Goal: Task Accomplishment & Management: Manage account settings

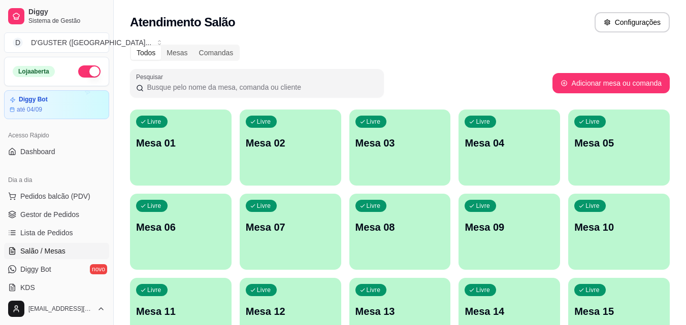
click at [470, 158] on div "Livre Mesa 04" at bounding box center [508, 142] width 101 height 64
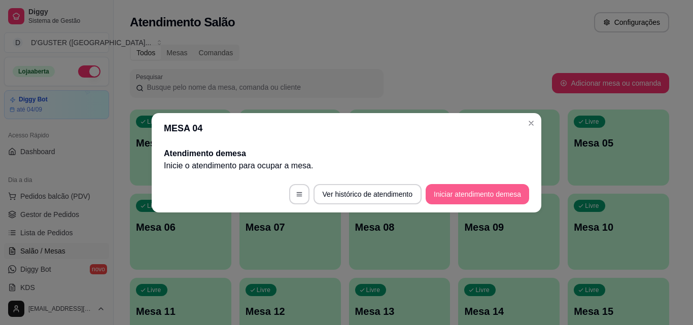
click at [489, 197] on button "Iniciar atendimento de mesa" at bounding box center [478, 194] width 104 height 20
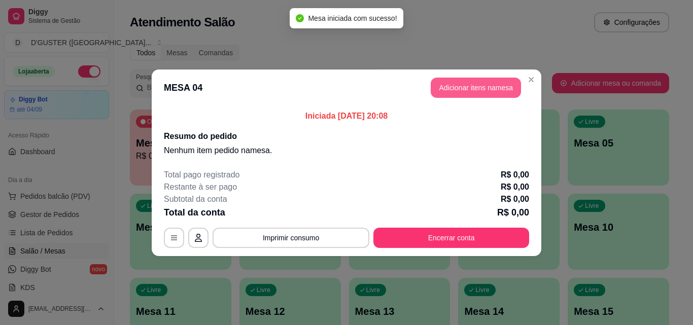
click at [481, 91] on button "Adicionar itens na mesa" at bounding box center [476, 88] width 90 height 20
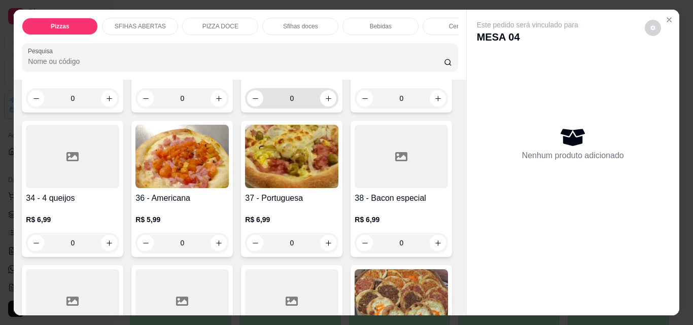
scroll to position [812, 0]
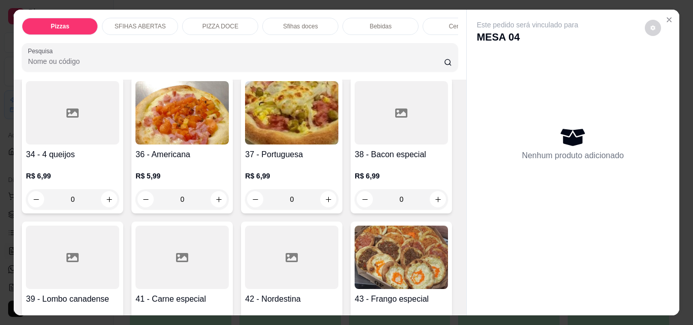
click at [325, 59] on icon "increase-product-quantity" at bounding box center [329, 55] width 8 height 8
type input "1"
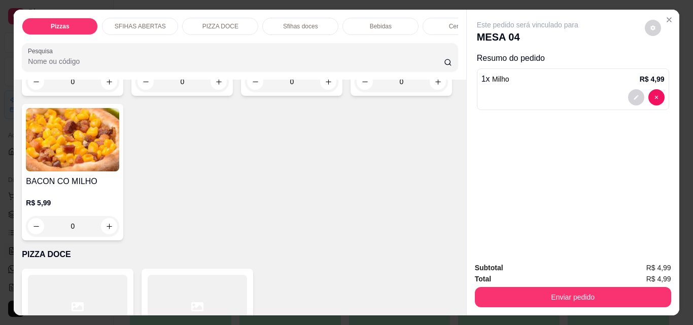
scroll to position [1218, 0]
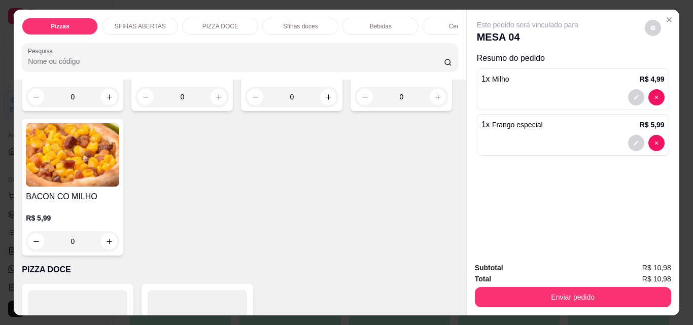
type input "2"
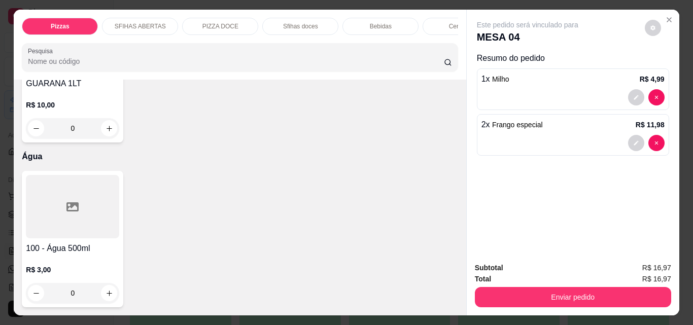
scroll to position [3654, 0]
type input "1"
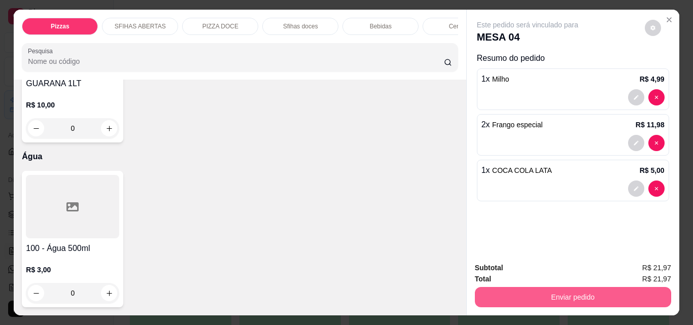
click at [566, 297] on button "Enviar pedido" at bounding box center [573, 297] width 196 height 20
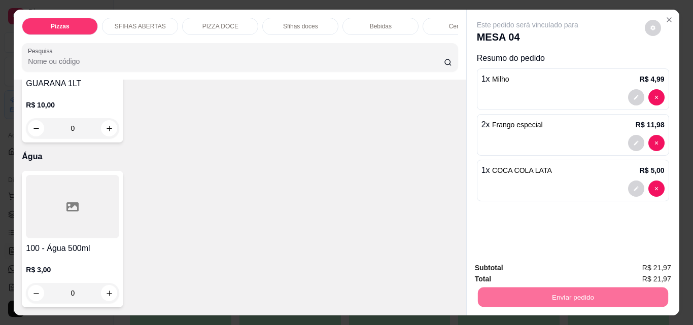
click at [524, 260] on button "Não registrar e enviar pedido" at bounding box center [540, 268] width 106 height 19
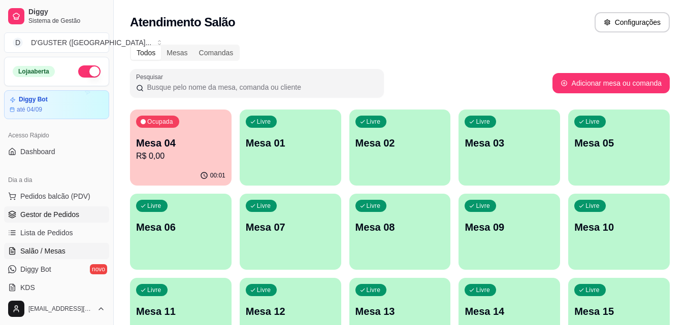
click at [45, 218] on span "Gestor de Pedidos" at bounding box center [49, 215] width 59 height 10
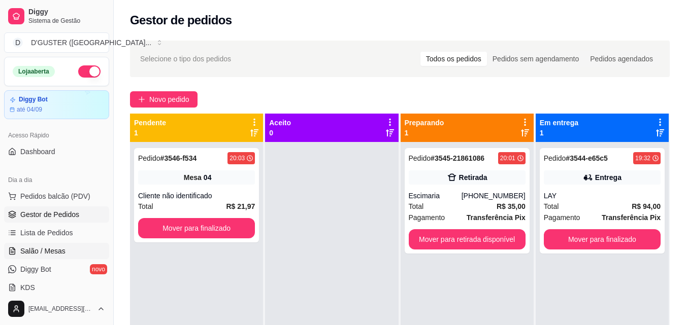
click at [61, 249] on span "Salão / Mesas" at bounding box center [42, 251] width 45 height 10
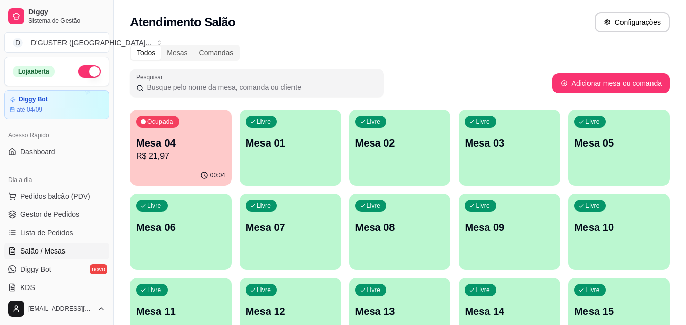
click at [619, 148] on p "Mesa 05" at bounding box center [618, 143] width 89 height 14
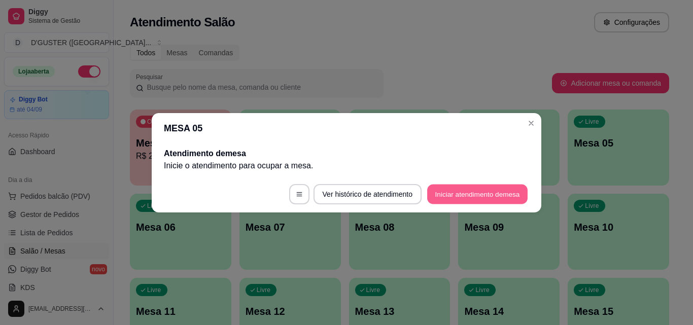
click at [477, 195] on button "Iniciar atendimento de mesa" at bounding box center [477, 194] width 100 height 20
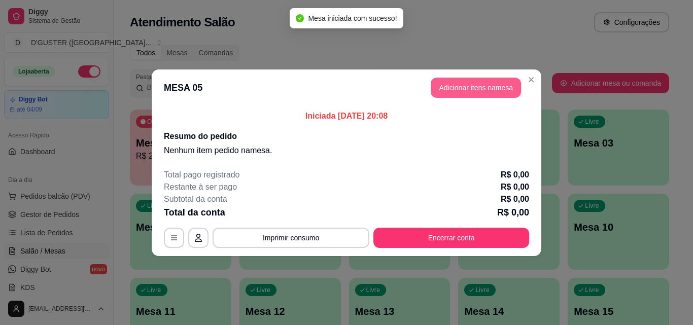
click at [480, 89] on button "Adicionar itens na mesa" at bounding box center [476, 88] width 90 height 20
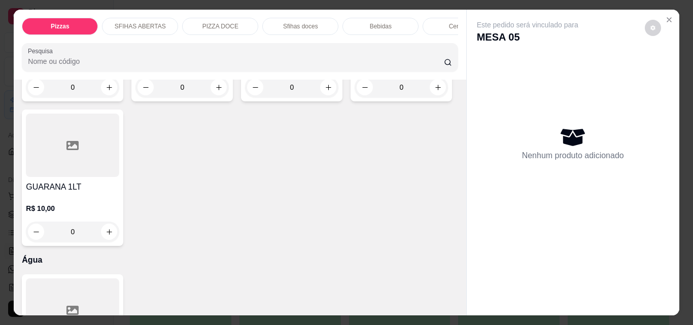
scroll to position [3248, 0]
type input "1"
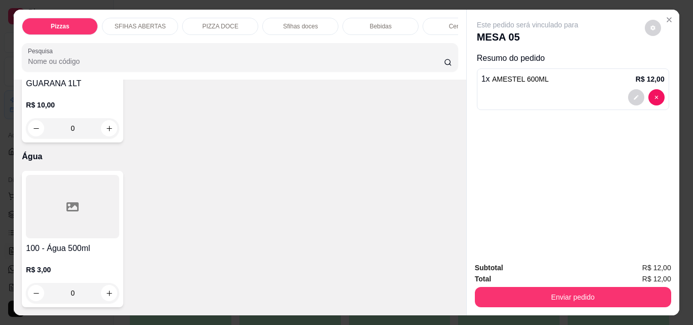
scroll to position [4072, 0]
click at [101, 283] on div "0" at bounding box center [72, 293] width 89 height 20
click at [109, 293] on icon "increase-product-quantity" at bounding box center [110, 294] width 8 height 8
type input "1"
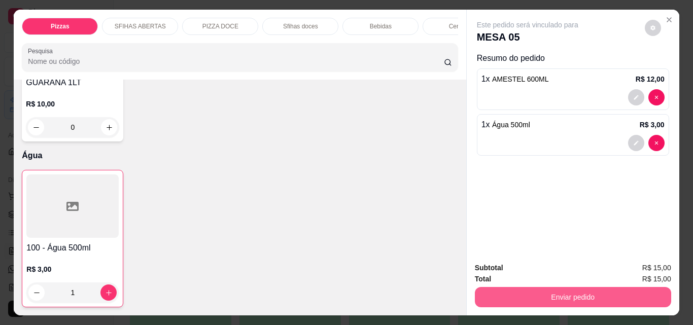
click at [633, 299] on button "Enviar pedido" at bounding box center [573, 297] width 196 height 20
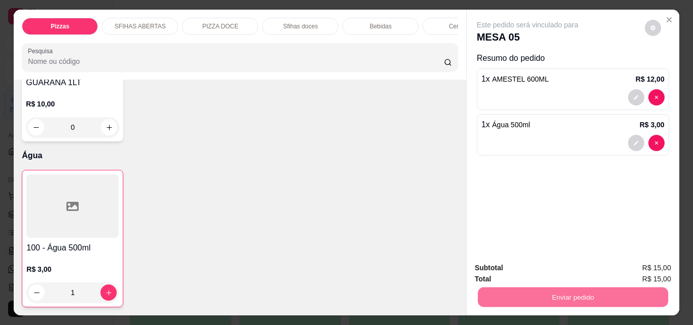
click at [565, 273] on button "Não registrar e enviar pedido" at bounding box center [540, 268] width 106 height 19
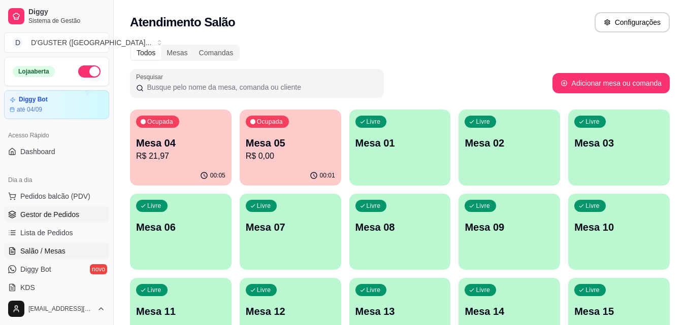
click at [64, 209] on link "Gestor de Pedidos" at bounding box center [56, 215] width 105 height 16
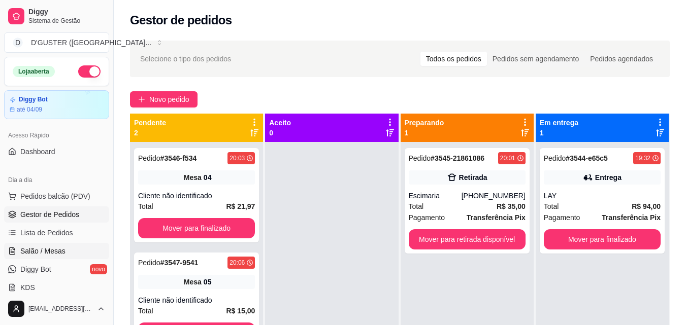
click at [45, 249] on span "Salão / Mesas" at bounding box center [42, 251] width 45 height 10
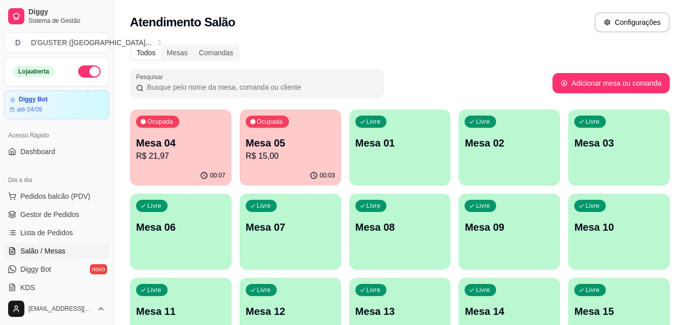
click at [190, 154] on p "R$ 21,97" at bounding box center [180, 156] width 89 height 12
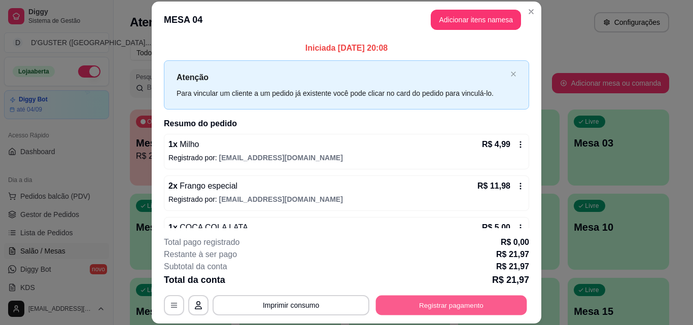
click at [476, 303] on button "Registrar pagamento" at bounding box center [451, 305] width 151 height 20
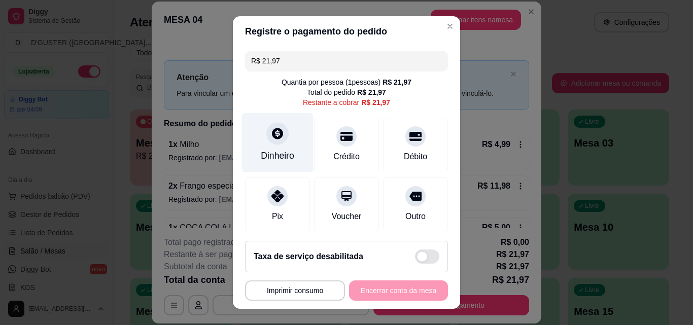
click at [272, 139] on icon at bounding box center [277, 133] width 11 height 11
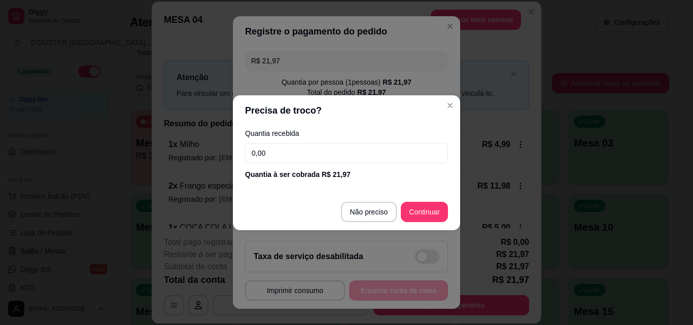
click at [361, 159] on input "0,00" at bounding box center [346, 153] width 203 height 20
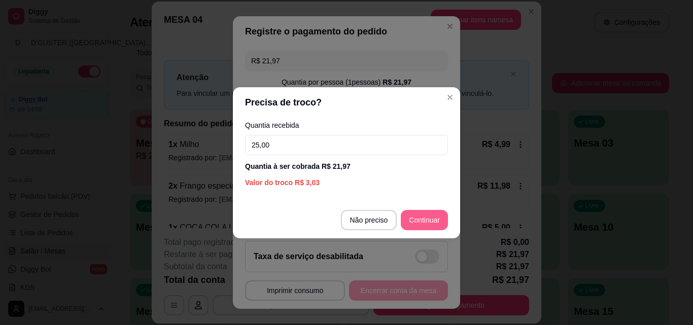
type input "25,00"
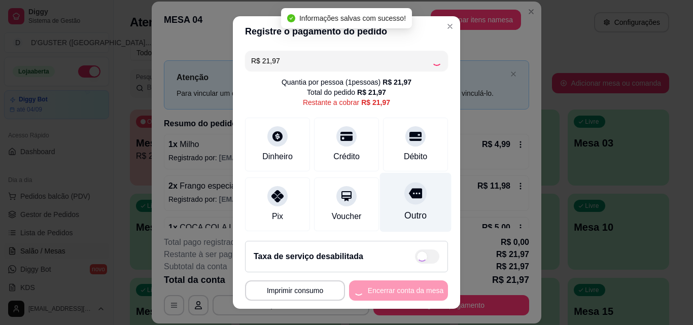
type input "R$ 0,00"
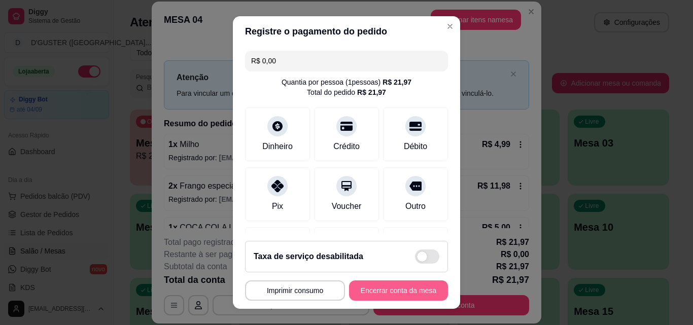
click at [409, 286] on button "Encerrar conta da mesa" at bounding box center [398, 291] width 99 height 20
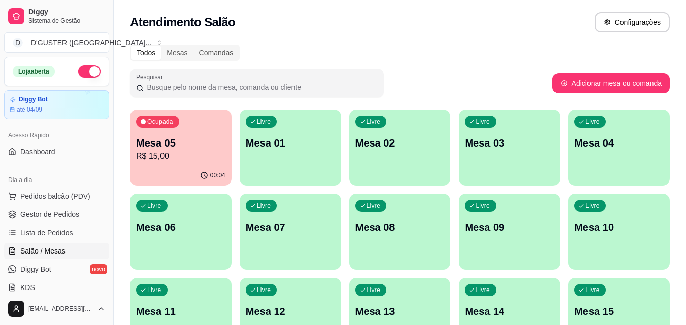
click at [66, 216] on span "Gestor de Pedidos" at bounding box center [49, 215] width 59 height 10
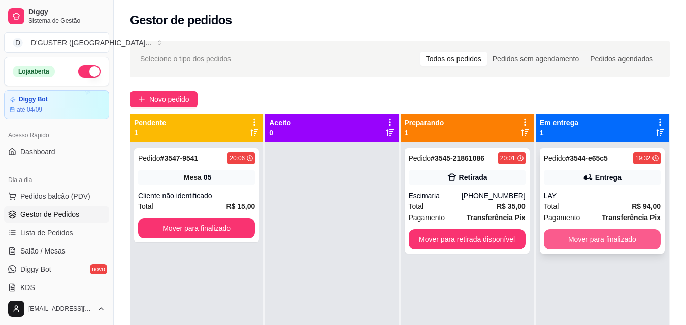
click at [613, 245] on button "Mover para finalizado" at bounding box center [601, 239] width 117 height 20
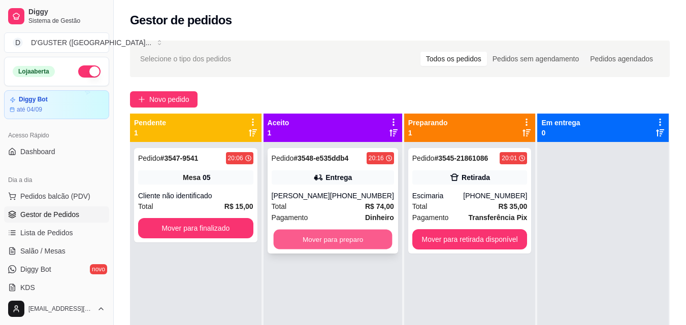
click at [332, 233] on button "Mover para preparo" at bounding box center [332, 240] width 119 height 20
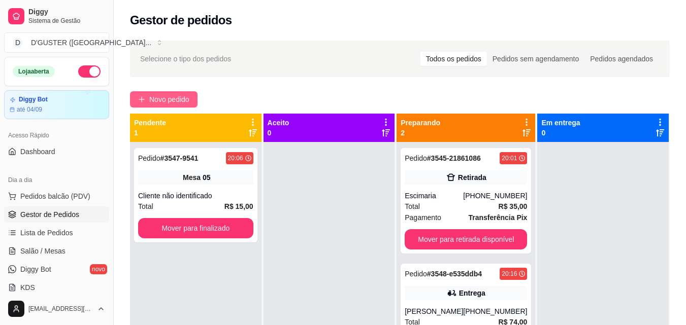
click at [158, 101] on span "Novo pedido" at bounding box center [169, 99] width 40 height 11
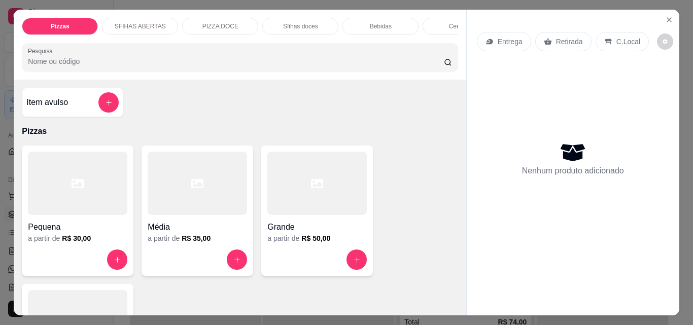
click at [503, 40] on p "Entrega" at bounding box center [510, 42] width 25 height 10
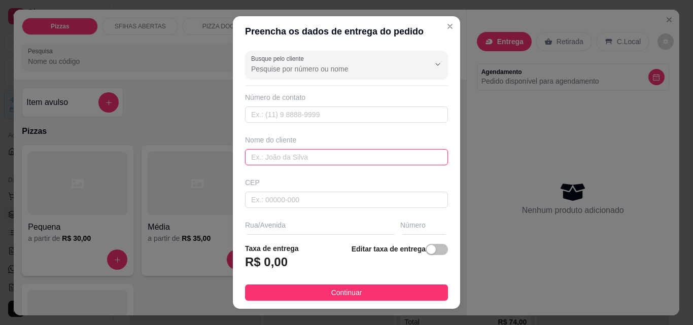
click at [366, 157] on input "text" at bounding box center [346, 157] width 203 height 16
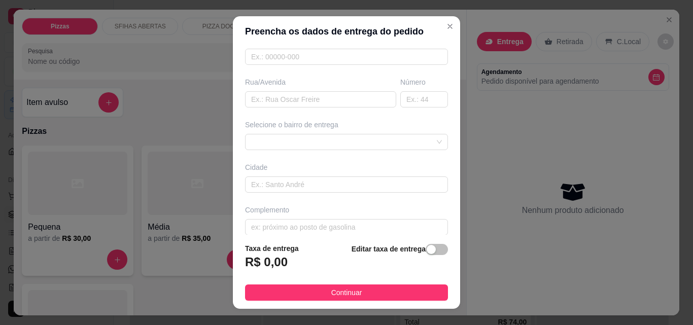
scroll to position [154, 0]
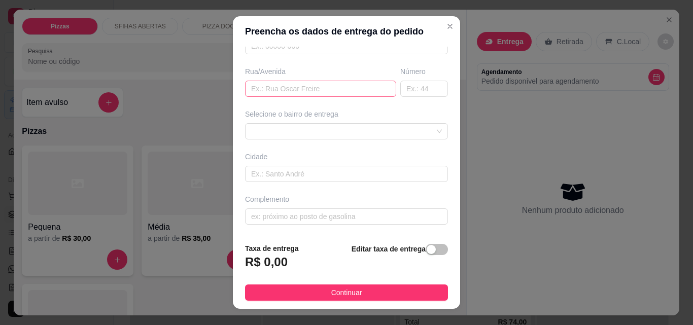
type input "IAGO BRASA"
click at [293, 90] on input "text" at bounding box center [320, 89] width 151 height 16
click at [304, 128] on div "63b4592ab99d1fc0c0b98822 63b7631efd7d706166b4cd11 Núcleo rural/liberdade - Utin…" at bounding box center [346, 131] width 203 height 16
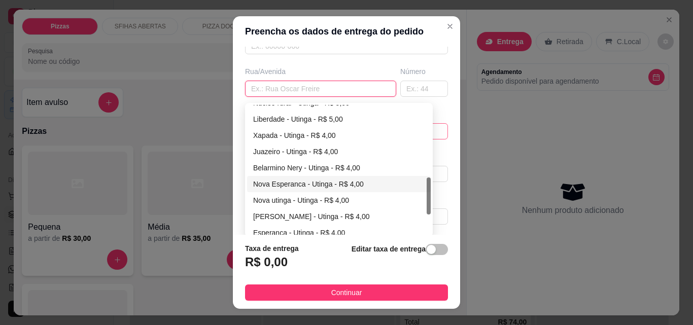
scroll to position [304, 0]
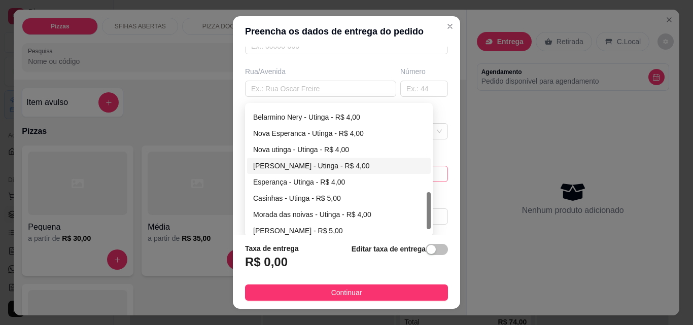
click at [304, 169] on div "[PERSON_NAME] - Utinga - R$ 4,00" at bounding box center [339, 165] width 172 height 11
type input "Utinga"
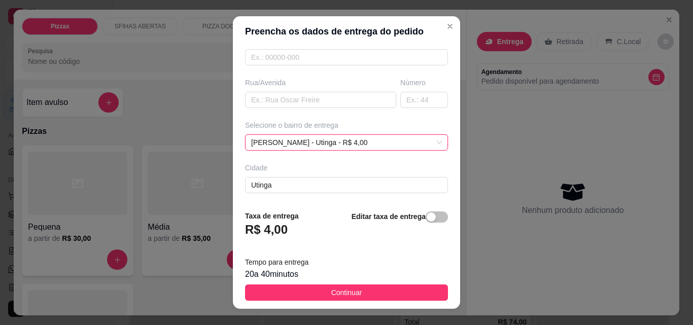
scroll to position [154, 0]
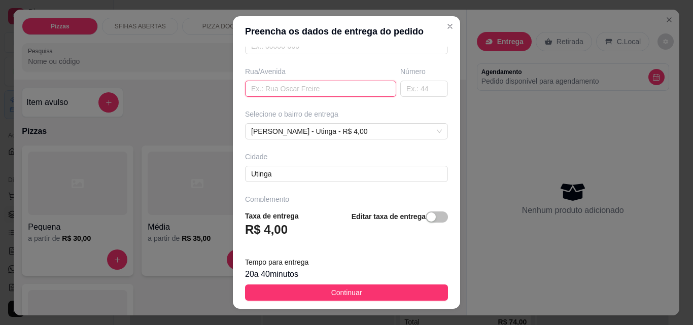
click at [334, 92] on input "text" at bounding box center [320, 89] width 151 height 16
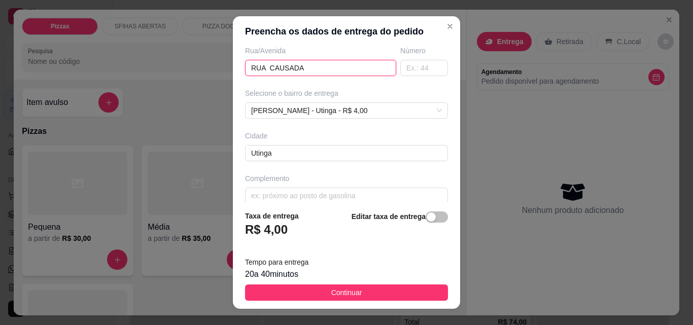
scroll to position [186, 0]
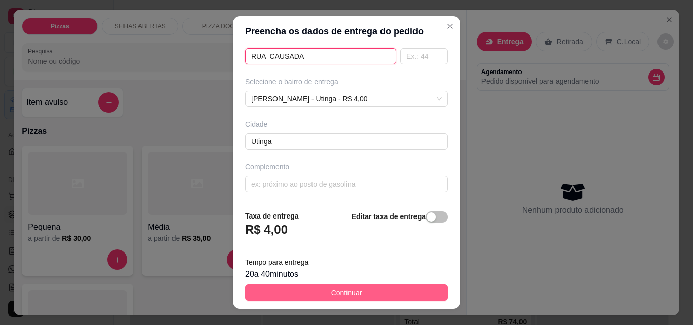
type input "RUA CAUSADA"
click at [395, 297] on button "Continuar" at bounding box center [346, 293] width 203 height 16
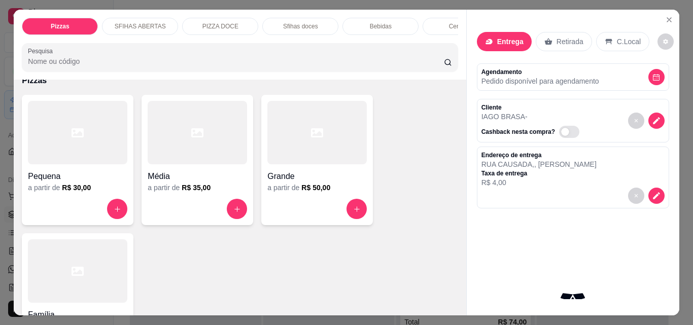
scroll to position [0, 0]
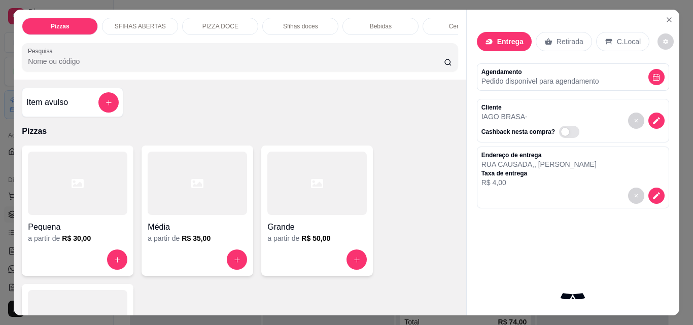
click at [57, 109] on h4 "Item avulso" at bounding box center [47, 102] width 42 height 12
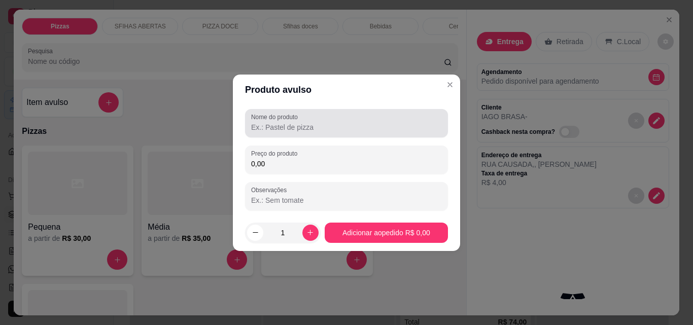
click at [294, 126] on input "Nome do produto" at bounding box center [346, 127] width 191 height 10
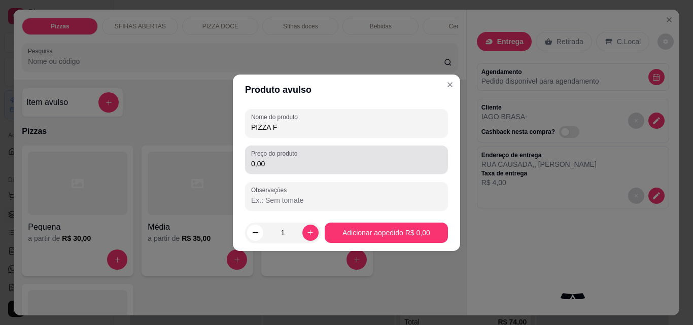
type input "PIZZA F"
click at [340, 155] on div "0,00" at bounding box center [346, 160] width 191 height 20
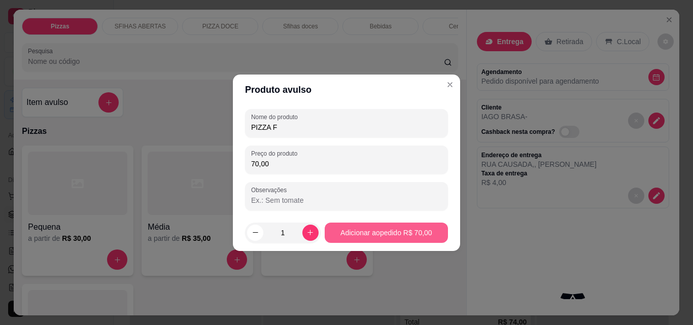
type input "70,00"
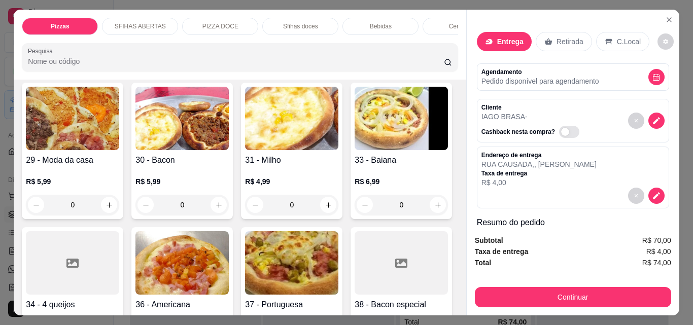
scroll to position [660, 0]
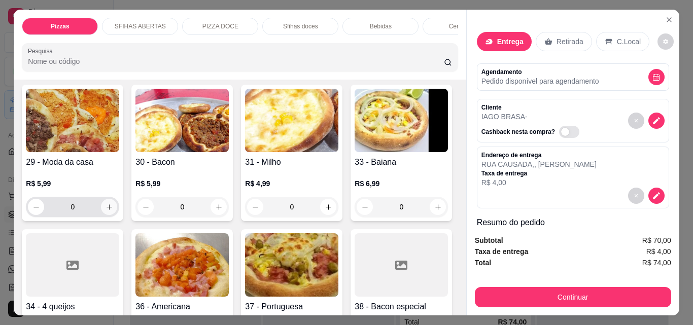
click at [113, 203] on icon "increase-product-quantity" at bounding box center [110, 207] width 8 height 8
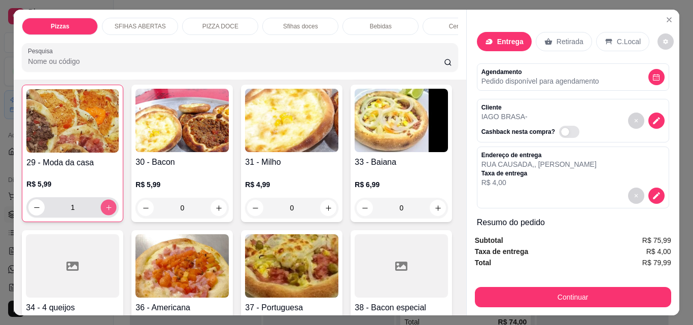
click at [113, 204] on icon "increase-product-quantity" at bounding box center [109, 208] width 8 height 8
type input "2"
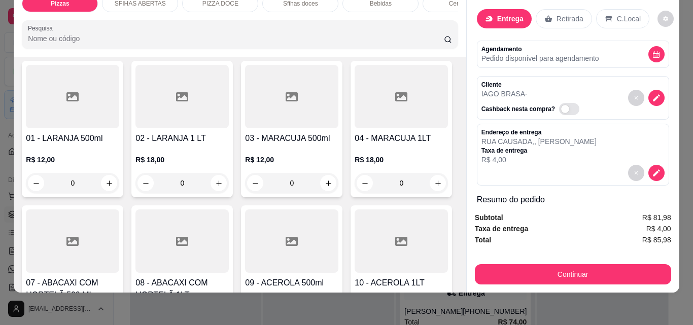
scroll to position [1979, 0]
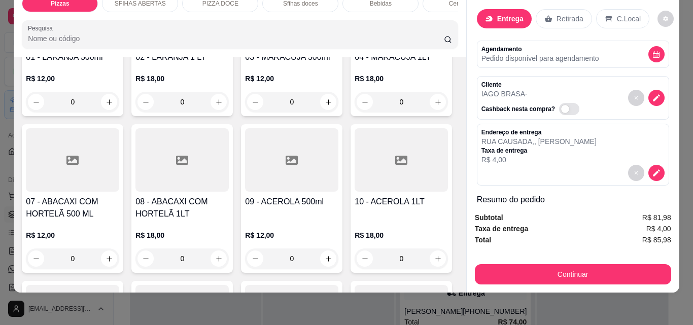
type input "2"
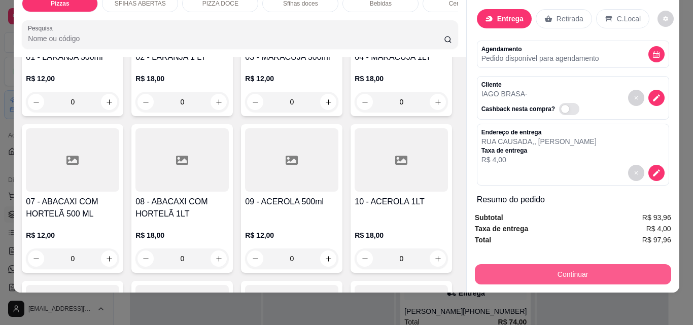
click at [613, 268] on button "Continuar" at bounding box center [573, 274] width 196 height 20
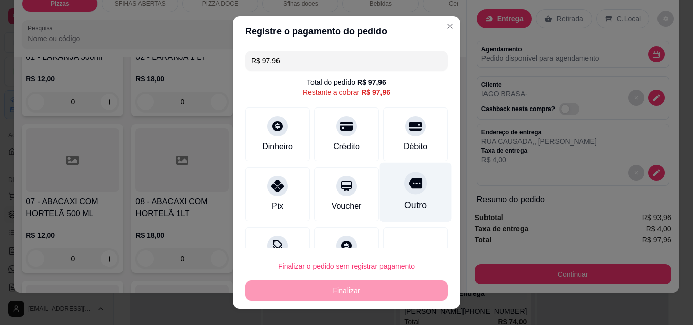
click at [405, 202] on div "Outro" at bounding box center [415, 205] width 22 height 13
type input "R$ 0,00"
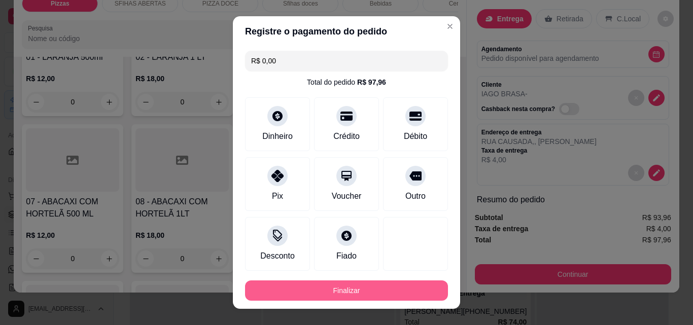
click at [391, 287] on button "Finalizar" at bounding box center [346, 291] width 203 height 20
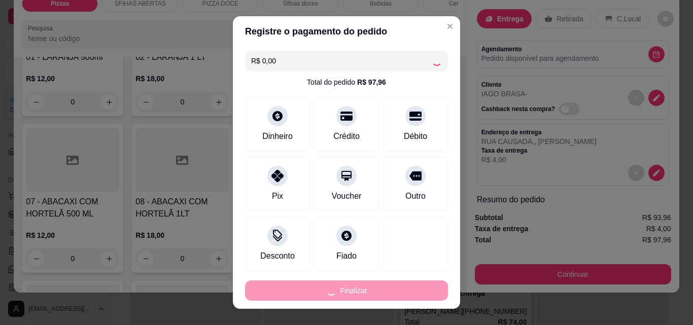
type input "0"
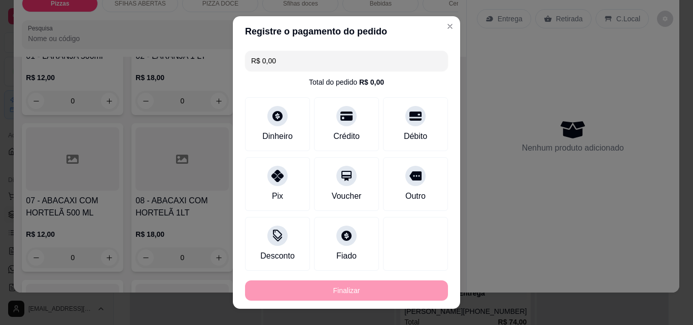
type input "-R$ 97,96"
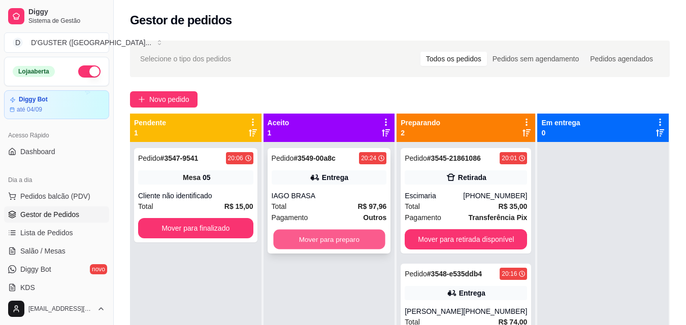
click at [328, 242] on button "Mover para preparo" at bounding box center [329, 240] width 112 height 20
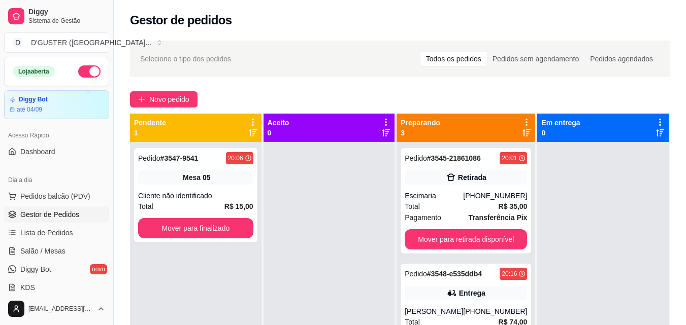
click at [66, 218] on span "Gestor de Pedidos" at bounding box center [49, 215] width 59 height 10
click at [65, 247] on link "Salão / Mesas" at bounding box center [56, 251] width 105 height 16
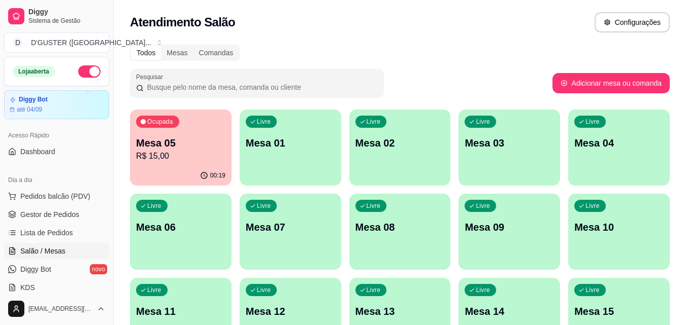
click at [190, 156] on p "R$ 15,00" at bounding box center [180, 156] width 89 height 12
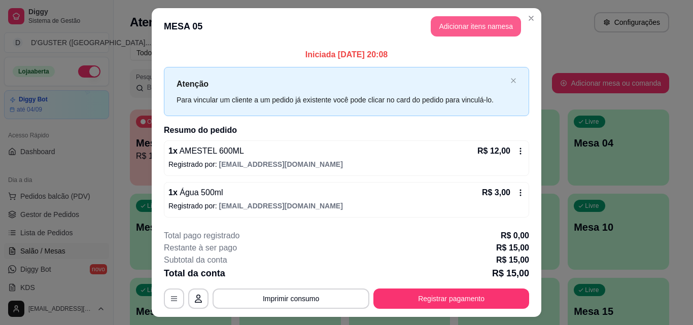
click at [471, 18] on button "Adicionar itens na mesa" at bounding box center [476, 26] width 90 height 20
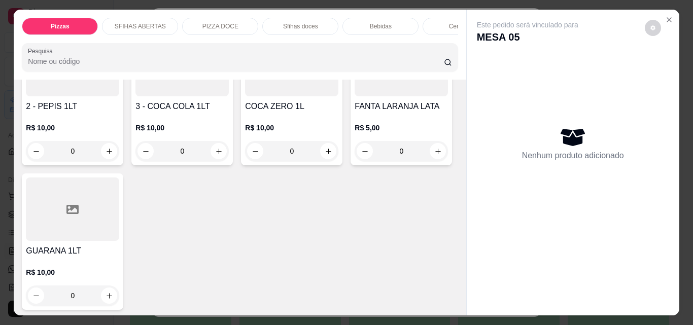
scroll to position [3197, 0]
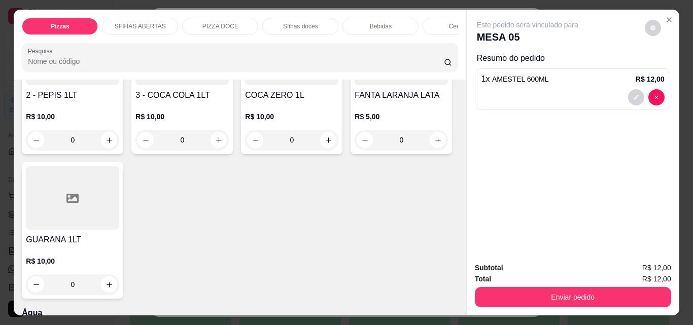
type input "2"
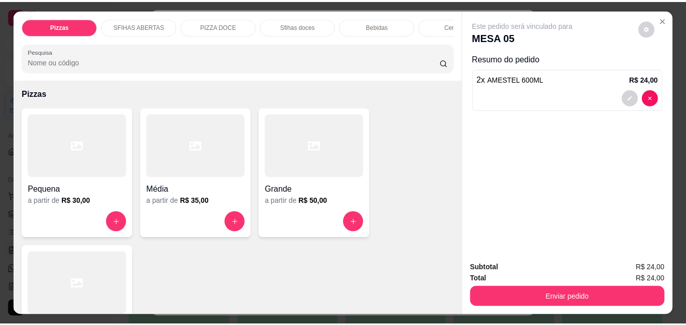
scroll to position [0, 0]
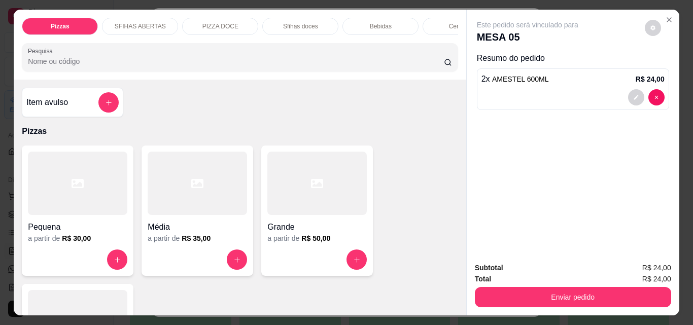
click at [60, 108] on h4 "Item avulso" at bounding box center [47, 102] width 42 height 12
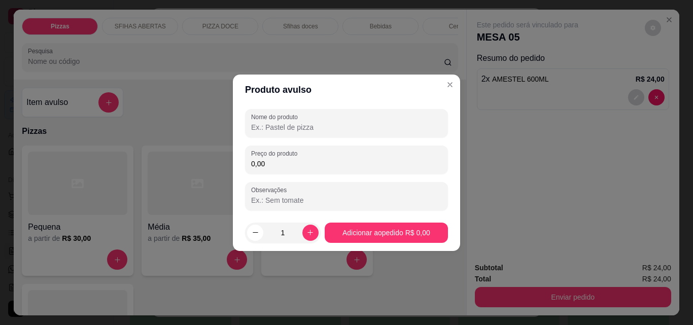
click at [268, 129] on input "Nome do produto" at bounding box center [346, 127] width 191 height 10
type input "PIZZA F"
click at [362, 161] on input "0,00" at bounding box center [346, 164] width 191 height 10
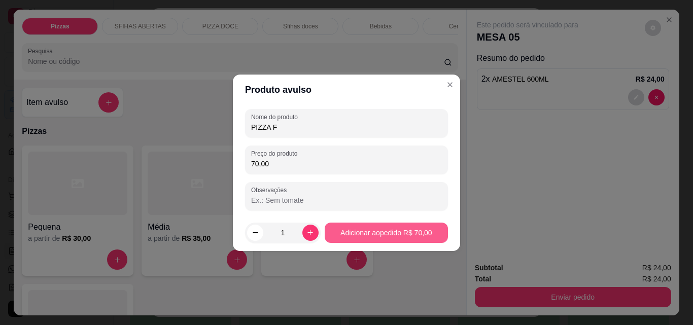
type input "70,00"
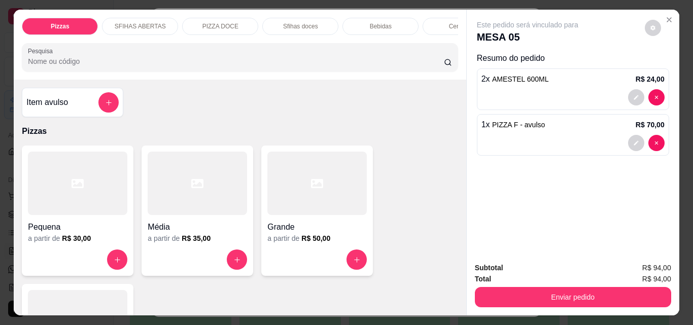
click at [67, 113] on div "Item avulso" at bounding box center [72, 102] width 92 height 20
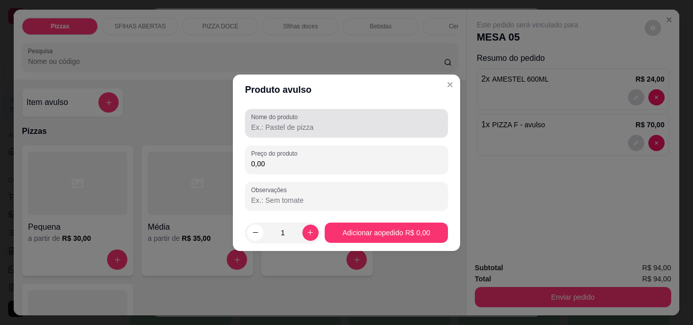
click at [286, 130] on input "Nome do produto" at bounding box center [346, 127] width 191 height 10
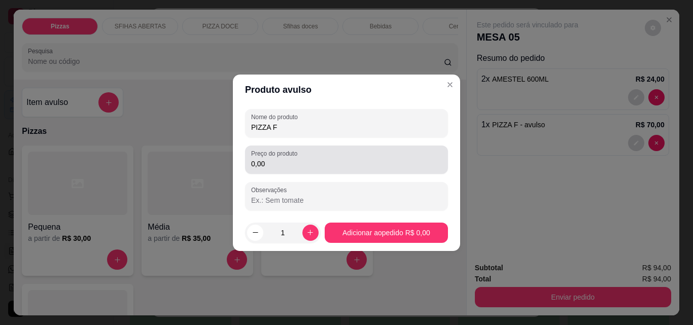
type input "PIZZA F"
click at [312, 163] on input "0,00" at bounding box center [346, 164] width 191 height 10
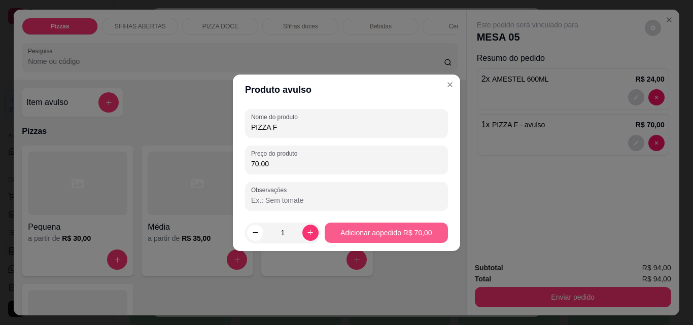
type input "70,00"
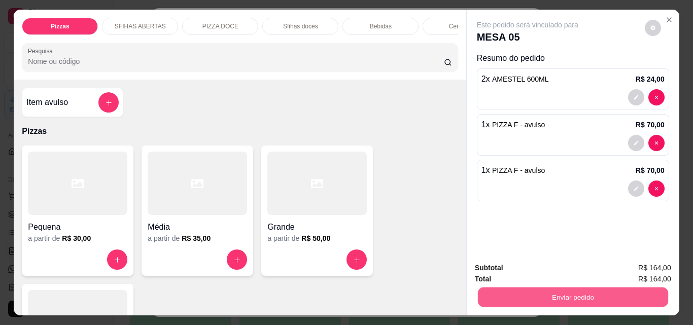
click at [557, 293] on button "Enviar pedido" at bounding box center [573, 297] width 190 height 20
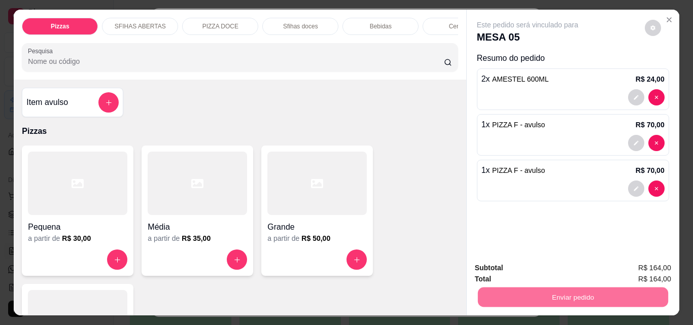
click at [563, 264] on button "Não registrar e enviar pedido" at bounding box center [540, 268] width 106 height 19
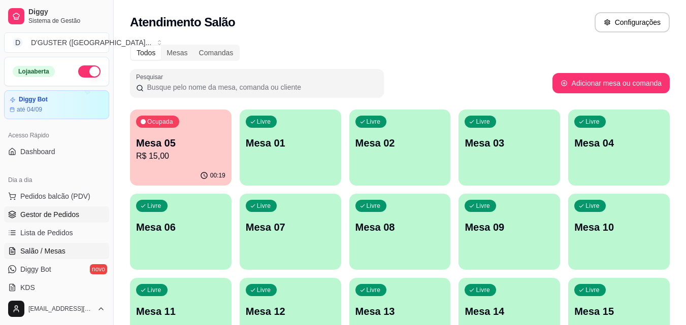
drag, startPoint x: 58, startPoint y: 214, endPoint x: 111, endPoint y: 215, distance: 52.8
click at [58, 214] on span "Gestor de Pedidos" at bounding box center [49, 215] width 59 height 10
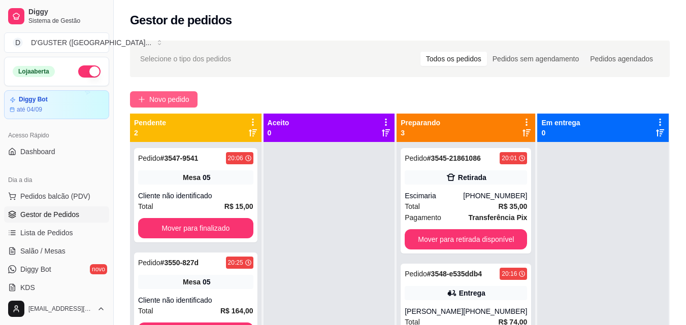
click at [166, 98] on span "Novo pedido" at bounding box center [169, 99] width 40 height 11
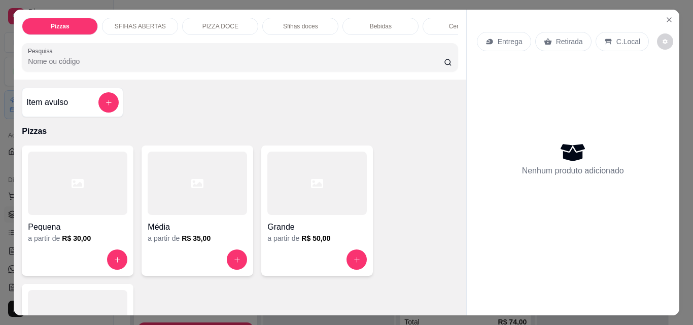
click at [555, 44] on div "Retirada" at bounding box center [563, 41] width 56 height 19
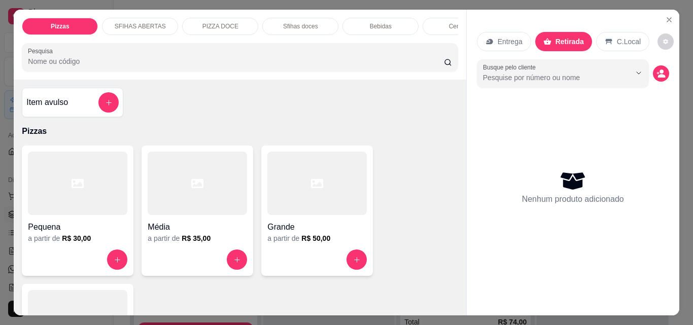
click at [53, 107] on h4 "Item avulso" at bounding box center [47, 102] width 42 height 12
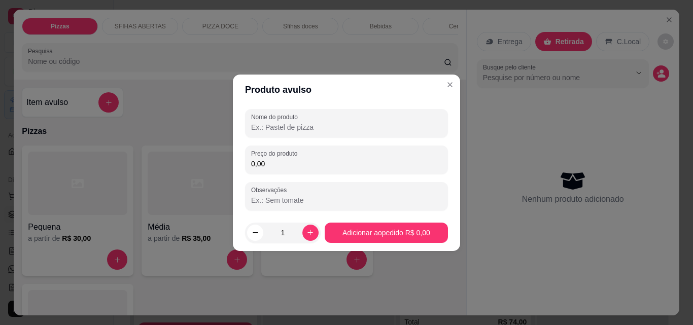
click at [311, 122] on input "Nome do produto" at bounding box center [346, 127] width 191 height 10
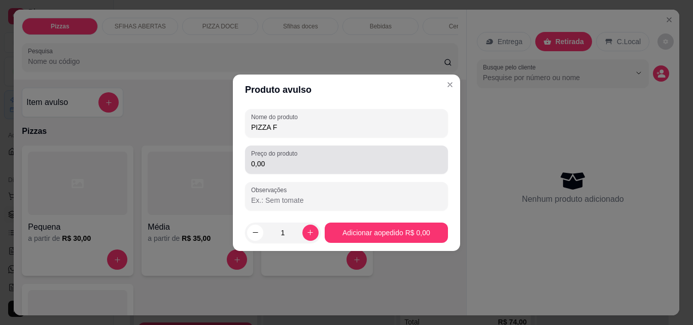
type input "PIZZA F"
click at [316, 166] on input "0,00" at bounding box center [346, 164] width 191 height 10
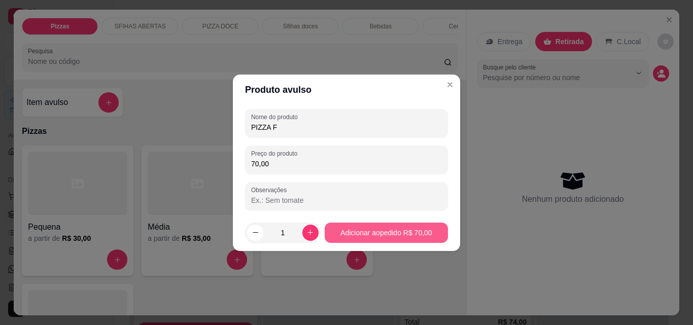
type input "70,00"
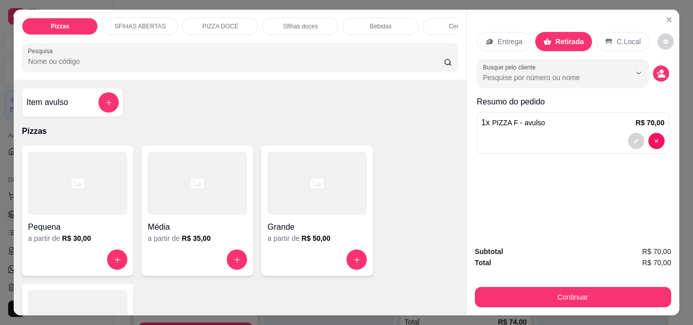
click at [86, 117] on div "Item avulso" at bounding box center [72, 102] width 101 height 29
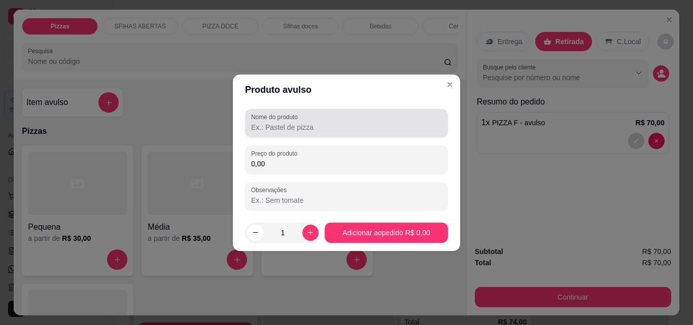
click at [297, 117] on label "Nome do produto" at bounding box center [276, 117] width 50 height 9
click at [297, 122] on input "Nome do produto" at bounding box center [346, 127] width 191 height 10
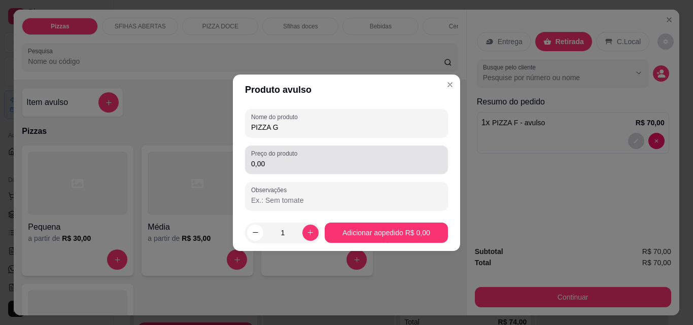
type input "PIZZA G"
click at [309, 162] on input "0,00" at bounding box center [346, 164] width 191 height 10
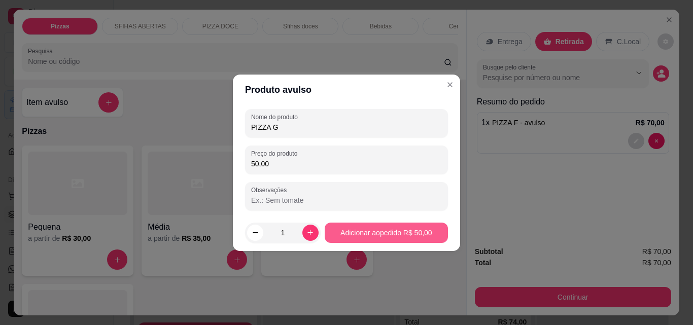
type input "50,00"
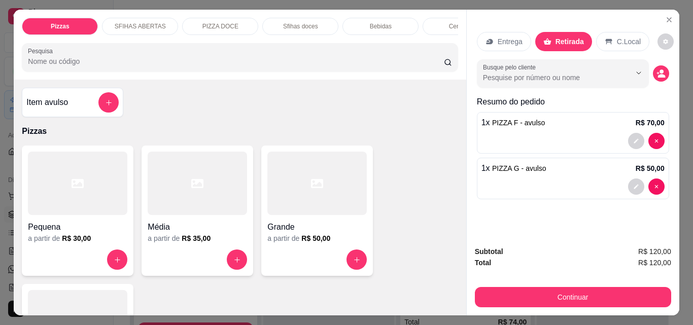
click at [45, 109] on h4 "Item avulso" at bounding box center [47, 102] width 42 height 12
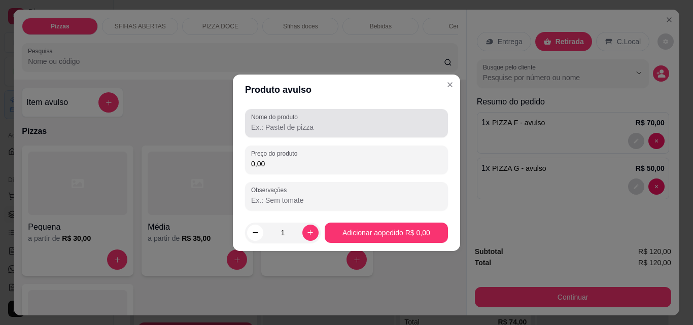
click at [279, 121] on div at bounding box center [346, 123] width 191 height 20
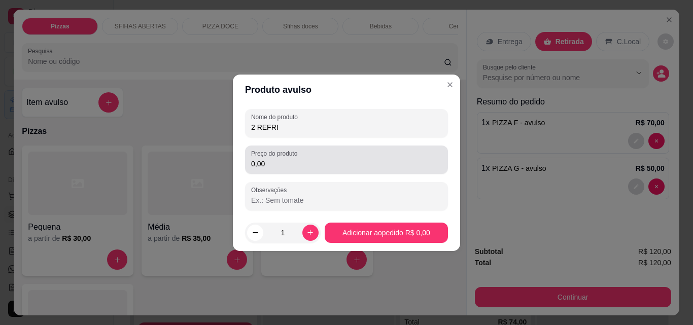
type input "2 REFRI"
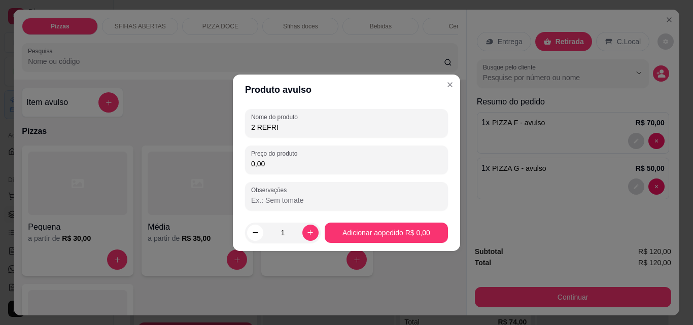
click at [322, 163] on input "0,00" at bounding box center [346, 164] width 191 height 10
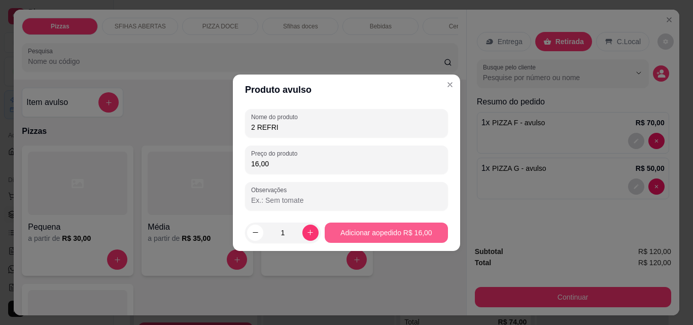
type input "16,00"
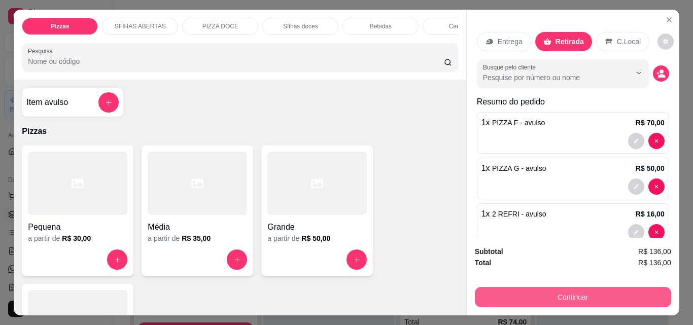
click at [585, 292] on button "Continuar" at bounding box center [573, 297] width 196 height 20
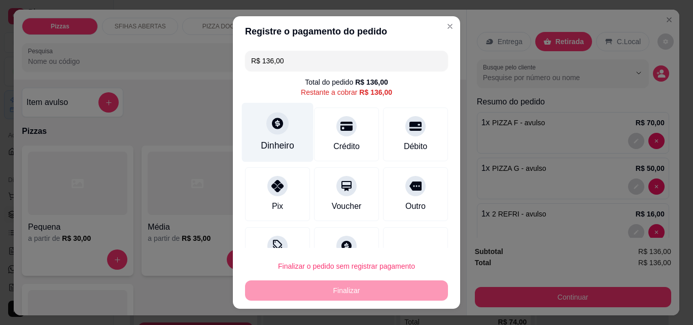
click at [269, 145] on div "Dinheiro" at bounding box center [277, 145] width 33 height 13
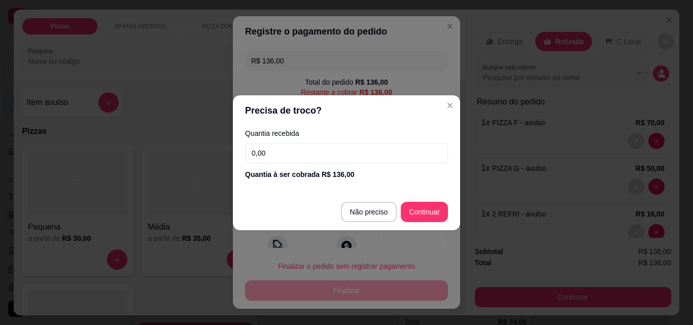
click at [304, 155] on input "0,00" at bounding box center [346, 153] width 203 height 20
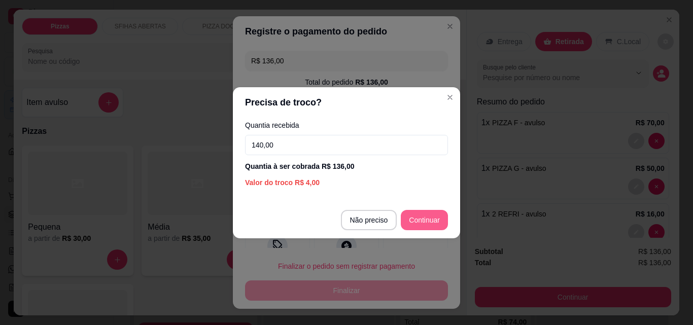
type input "140,00"
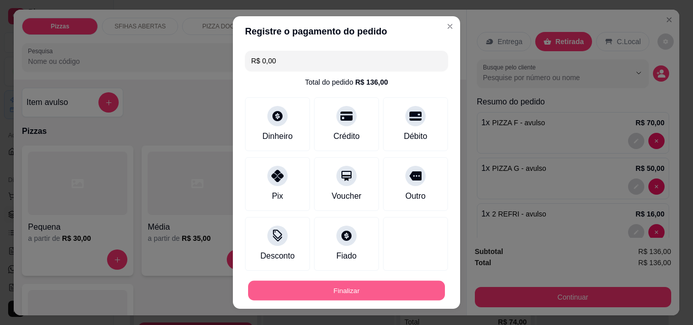
click at [404, 292] on button "Finalizar" at bounding box center [346, 291] width 197 height 20
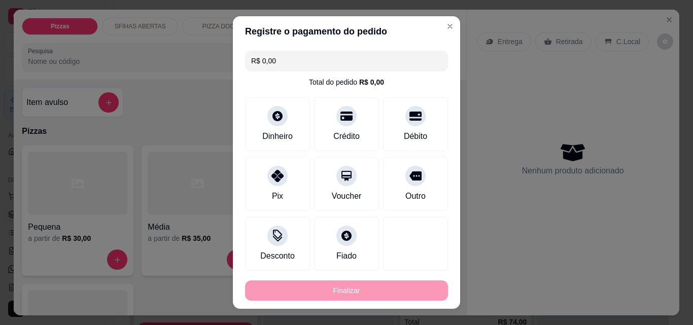
type input "-R$ 136,00"
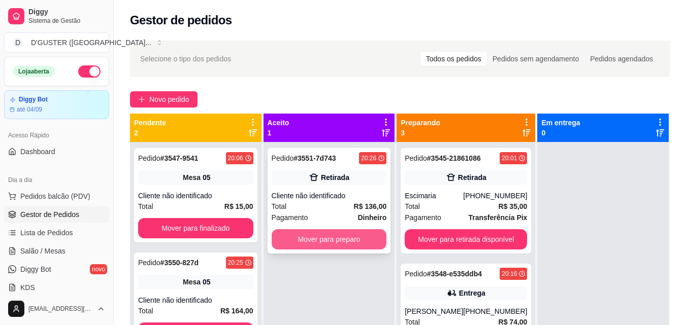
click at [372, 240] on button "Mover para preparo" at bounding box center [328, 239] width 115 height 20
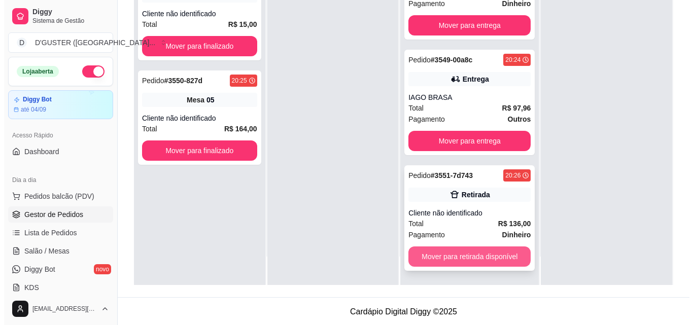
scroll to position [155, 0]
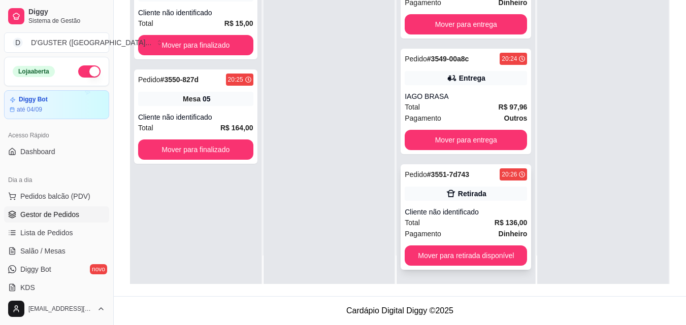
click at [474, 267] on div "Pedido # 3551-7d743 20:26 Retirada Cliente não identificado Total R$ 136,00 Pag…" at bounding box center [465, 217] width 130 height 106
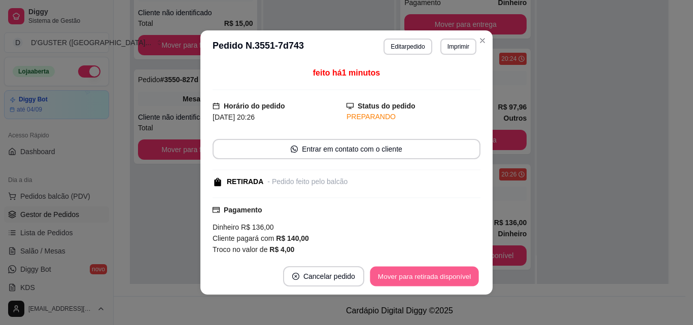
click at [465, 271] on button "Mover para retirada disponível" at bounding box center [424, 277] width 109 height 20
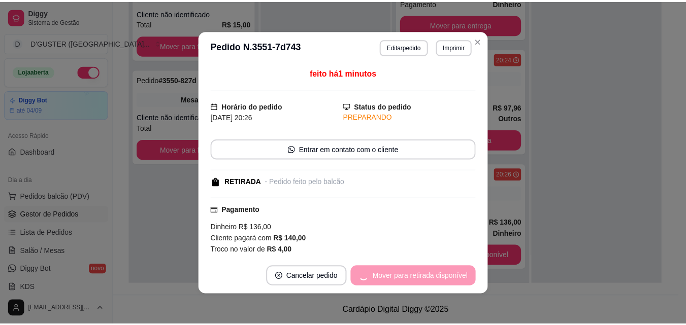
scroll to position [32, 0]
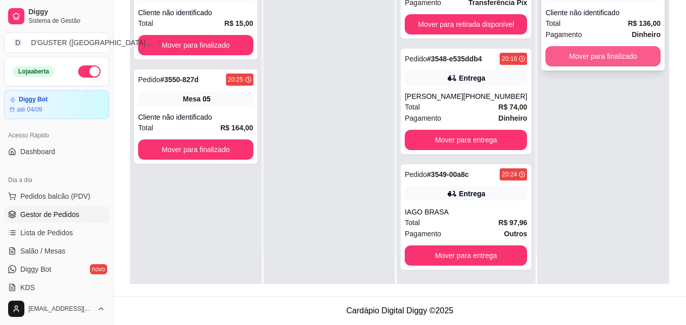
click at [601, 62] on button "Mover para finalizado" at bounding box center [602, 56] width 115 height 20
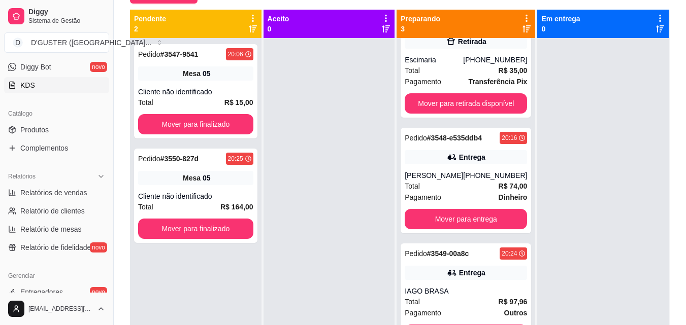
scroll to position [203, 0]
click at [51, 132] on link "Produtos" at bounding box center [56, 129] width 105 height 16
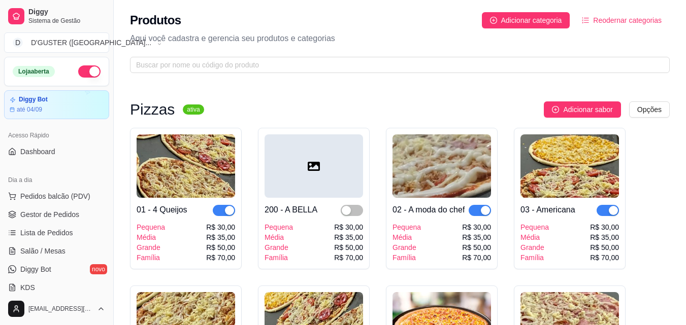
click at [78, 73] on button "button" at bounding box center [89, 71] width 22 height 12
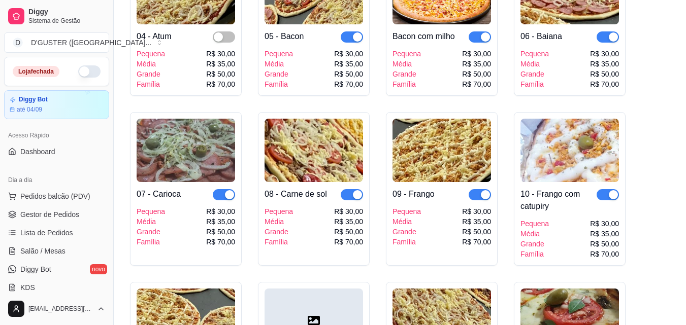
scroll to position [355, 0]
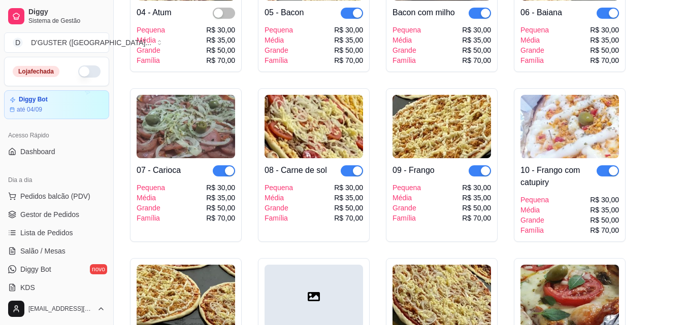
click at [474, 174] on span "button" at bounding box center [479, 170] width 22 height 11
click at [602, 174] on span "button" at bounding box center [607, 170] width 22 height 11
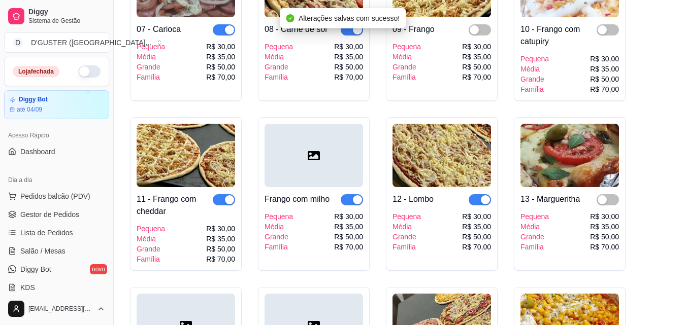
scroll to position [507, 0]
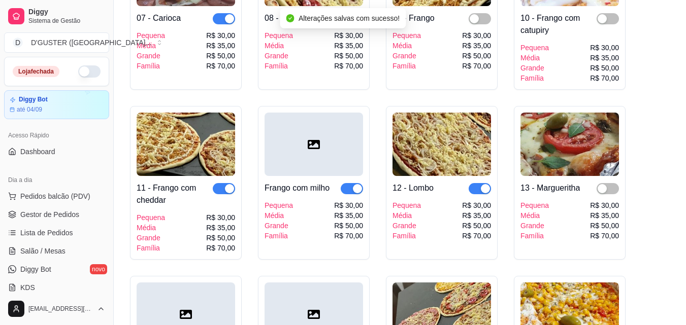
click at [221, 191] on span "button" at bounding box center [224, 188] width 22 height 11
click at [346, 193] on span "button" at bounding box center [351, 188] width 22 height 11
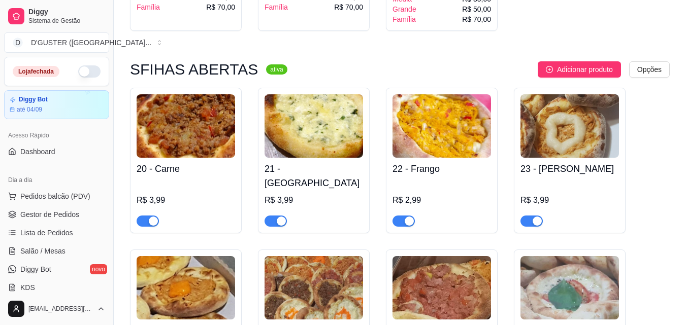
scroll to position [1218, 0]
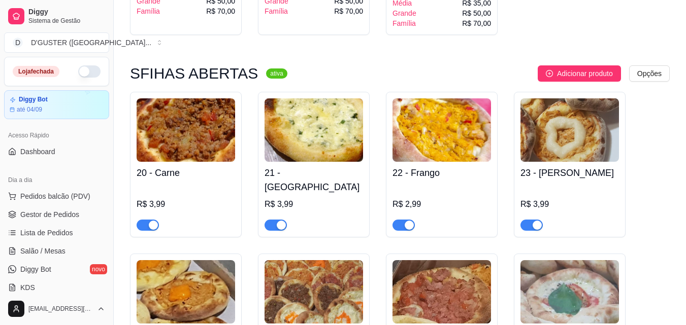
click at [397, 220] on span "button" at bounding box center [403, 225] width 22 height 11
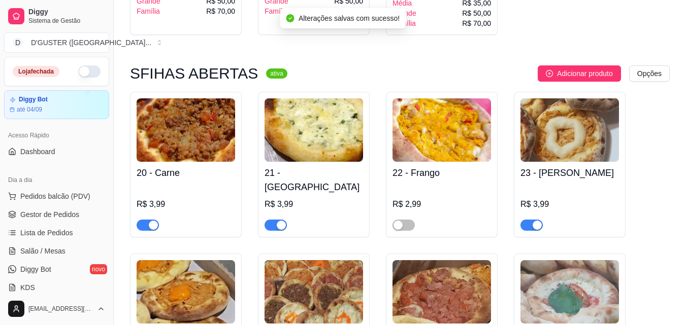
click at [525, 220] on span "button" at bounding box center [531, 225] width 22 height 11
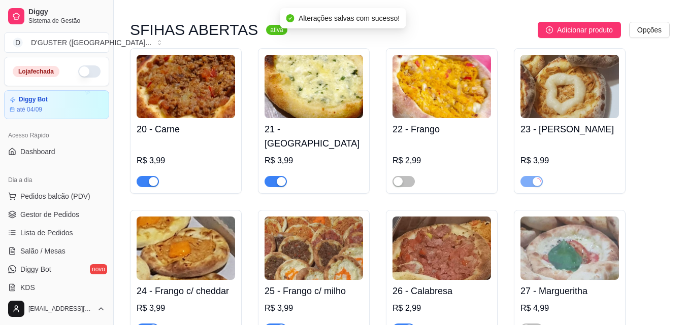
scroll to position [1319, 0]
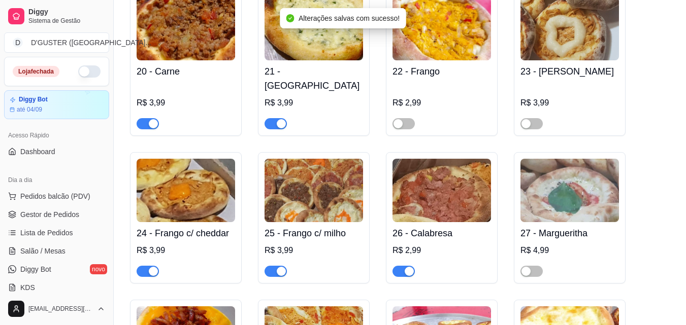
click at [137, 266] on span "button" at bounding box center [148, 271] width 22 height 11
click at [270, 266] on span "button" at bounding box center [275, 271] width 22 height 11
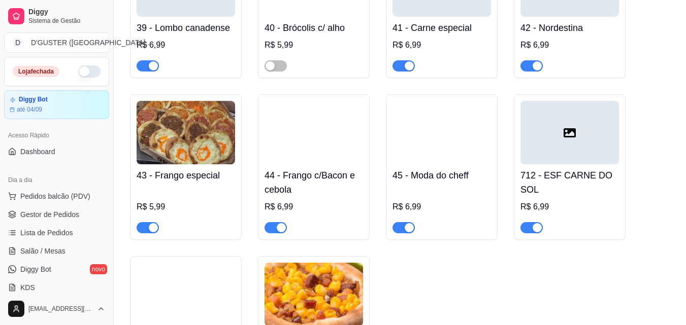
scroll to position [2131, 0]
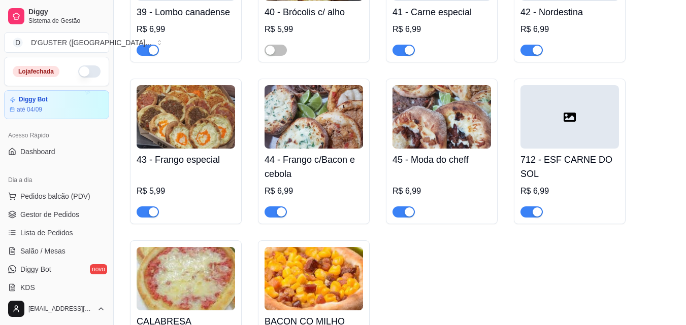
click at [145, 207] on span "button" at bounding box center [148, 212] width 22 height 11
click at [267, 207] on span "button" at bounding box center [275, 212] width 22 height 11
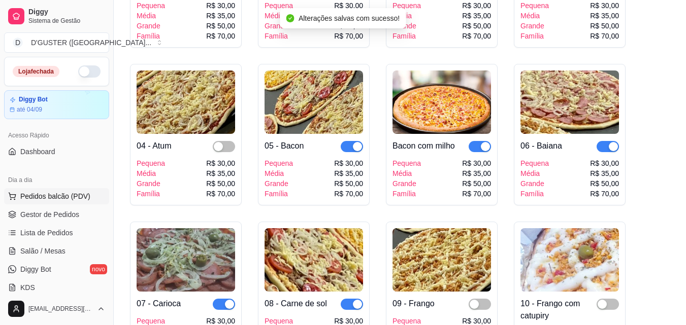
scroll to position [0, 0]
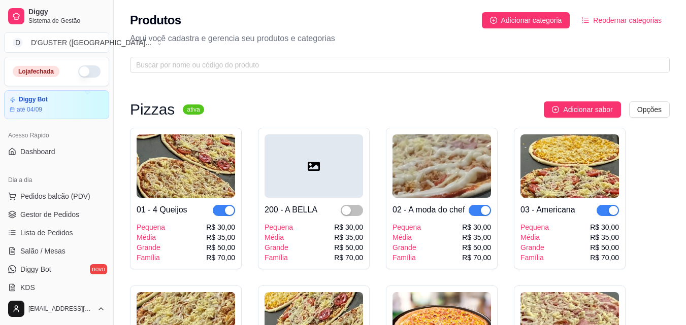
click at [87, 74] on button "button" at bounding box center [89, 71] width 22 height 12
drag, startPoint x: 76, startPoint y: 204, endPoint x: 96, endPoint y: 226, distance: 29.5
click at [77, 204] on ul "Pedidos balcão (PDV) Gestor de Pedidos Lista de Pedidos Salão / Mesas Diggy Bot…" at bounding box center [56, 242] width 105 height 108
click at [77, 215] on span "Gestor de Pedidos" at bounding box center [49, 215] width 59 height 10
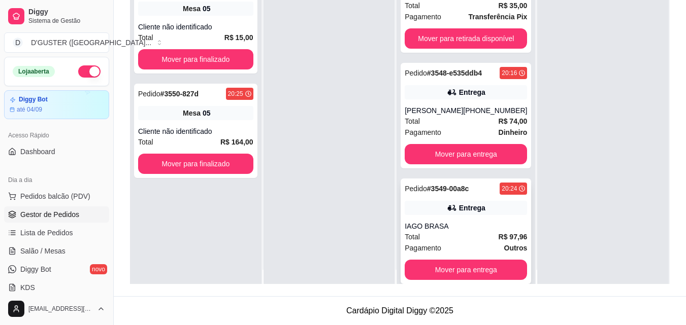
scroll to position [28, 0]
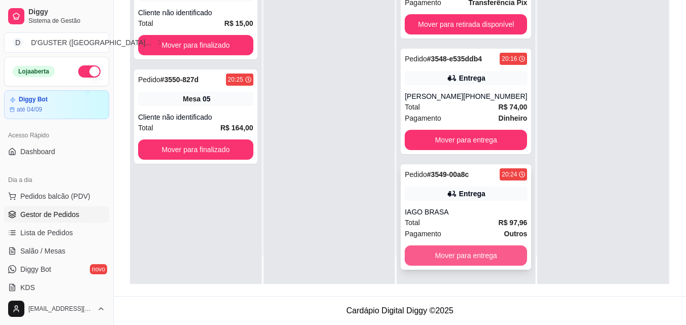
click at [464, 252] on button "Mover para entrega" at bounding box center [465, 256] width 122 height 20
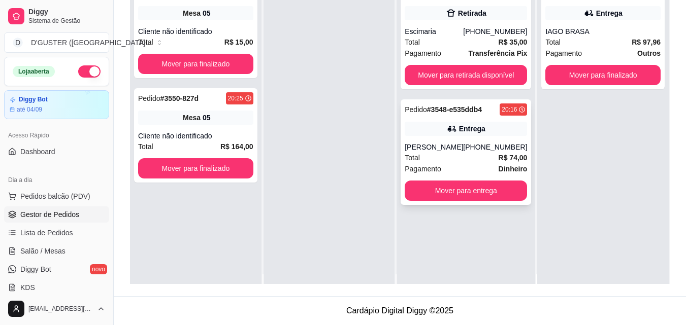
scroll to position [0, 0]
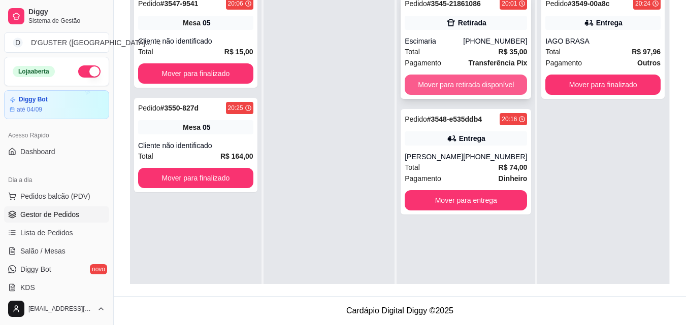
click at [469, 84] on button "Mover para retirada disponível" at bounding box center [465, 85] width 122 height 20
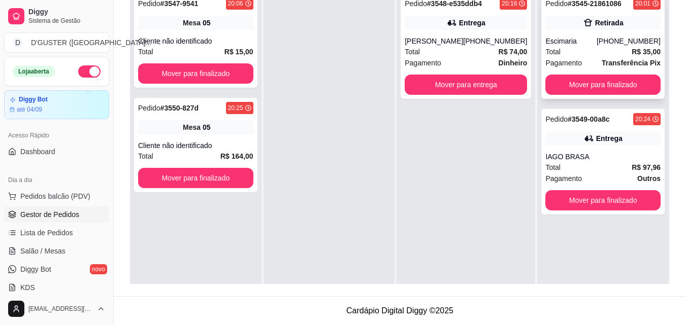
click at [565, 40] on div "Escimaria" at bounding box center [570, 41] width 51 height 10
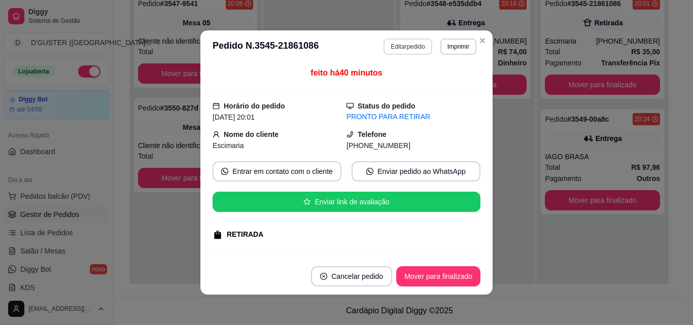
click at [407, 45] on button "Editar pedido" at bounding box center [408, 47] width 48 height 16
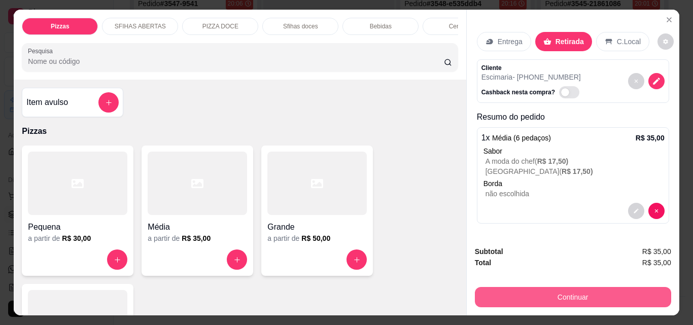
click at [581, 298] on button "Continuar" at bounding box center [573, 297] width 196 height 20
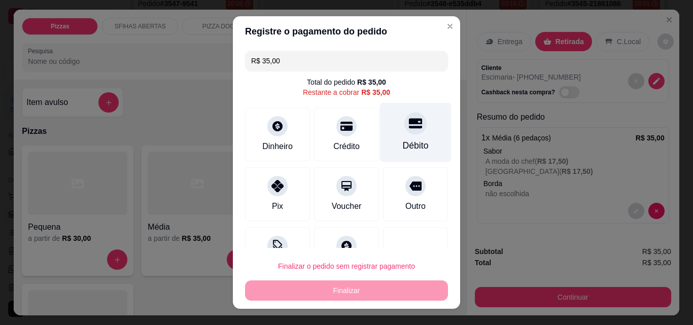
drag, startPoint x: 400, startPoint y: 129, endPoint x: 403, endPoint y: 137, distance: 7.7
click at [404, 130] on div at bounding box center [415, 123] width 22 height 22
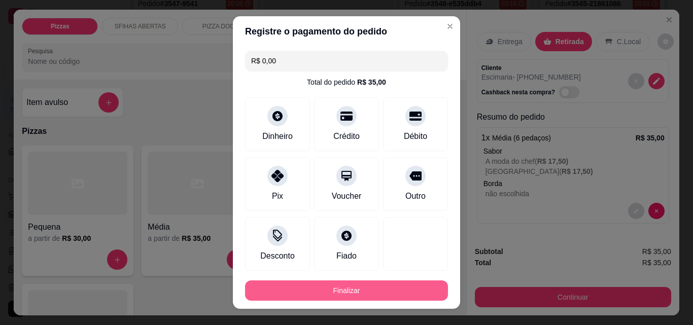
click at [392, 287] on button "Finalizar" at bounding box center [346, 291] width 203 height 20
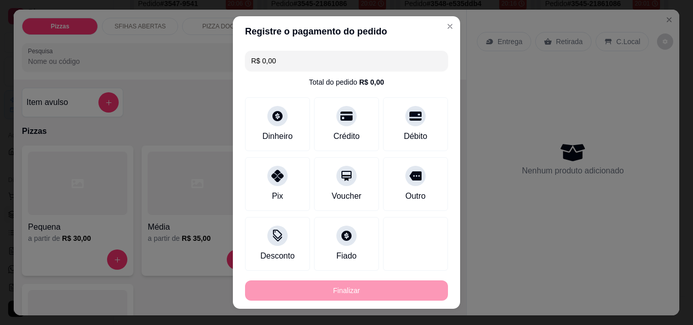
type input "-R$ 35,00"
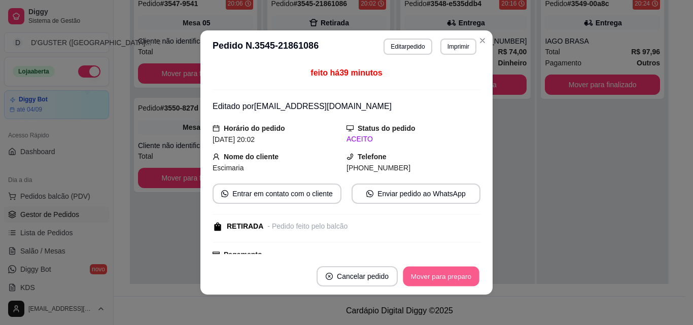
click at [439, 274] on button "Mover para preparo" at bounding box center [441, 277] width 76 height 20
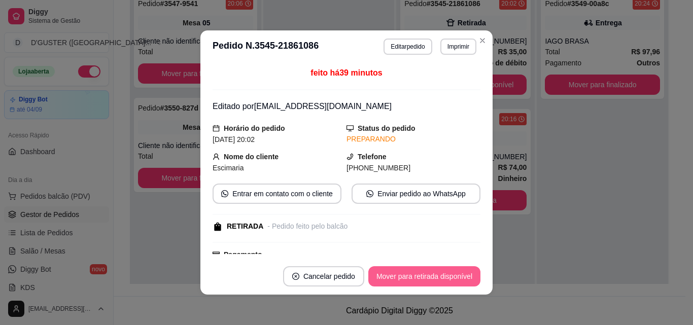
click at [449, 275] on button "Mover para retirada disponível" at bounding box center [424, 276] width 112 height 20
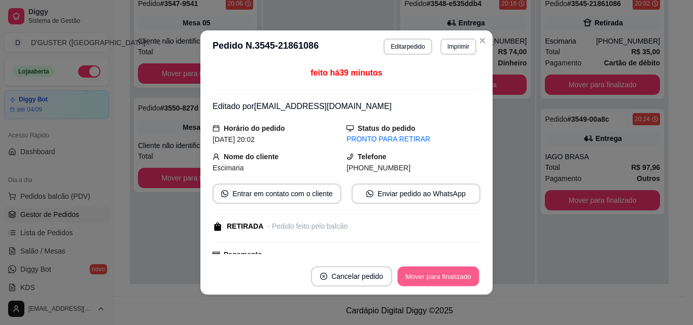
click at [449, 275] on button "Mover para finalizado" at bounding box center [439, 277] width 82 height 20
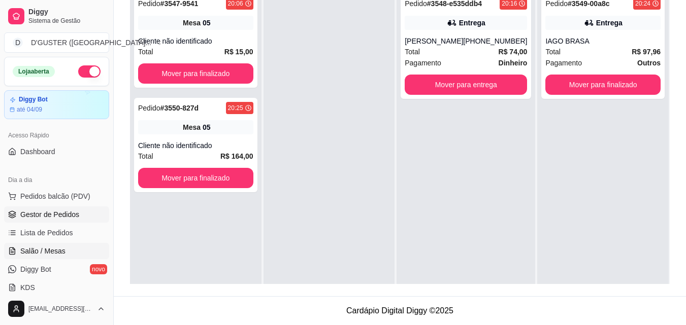
click at [45, 244] on link "Salão / Mesas" at bounding box center [56, 251] width 105 height 16
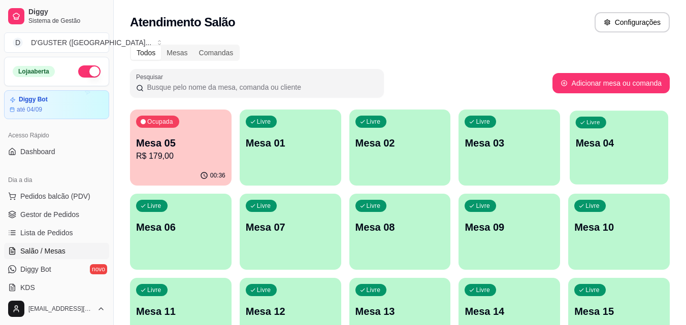
click at [630, 161] on div "Livre Mesa 04" at bounding box center [618, 142] width 98 height 62
click at [188, 156] on p "R$ 179,00" at bounding box center [180, 156] width 89 height 12
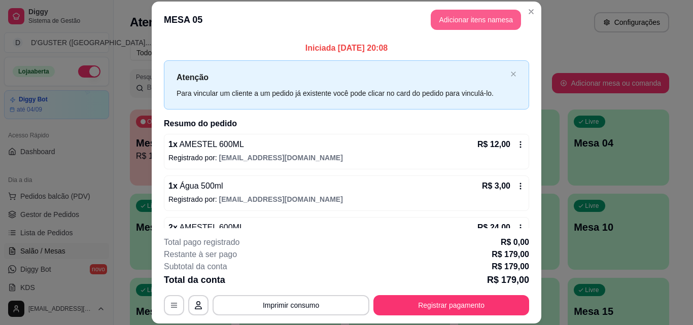
click at [491, 17] on button "Adicionar itens na mesa" at bounding box center [476, 20] width 90 height 20
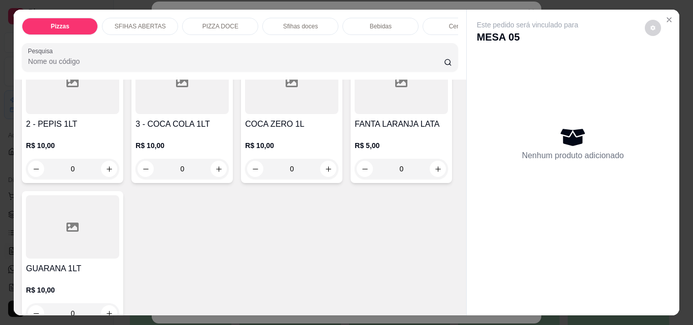
scroll to position [2842, 0]
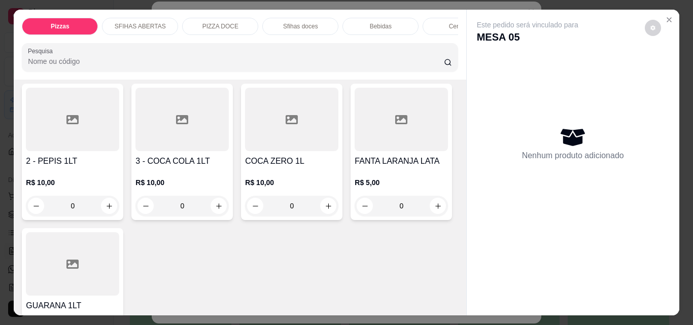
type input "1"
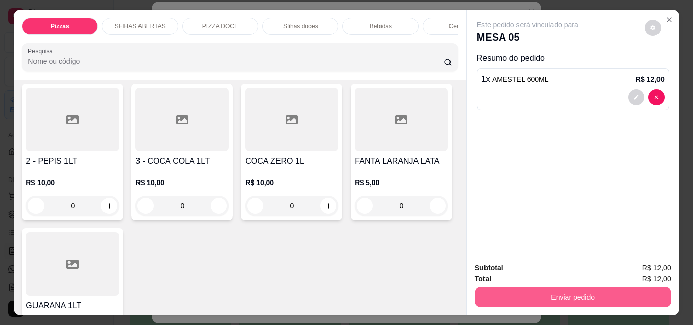
click at [498, 293] on button "Enviar pedido" at bounding box center [573, 297] width 196 height 20
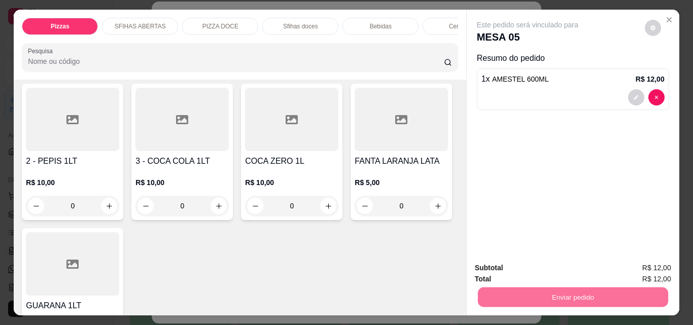
click at [491, 262] on button "Não registrar e enviar pedido" at bounding box center [540, 268] width 106 height 19
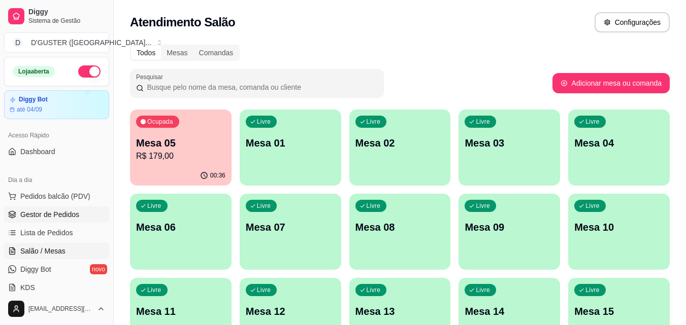
click at [64, 213] on span "Gestor de Pedidos" at bounding box center [49, 215] width 59 height 10
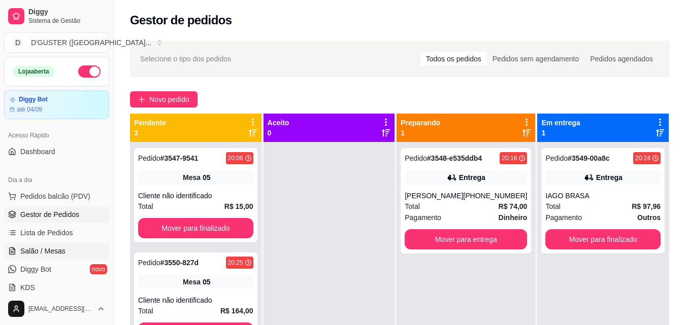
click at [43, 250] on span "Salão / Mesas" at bounding box center [42, 251] width 45 height 10
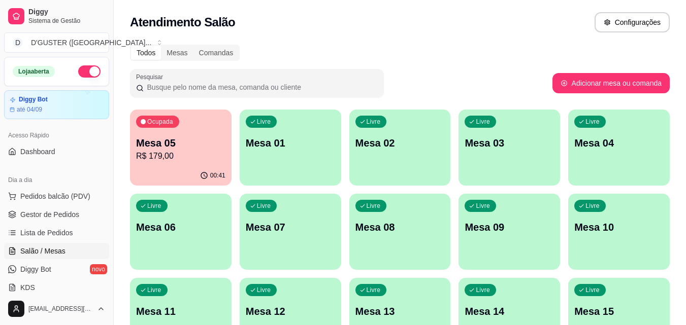
click at [177, 155] on p "R$ 179,00" at bounding box center [180, 156] width 89 height 12
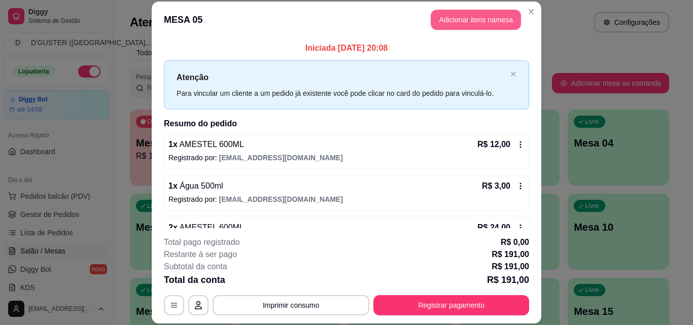
click at [479, 16] on button "Adicionar itens na mesa" at bounding box center [476, 20] width 90 height 20
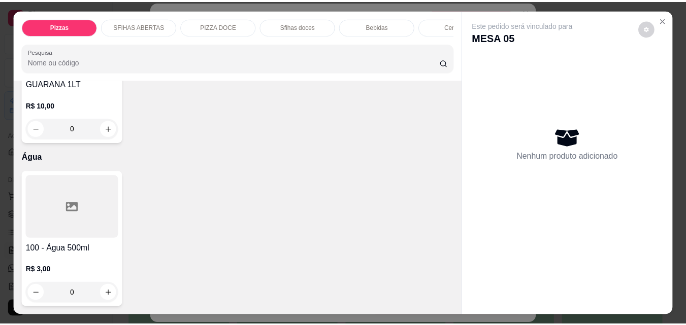
scroll to position [3517, 0]
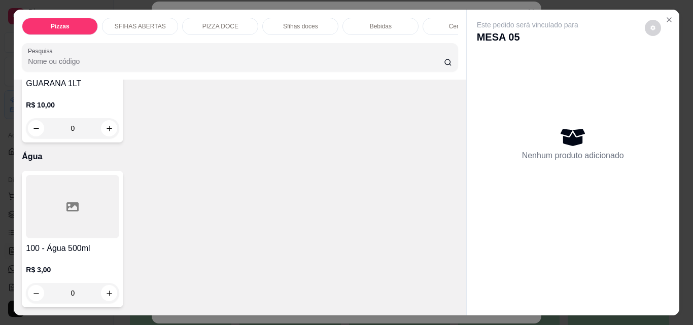
type input "1"
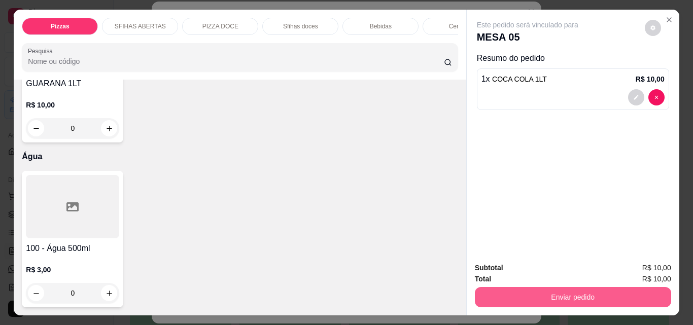
click at [545, 293] on button "Enviar pedido" at bounding box center [573, 297] width 196 height 20
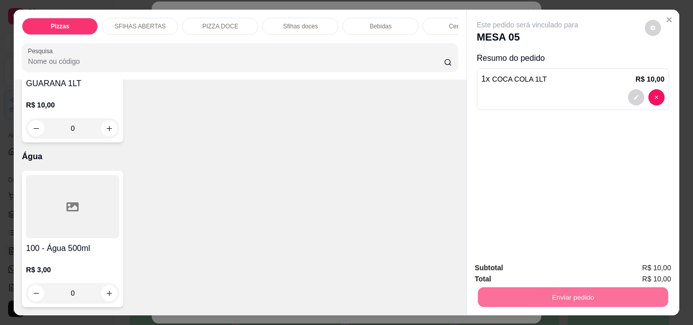
click at [534, 269] on button "Não registrar e enviar pedido" at bounding box center [540, 268] width 106 height 19
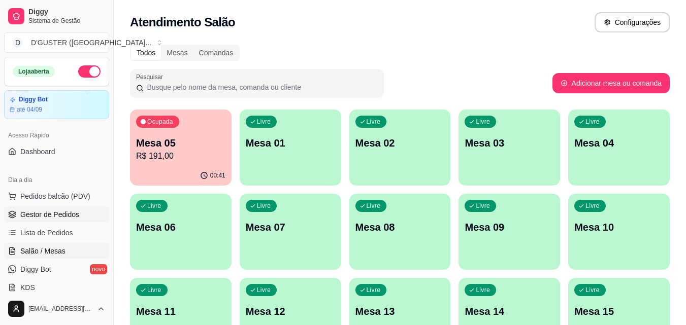
click at [47, 215] on span "Gestor de Pedidos" at bounding box center [49, 215] width 59 height 10
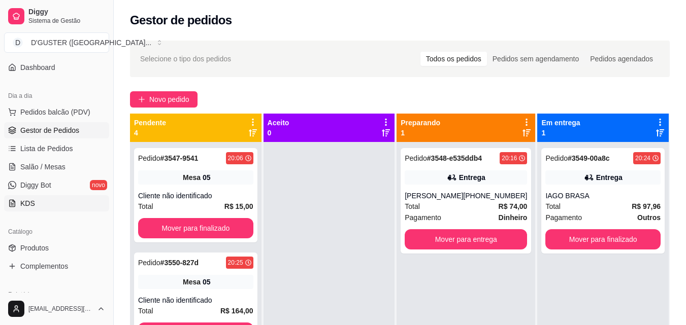
scroll to position [101, 0]
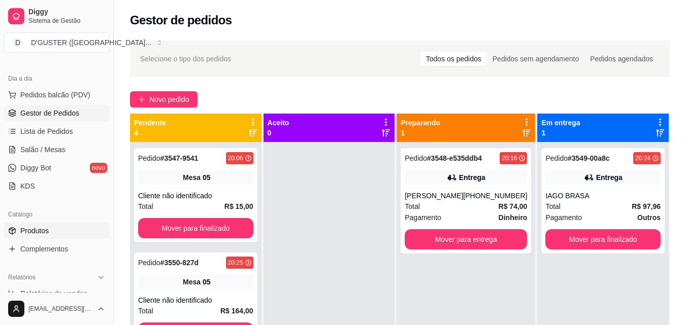
click at [52, 225] on link "Produtos" at bounding box center [56, 231] width 105 height 16
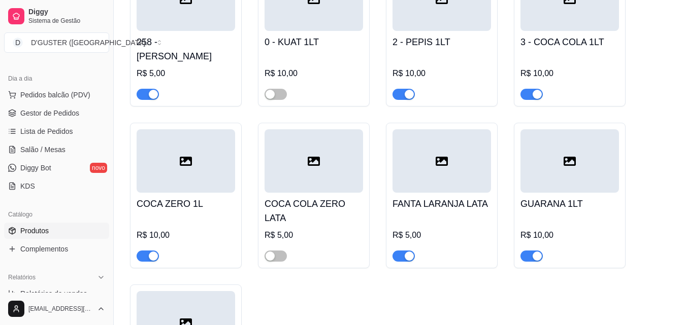
scroll to position [5024, 0]
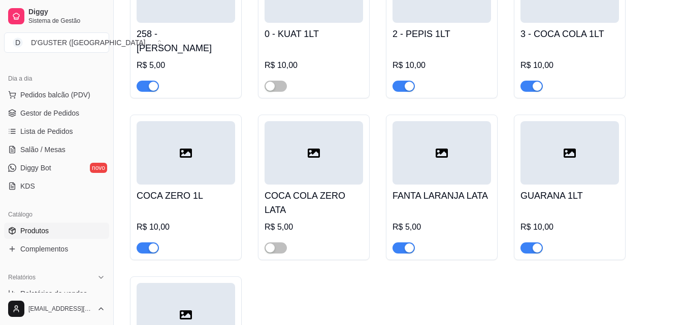
click at [145, 243] on span "button" at bounding box center [148, 248] width 22 height 11
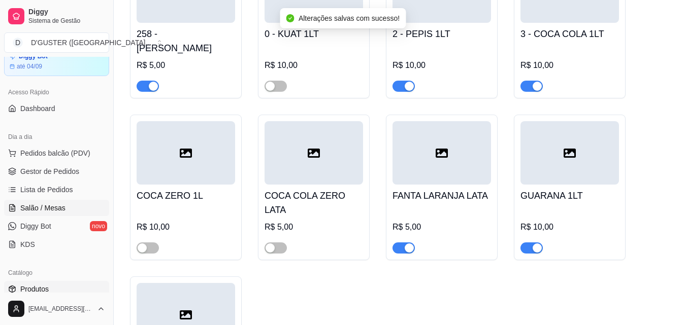
scroll to position [0, 0]
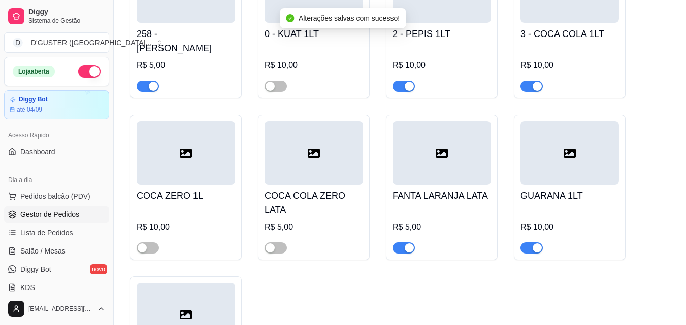
click at [52, 216] on span "Gestor de Pedidos" at bounding box center [49, 215] width 59 height 10
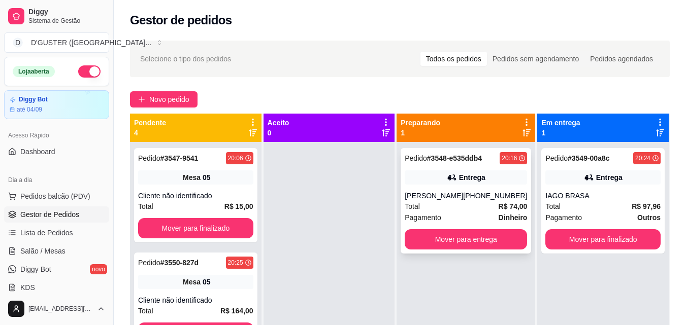
click at [445, 190] on div "Pedido # 3548-e535ddb4 20:16 Entrega Helen [PHONE_NUMBER] Total R$ 74,00 Pagame…" at bounding box center [465, 201] width 130 height 106
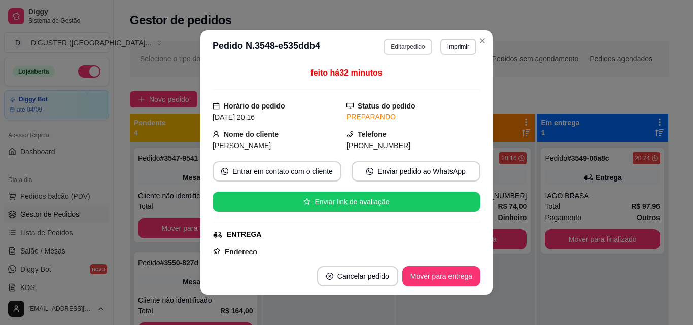
click at [407, 50] on button "Editar pedido" at bounding box center [408, 47] width 48 height 16
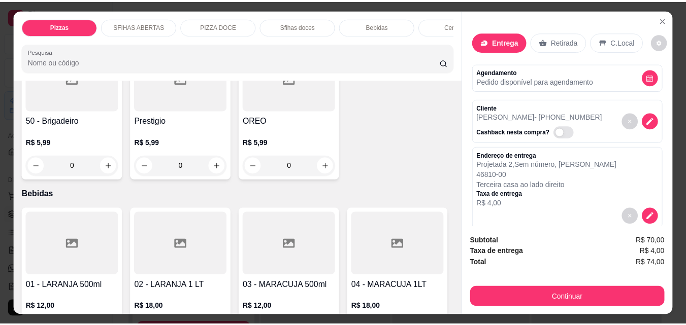
scroll to position [1522, 0]
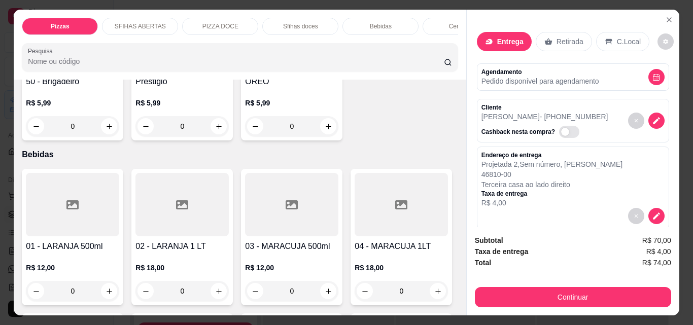
type input "1"
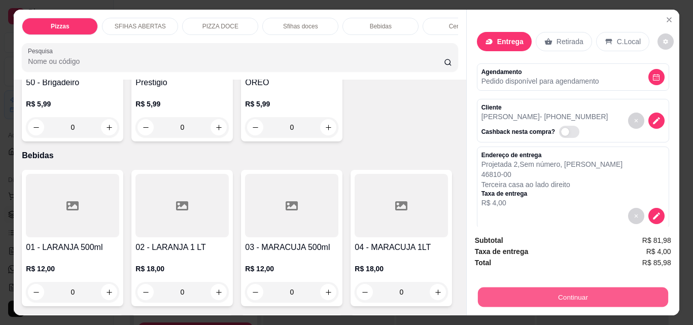
click at [521, 294] on button "Continuar" at bounding box center [573, 297] width 190 height 20
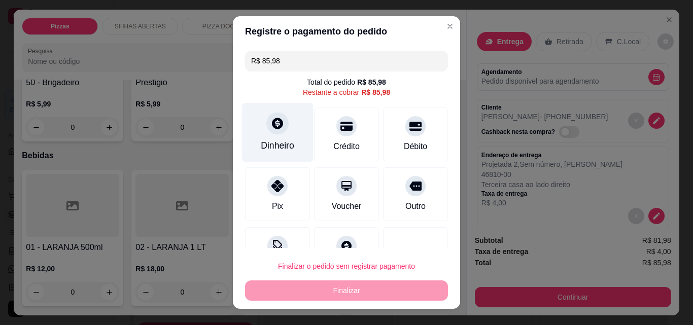
click at [278, 140] on div "Dinheiro" at bounding box center [277, 145] width 33 height 13
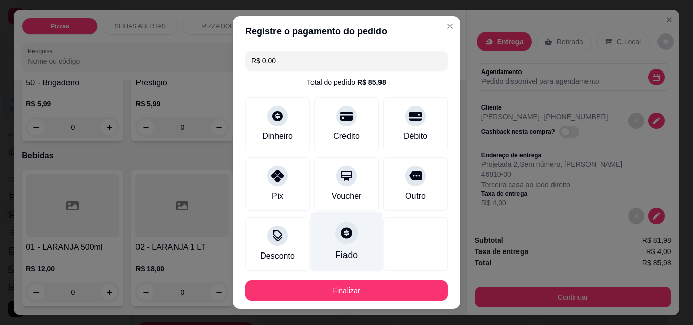
type input "R$ 0,00"
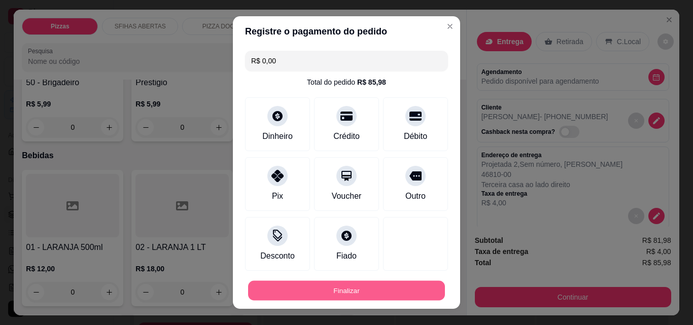
click at [365, 290] on button "Finalizar" at bounding box center [346, 291] width 197 height 20
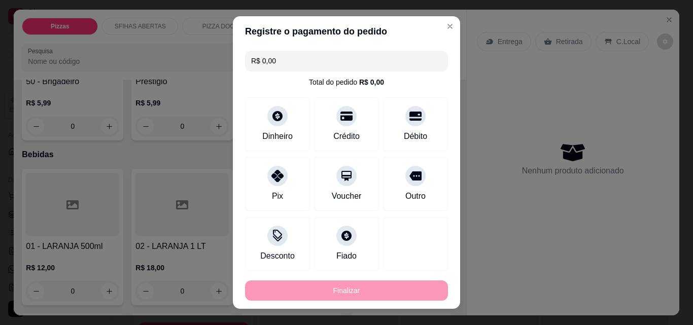
type input "0"
type input "-R$ 85,98"
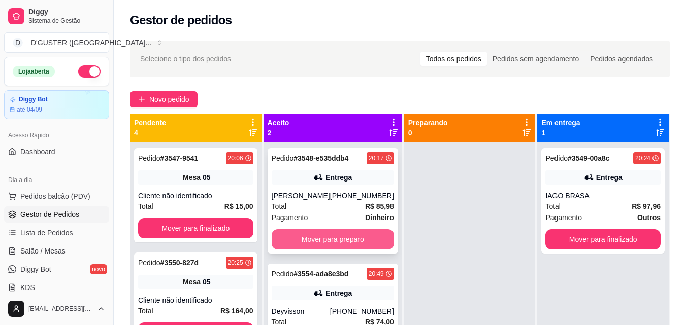
click at [353, 237] on button "Mover para preparo" at bounding box center [332, 239] width 122 height 20
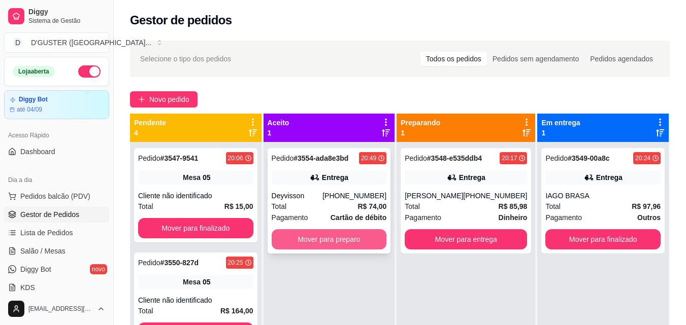
click at [339, 239] on button "Mover para preparo" at bounding box center [328, 239] width 115 height 20
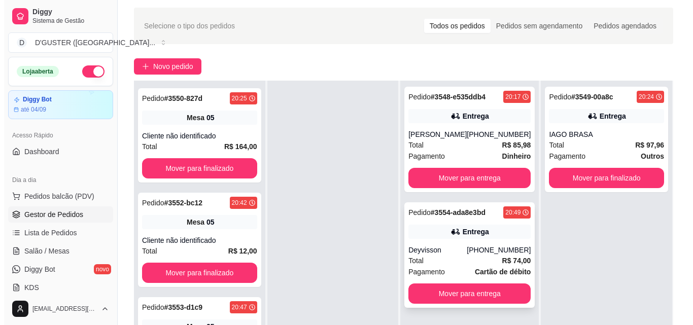
scroll to position [51, 0]
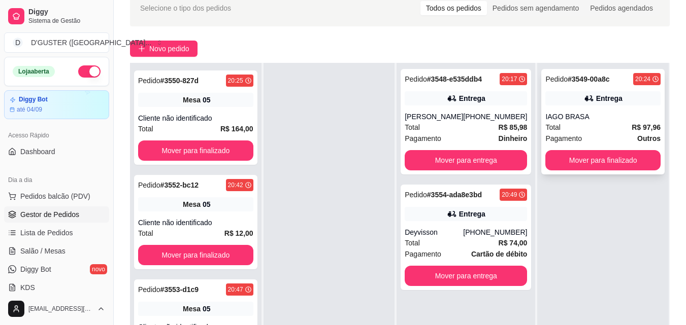
click at [592, 129] on div "Total R$ 97,96" at bounding box center [602, 127] width 115 height 11
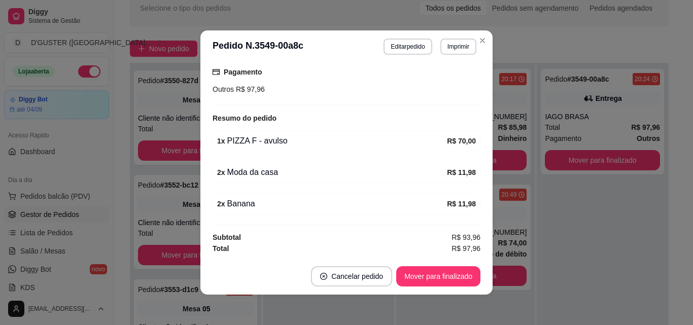
scroll to position [2, 0]
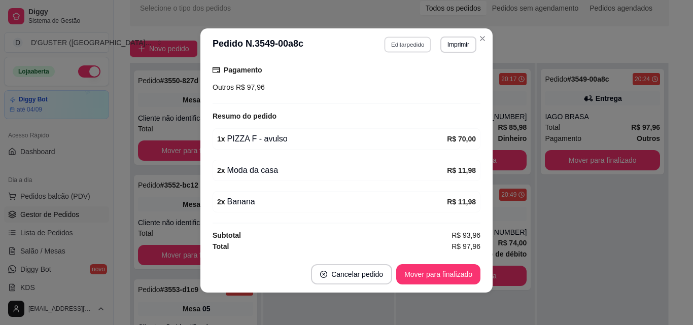
click at [398, 46] on button "Editar pedido" at bounding box center [408, 45] width 47 height 16
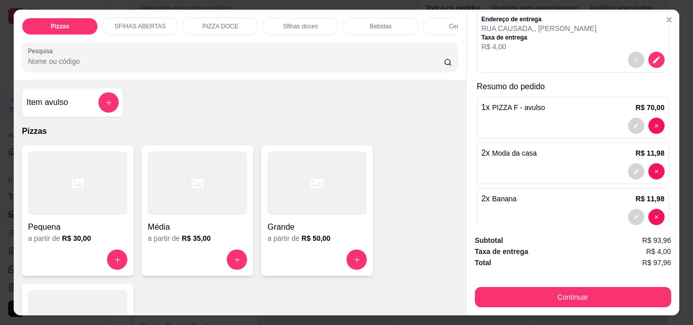
scroll to position [153, 0]
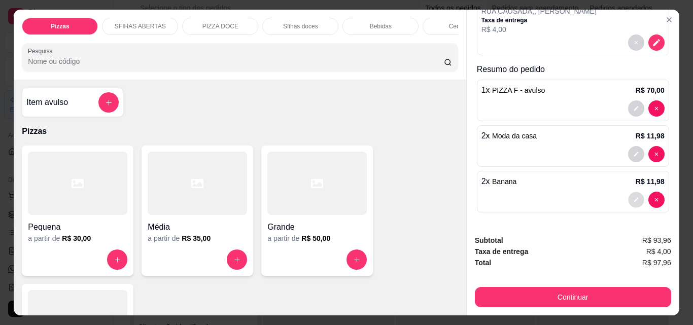
click at [628, 199] on button "decrease-product-quantity" at bounding box center [636, 200] width 16 height 16
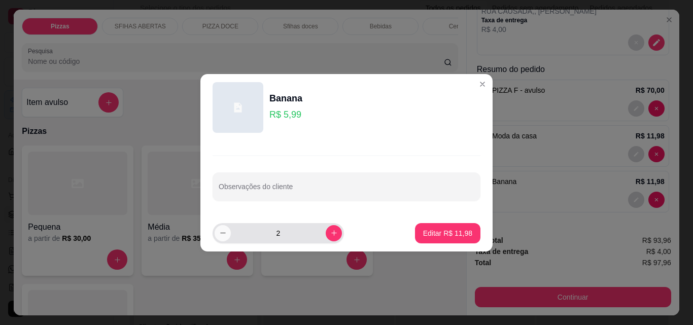
click at [224, 234] on icon "decrease-product-quantity" at bounding box center [223, 233] width 8 height 8
type input "1"
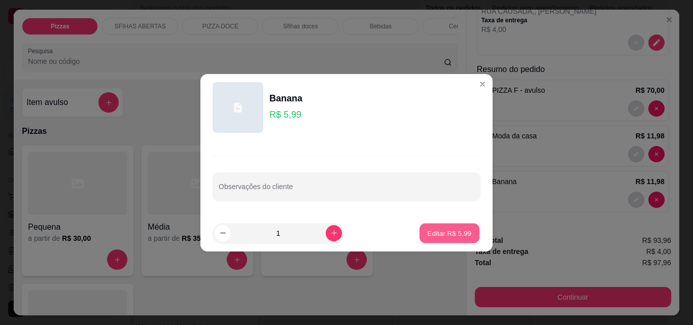
click at [453, 227] on button "Editar R$ 5,99" at bounding box center [450, 233] width 60 height 20
type input "1"
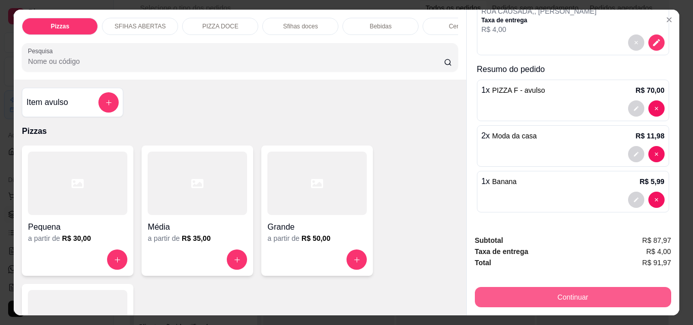
click at [534, 294] on button "Continuar" at bounding box center [573, 297] width 196 height 20
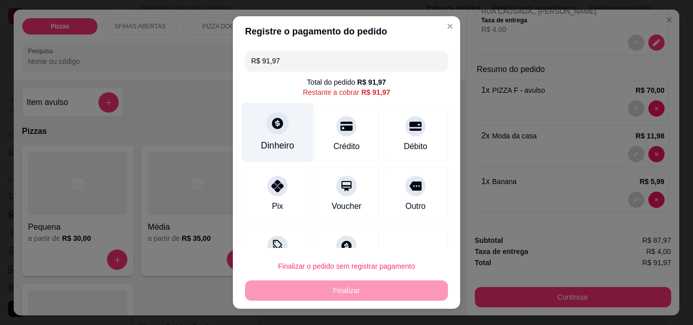
click at [284, 134] on div "Dinheiro" at bounding box center [278, 132] width 72 height 59
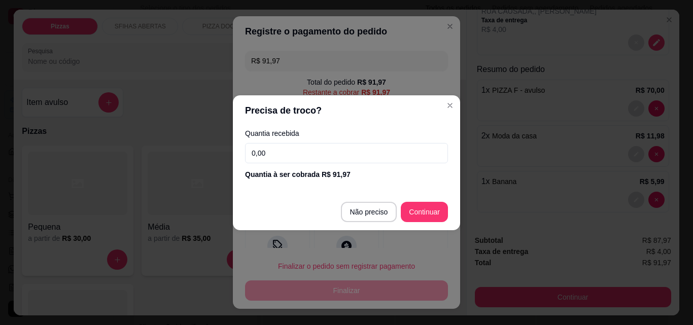
click at [335, 165] on div "Quantia recebida 0,00 Quantia à ser cobrada R$ 91,97" at bounding box center [346, 155] width 227 height 58
click at [335, 156] on input "0,00" at bounding box center [346, 153] width 203 height 20
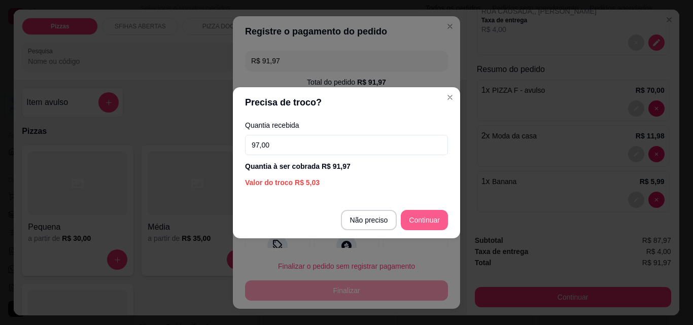
type input "97,00"
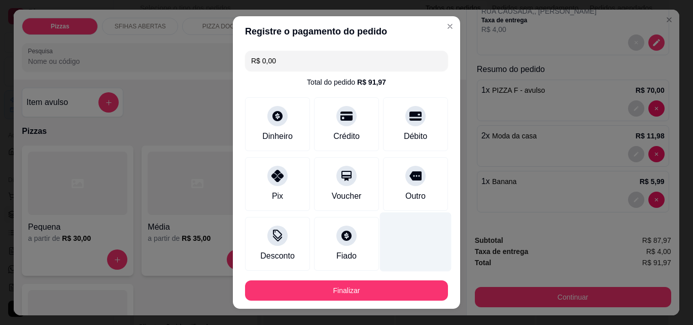
type input "R$ 0,00"
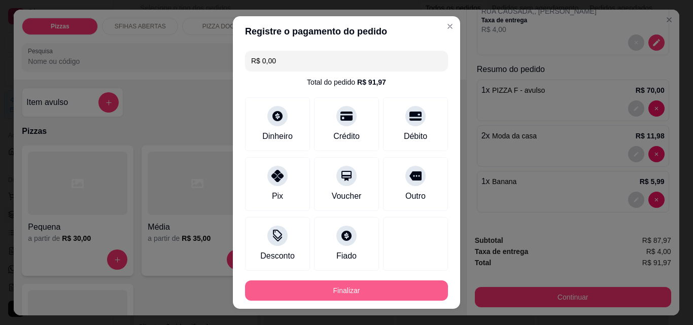
click at [401, 285] on button "Finalizar" at bounding box center [346, 291] width 203 height 20
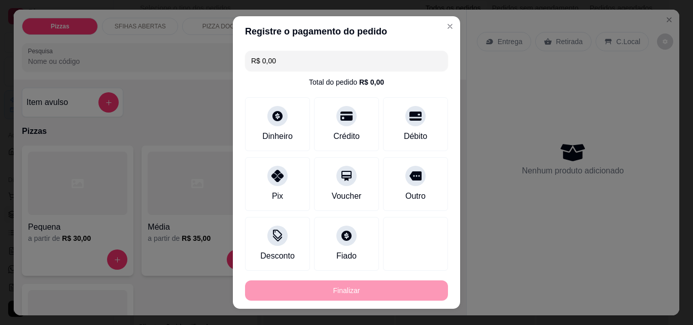
type input "0"
type input "-R$ 91,97"
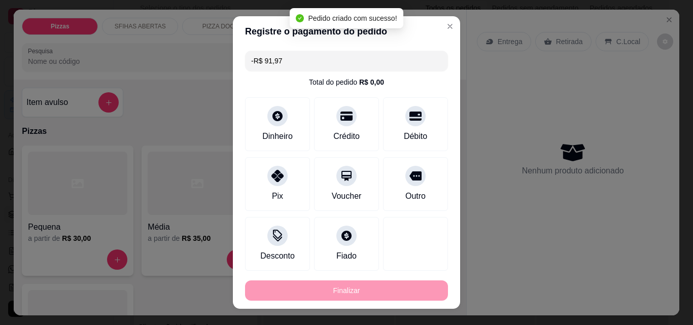
scroll to position [262, 0]
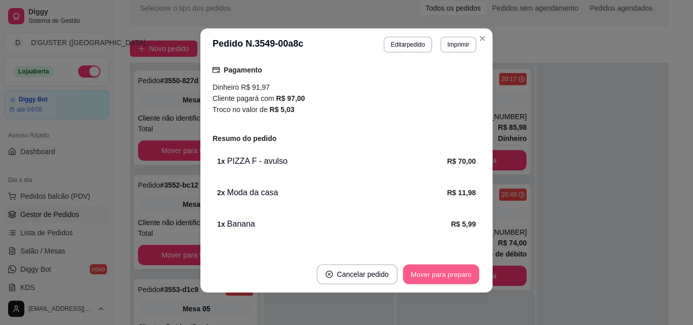
click at [438, 272] on button "Mover para preparo" at bounding box center [441, 275] width 76 height 20
click at [438, 272] on button "Mover para entrega" at bounding box center [441, 275] width 76 height 20
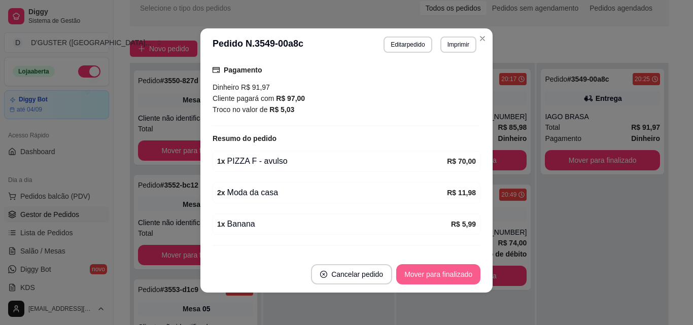
click at [438, 272] on button "Mover para finalizado" at bounding box center [438, 274] width 84 height 20
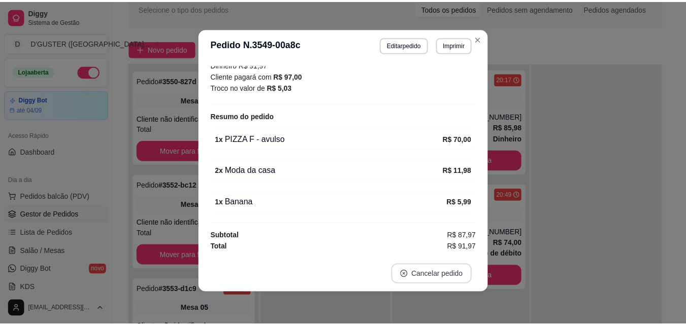
scroll to position [208, 0]
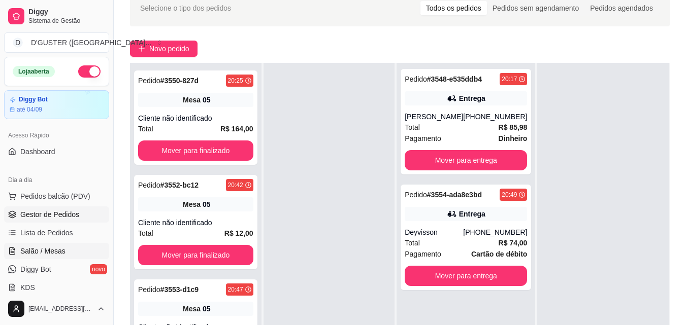
click at [43, 252] on span "Salão / Mesas" at bounding box center [42, 251] width 45 height 10
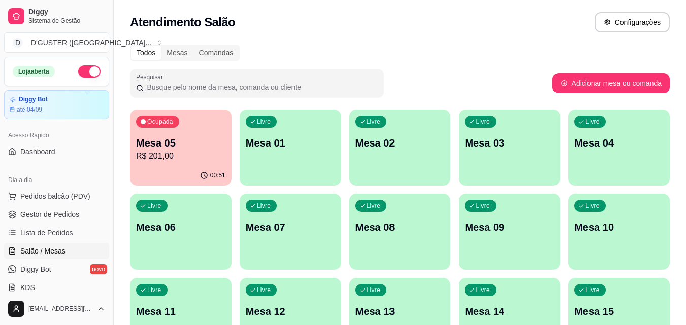
click at [160, 126] on div "Ocupada" at bounding box center [157, 122] width 43 height 12
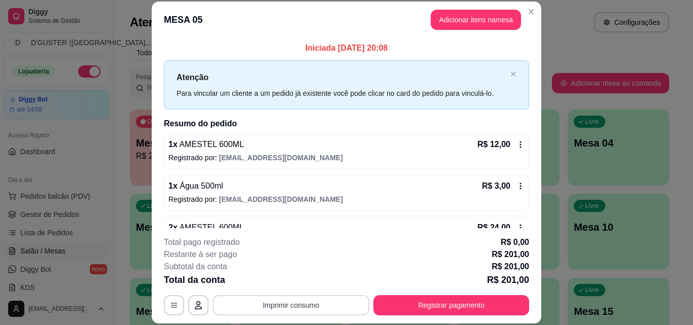
click at [258, 298] on button "Imprimir consumo" at bounding box center [291, 305] width 157 height 20
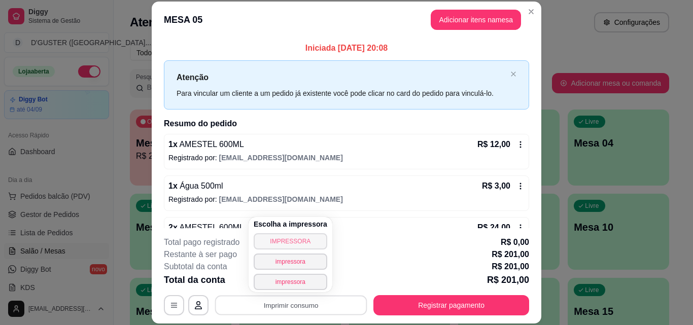
click at [266, 246] on button "IMPRESSORA" at bounding box center [291, 241] width 74 height 16
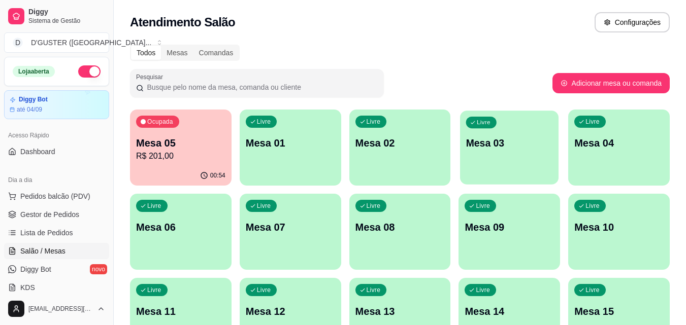
click at [484, 159] on div "Livre Mesa 03" at bounding box center [509, 142] width 98 height 62
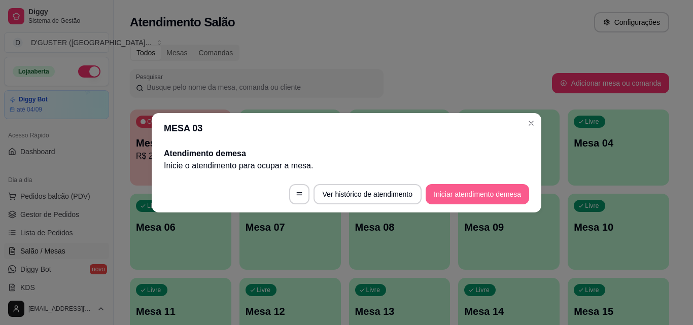
click at [478, 196] on button "Iniciar atendimento de mesa" at bounding box center [478, 194] width 104 height 20
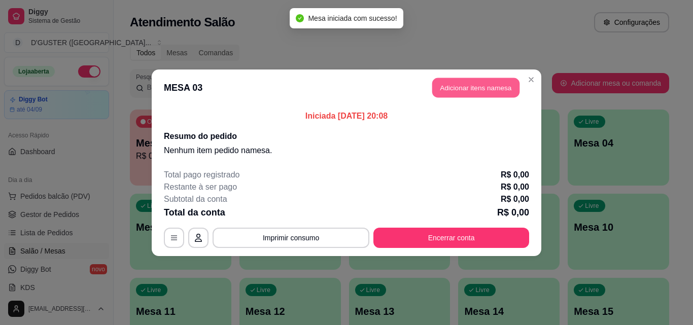
click at [472, 86] on button "Adicionar itens na mesa" at bounding box center [475, 88] width 87 height 20
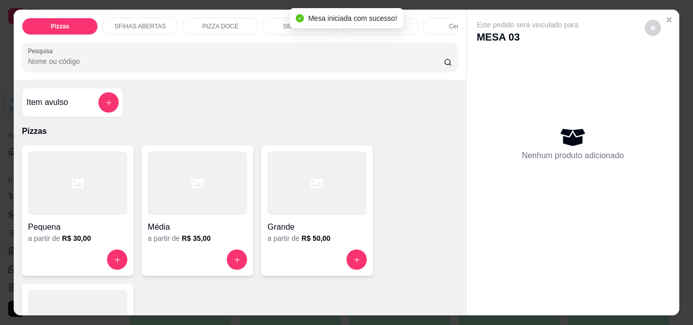
click at [302, 200] on div at bounding box center [316, 183] width 99 height 63
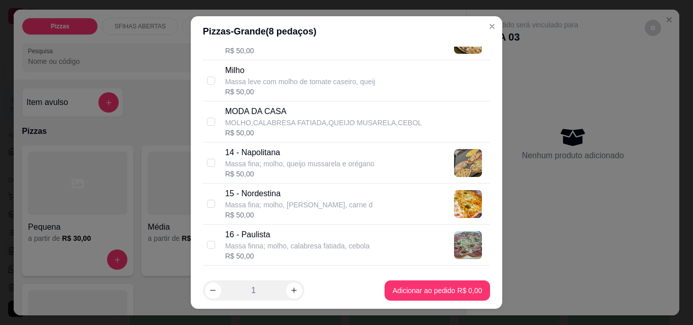
scroll to position [457, 0]
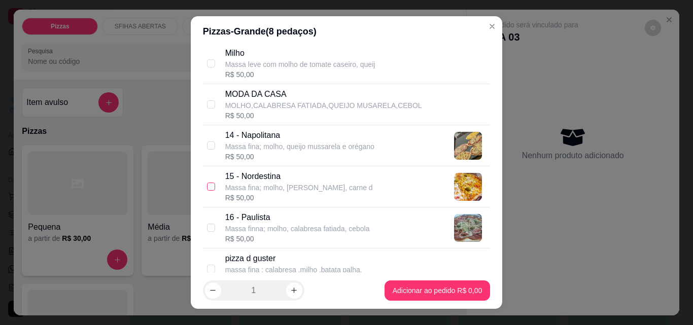
click at [207, 186] on input "checkbox" at bounding box center [211, 187] width 8 height 8
checkbox input "true"
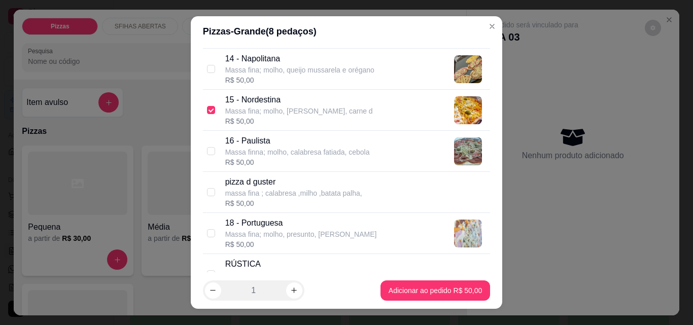
scroll to position [558, 0]
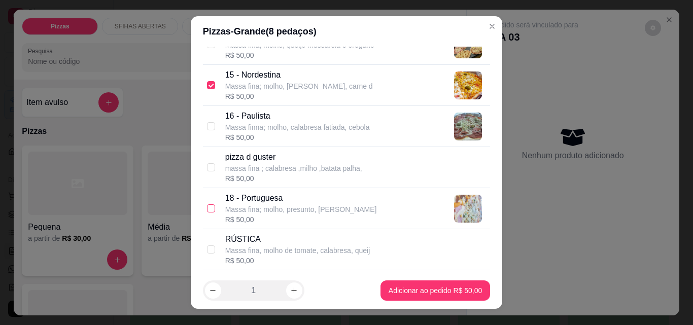
click at [207, 207] on input "checkbox" at bounding box center [211, 208] width 8 height 8
checkbox input "true"
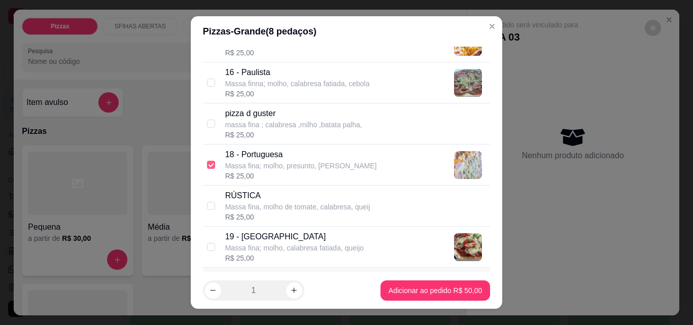
scroll to position [660, 0]
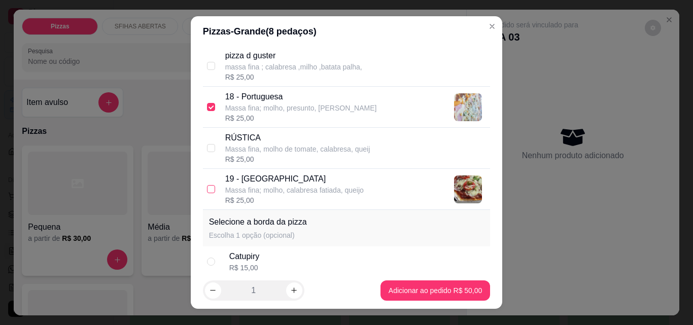
click at [208, 190] on input "checkbox" at bounding box center [211, 189] width 8 height 8
checkbox input "false"
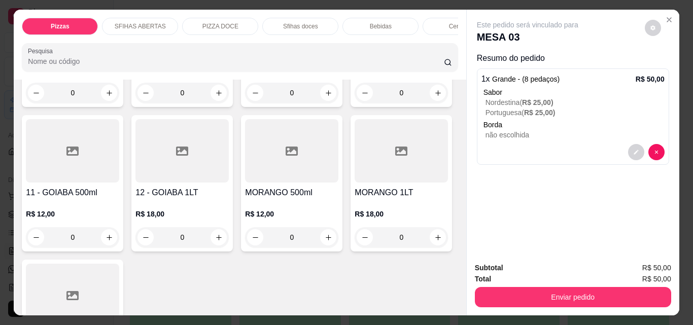
scroll to position [2233, 0]
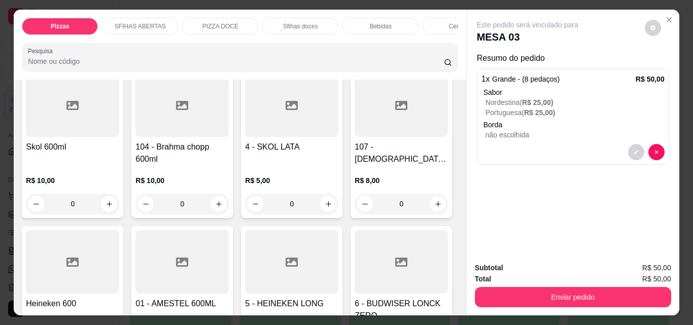
type input "1"
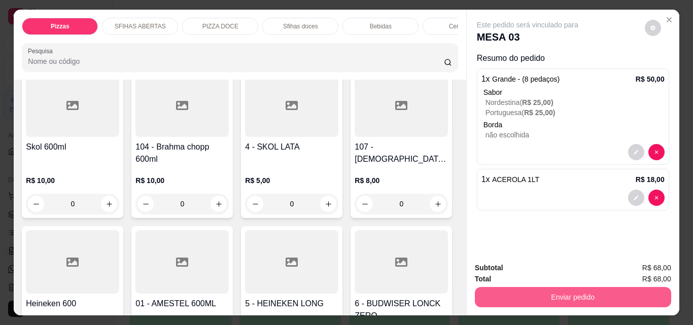
click at [496, 291] on button "Enviar pedido" at bounding box center [573, 297] width 196 height 20
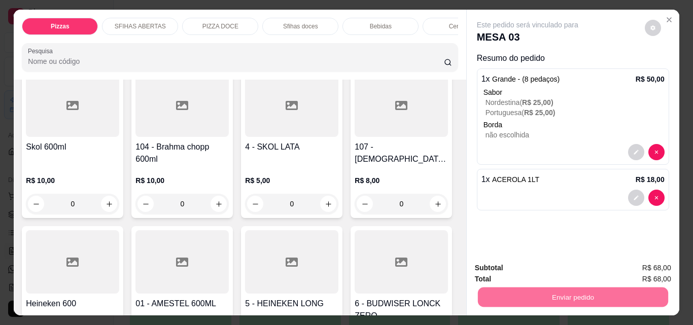
click at [504, 265] on button "Não registrar e enviar pedido" at bounding box center [540, 268] width 106 height 19
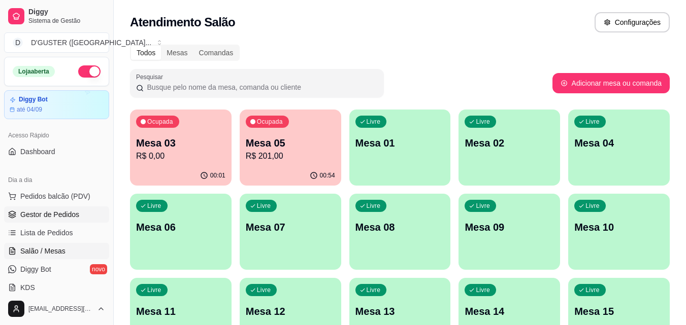
click at [49, 214] on span "Gestor de Pedidos" at bounding box center [49, 215] width 59 height 10
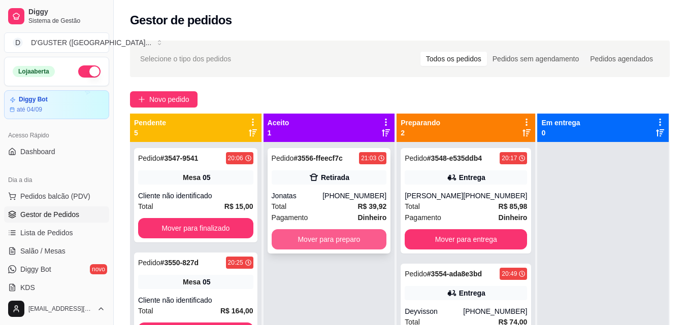
click at [342, 236] on button "Mover para preparo" at bounding box center [328, 239] width 115 height 20
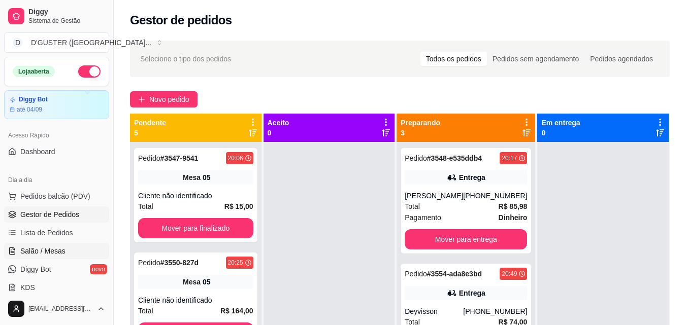
click at [65, 245] on link "Salão / Mesas" at bounding box center [56, 251] width 105 height 16
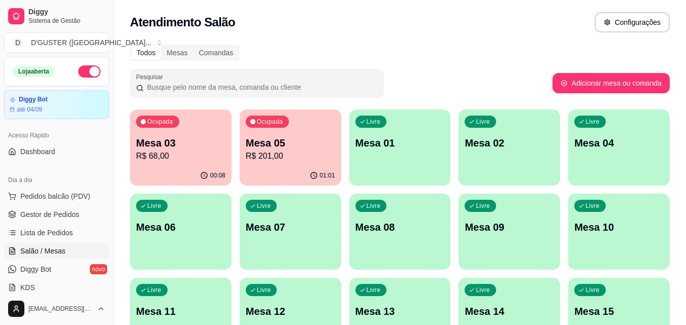
click at [270, 152] on p "R$ 201,00" at bounding box center [290, 156] width 89 height 12
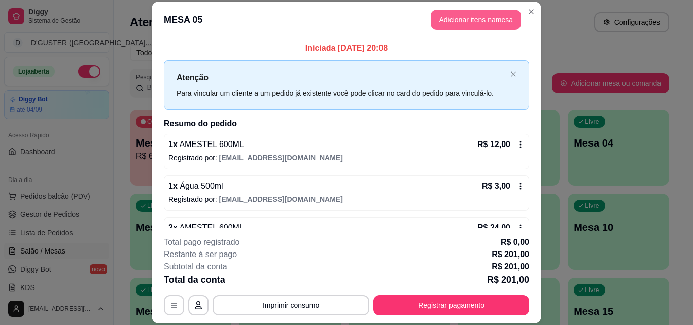
click at [493, 16] on button "Adicionar itens na mesa" at bounding box center [476, 20] width 90 height 20
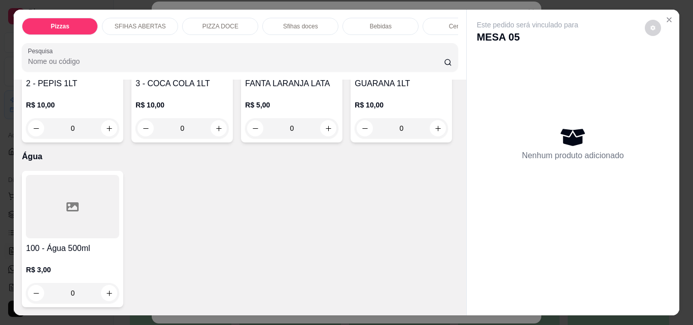
scroll to position [3501, 0]
click at [223, 132] on icon "increase-product-quantity" at bounding box center [219, 129] width 8 height 8
type input "1"
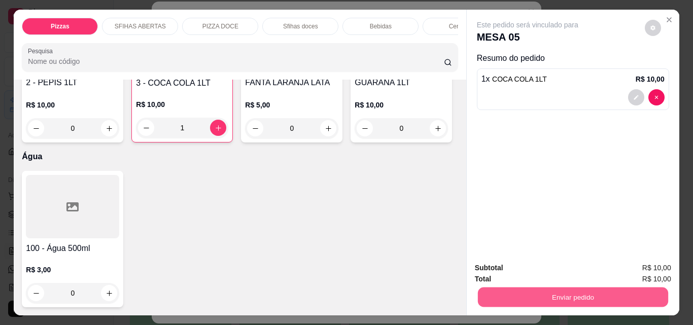
click at [520, 289] on button "Enviar pedido" at bounding box center [573, 297] width 190 height 20
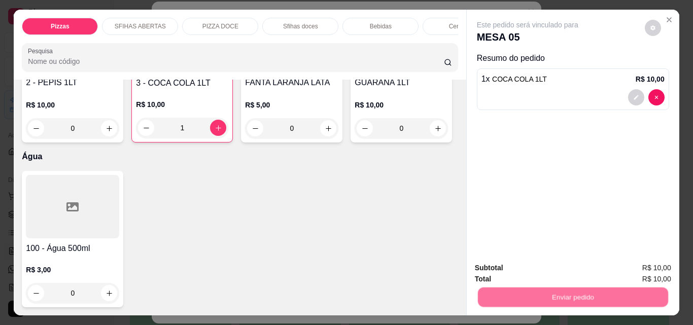
click at [510, 262] on button "Não registrar e enviar pedido" at bounding box center [540, 268] width 106 height 19
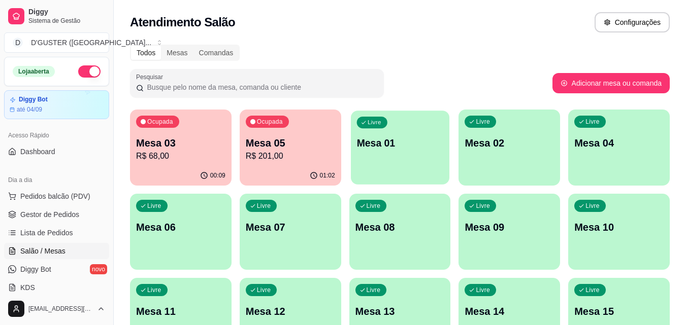
click at [399, 153] on div "Livre Mesa 01" at bounding box center [400, 142] width 98 height 62
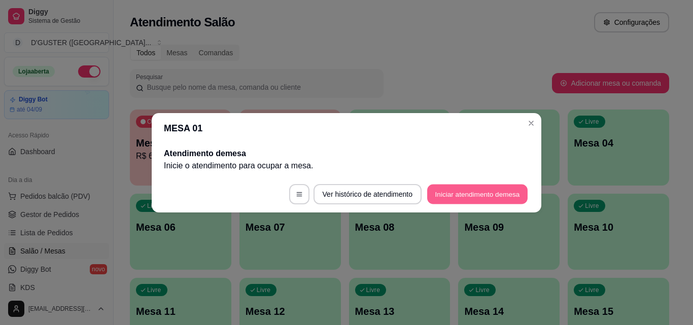
click at [505, 197] on button "Iniciar atendimento de mesa" at bounding box center [477, 194] width 100 height 20
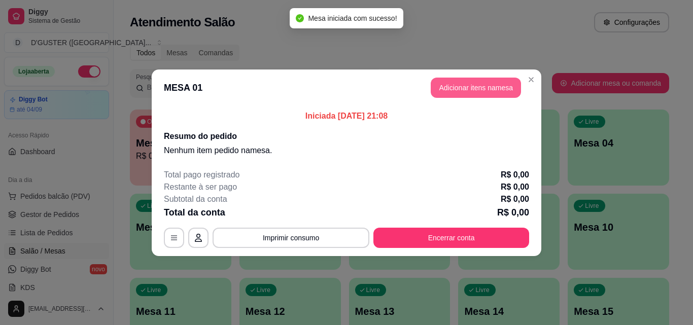
click at [493, 81] on button "Adicionar itens na mesa" at bounding box center [476, 88] width 90 height 20
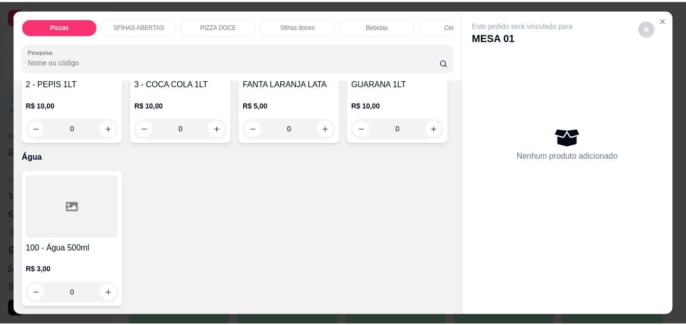
scroll to position [3349, 0]
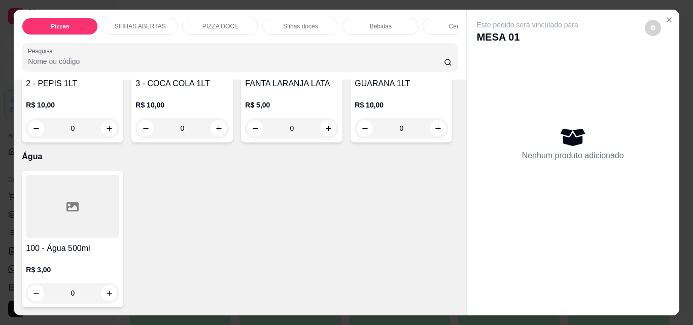
type input "1"
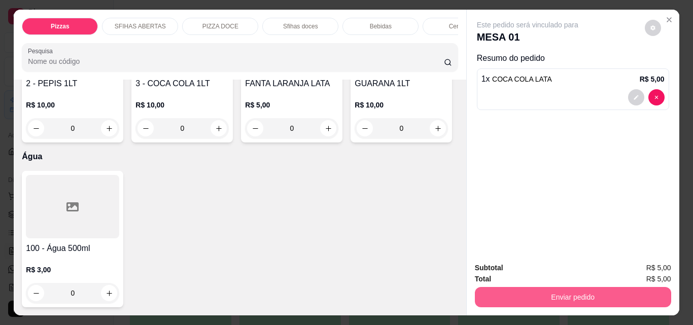
click at [561, 293] on button "Enviar pedido" at bounding box center [573, 297] width 196 height 20
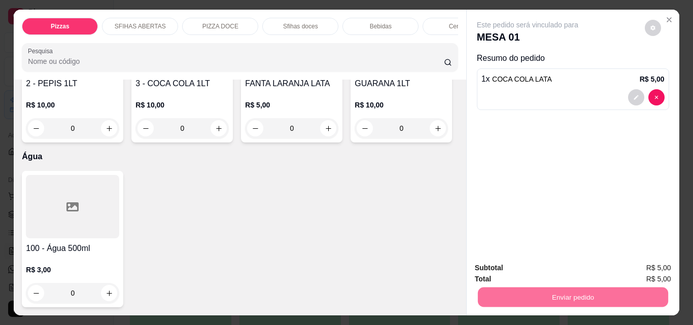
click at [518, 265] on button "Não registrar e enviar pedido" at bounding box center [540, 268] width 106 height 19
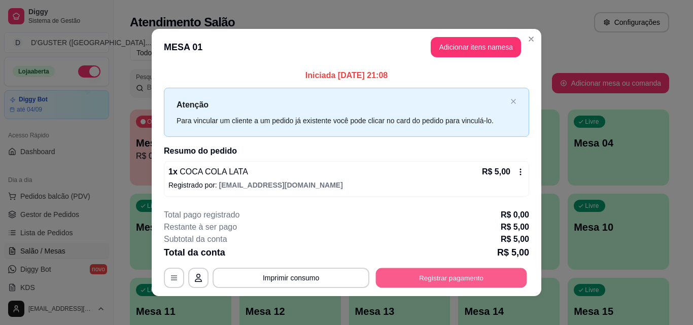
click at [487, 279] on button "Registrar pagamento" at bounding box center [451, 278] width 151 height 20
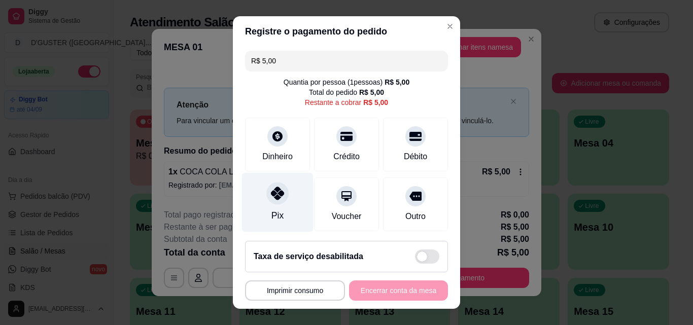
click at [271, 209] on div "Pix" at bounding box center [277, 215] width 12 height 13
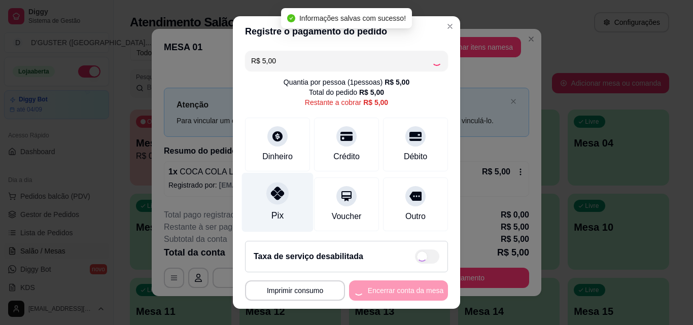
type input "R$ 0,00"
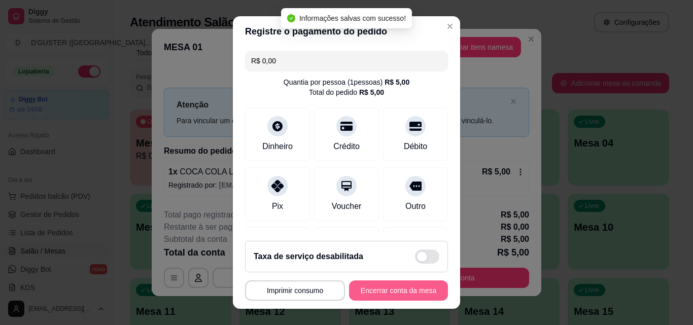
click at [402, 287] on button "Encerrar conta da mesa" at bounding box center [398, 291] width 99 height 20
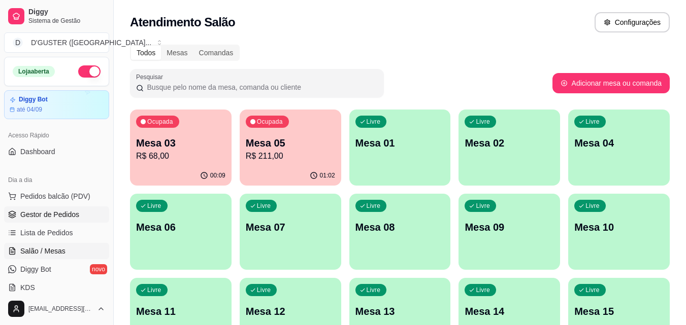
click at [58, 217] on span "Gestor de Pedidos" at bounding box center [49, 215] width 59 height 10
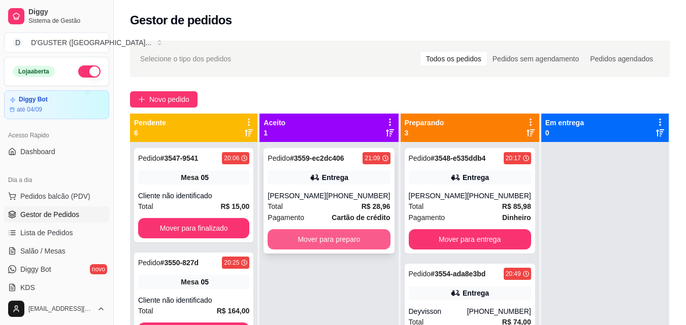
click at [353, 243] on button "Mover para preparo" at bounding box center [328, 239] width 122 height 20
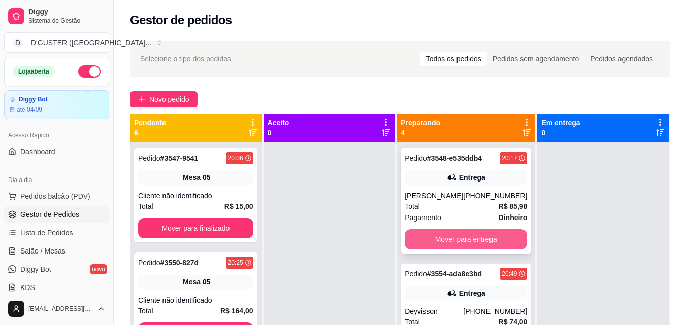
click at [452, 239] on button "Mover para entrega" at bounding box center [465, 239] width 122 height 20
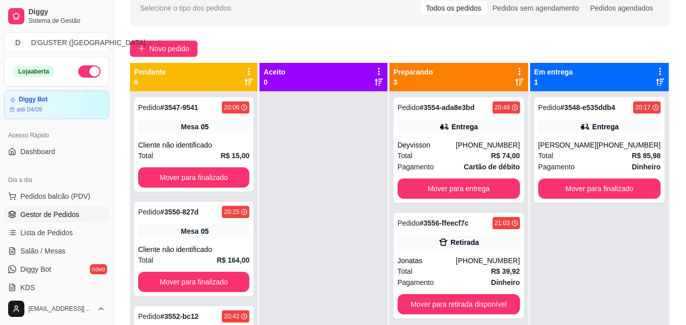
scroll to position [101, 0]
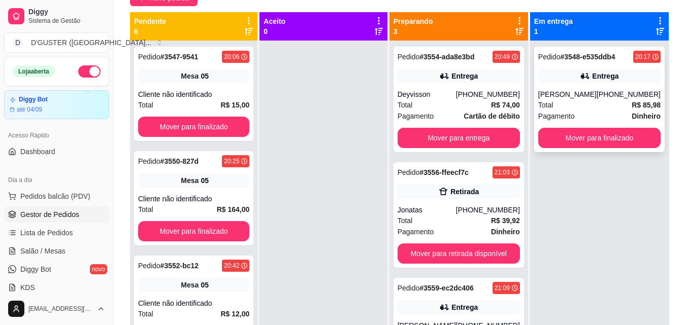
click at [605, 109] on div "Total R$ 85,98" at bounding box center [599, 104] width 122 height 11
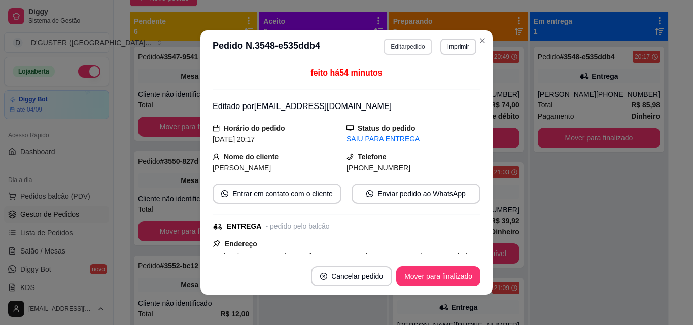
click at [421, 40] on button "Editar pedido" at bounding box center [408, 47] width 48 height 16
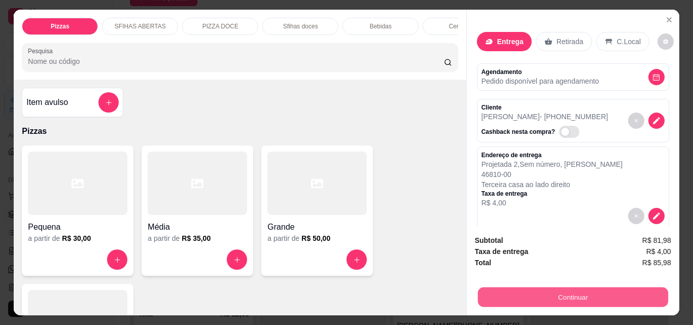
click at [555, 290] on button "Continuar" at bounding box center [573, 297] width 190 height 20
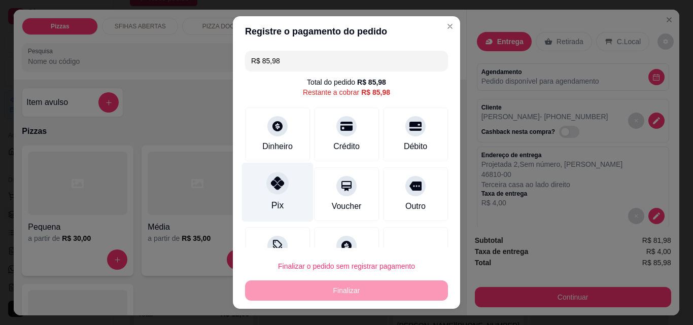
click at [271, 203] on div "Pix" at bounding box center [277, 205] width 12 height 13
type input "R$ 0,00"
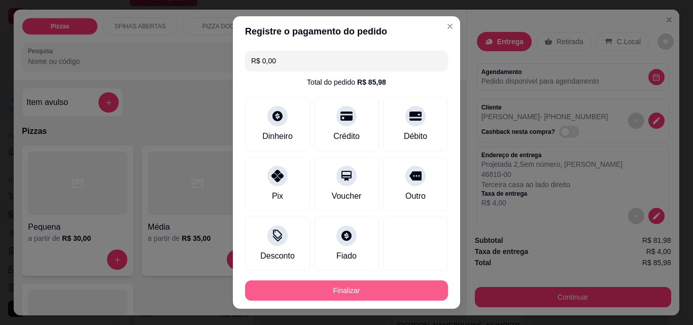
click at [391, 285] on button "Finalizar" at bounding box center [346, 291] width 203 height 20
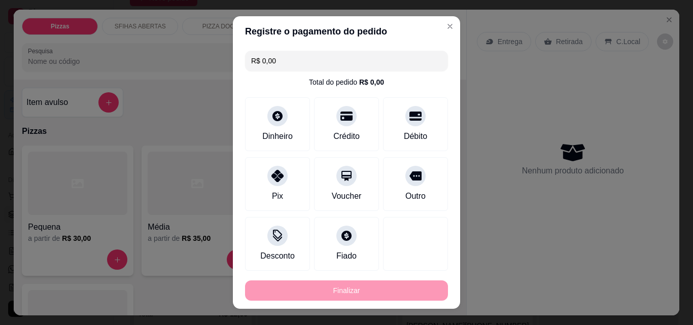
type input "0"
type input "-R$ 85,98"
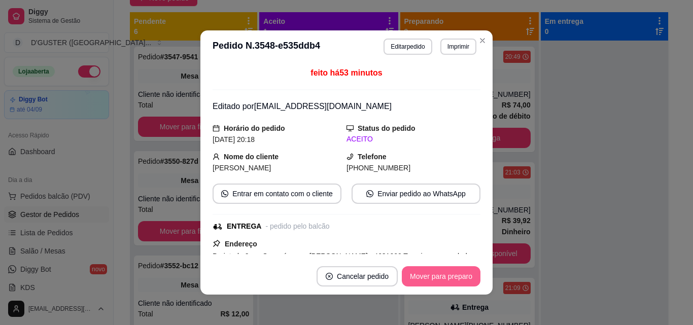
click at [429, 275] on button "Mover para preparo" at bounding box center [441, 276] width 79 height 20
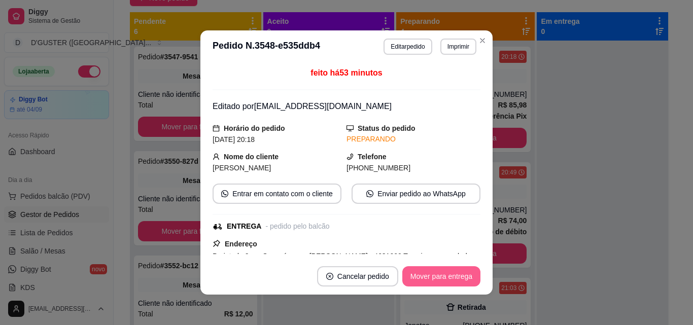
click at [450, 274] on button "Mover para entrega" at bounding box center [441, 276] width 78 height 20
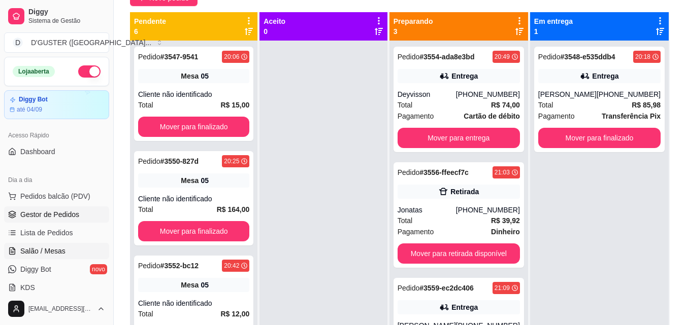
click at [60, 247] on span "Salão / Mesas" at bounding box center [42, 251] width 45 height 10
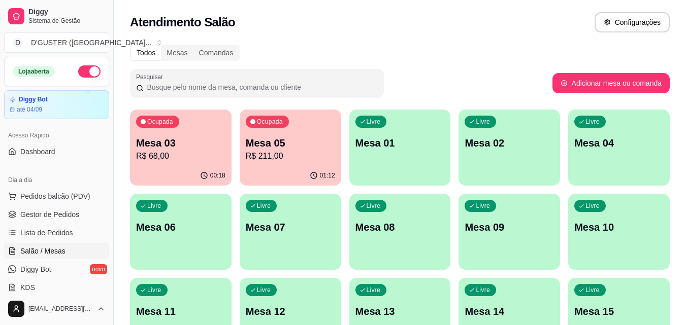
click at [292, 174] on div "01:12" at bounding box center [290, 176] width 101 height 20
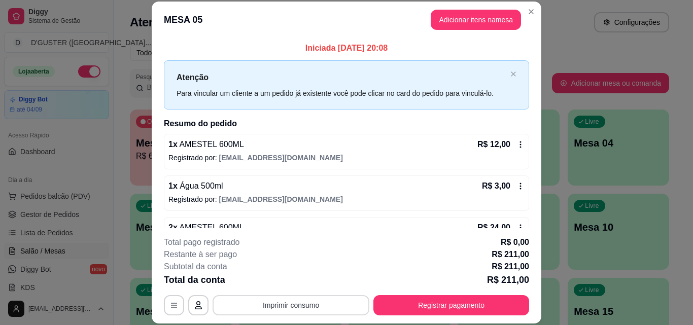
click at [294, 305] on button "Imprimir consumo" at bounding box center [291, 305] width 157 height 20
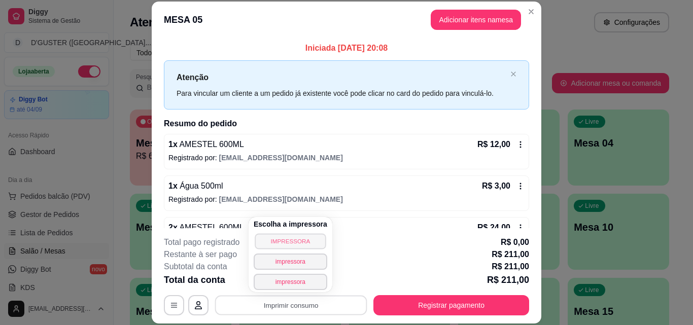
click at [277, 240] on button "IMPRESSORA" at bounding box center [290, 241] width 71 height 16
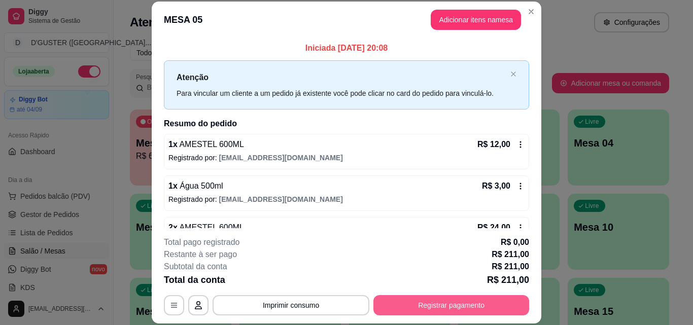
click at [393, 300] on button "Registrar pagamento" at bounding box center [451, 305] width 156 height 20
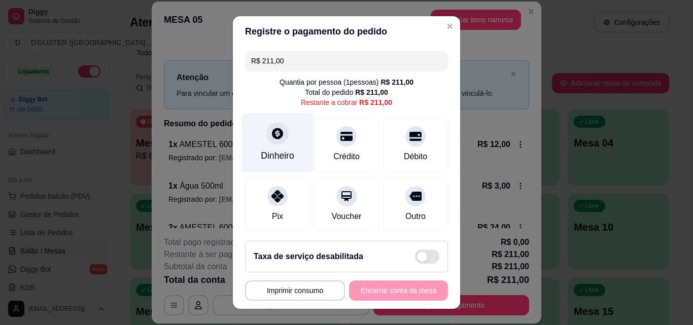
click at [261, 140] on div "Dinheiro" at bounding box center [278, 142] width 72 height 59
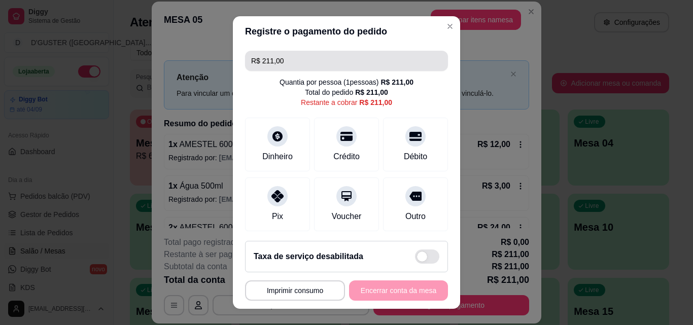
click at [326, 61] on input "R$ 211,00" at bounding box center [346, 61] width 191 height 20
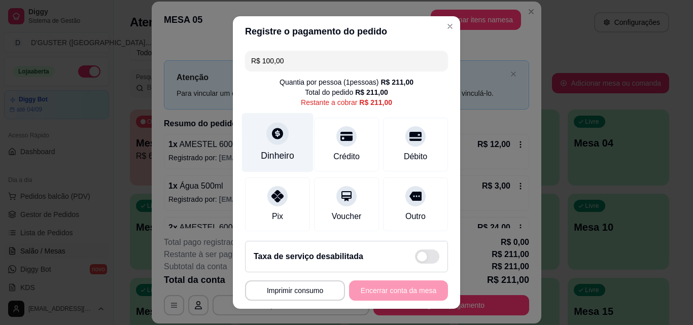
click at [276, 140] on icon at bounding box center [277, 133] width 13 height 13
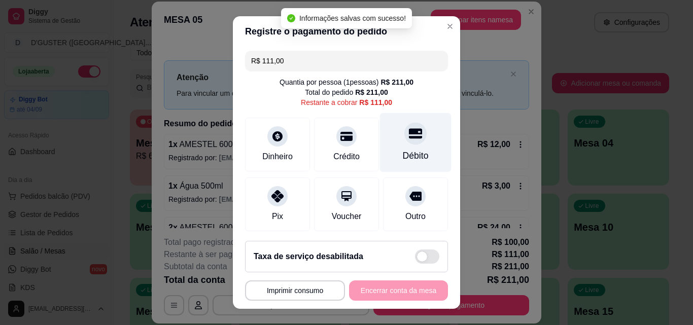
click at [403, 149] on div "Débito" at bounding box center [416, 155] width 26 height 13
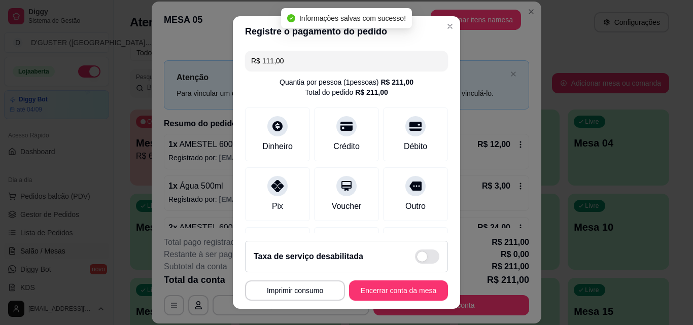
type input "R$ 0,00"
click at [416, 292] on button "Encerrar conta da mesa" at bounding box center [398, 291] width 99 height 20
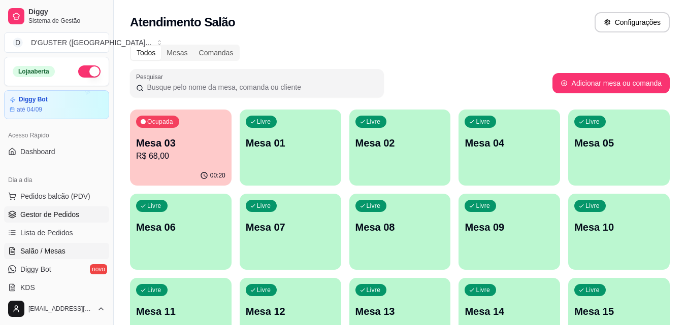
click at [38, 210] on span "Gestor de Pedidos" at bounding box center [49, 215] width 59 height 10
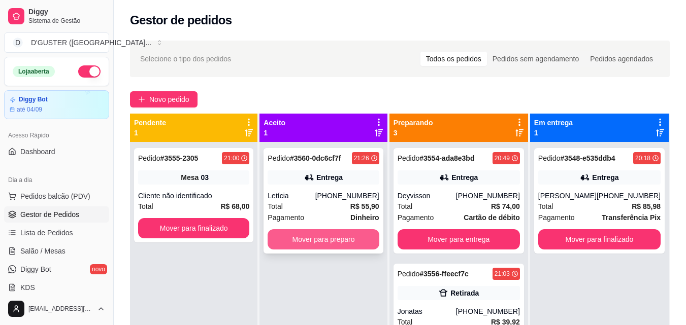
click at [336, 238] on button "Mover para preparo" at bounding box center [322, 239] width 111 height 20
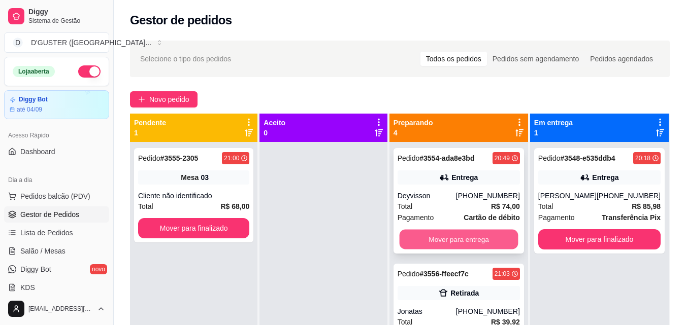
click at [419, 234] on button "Mover para entrega" at bounding box center [458, 240] width 119 height 20
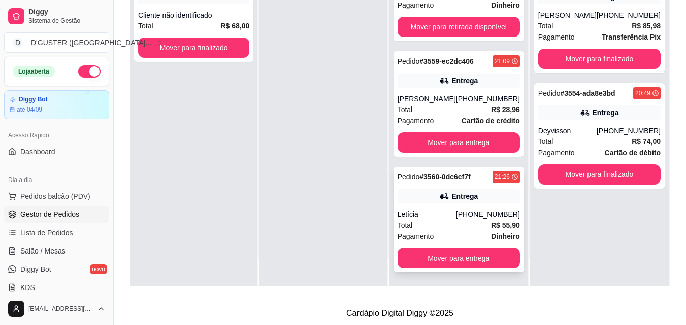
scroll to position [155, 0]
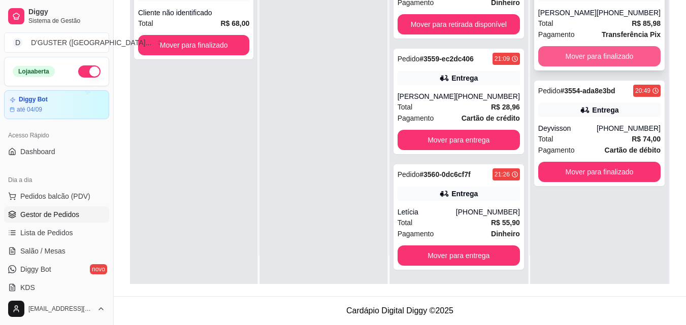
click at [598, 57] on button "Mover para finalizado" at bounding box center [599, 56] width 122 height 20
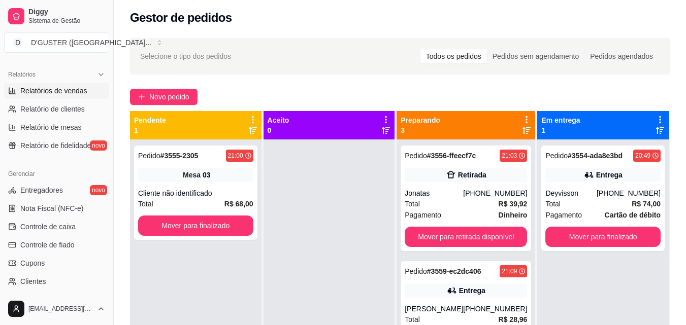
scroll to position [355, 0]
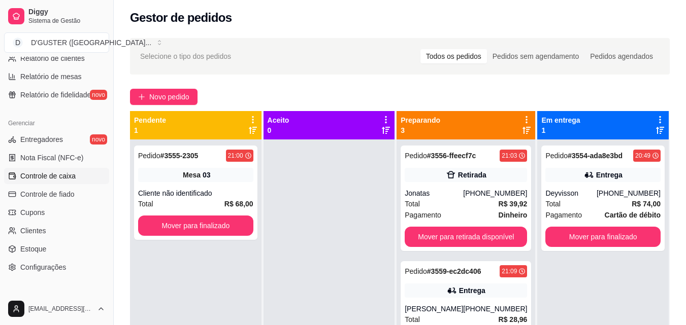
click at [57, 171] on span "Controle de caixa" at bounding box center [47, 176] width 55 height 10
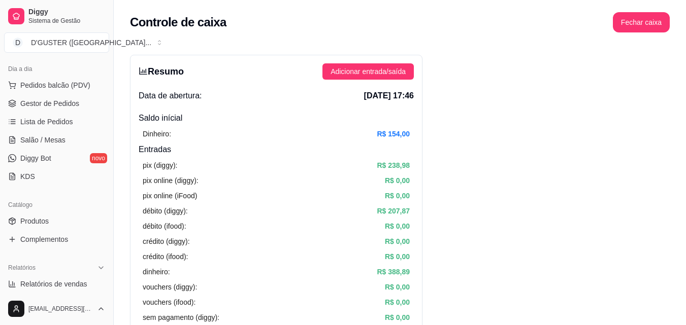
scroll to position [101, 0]
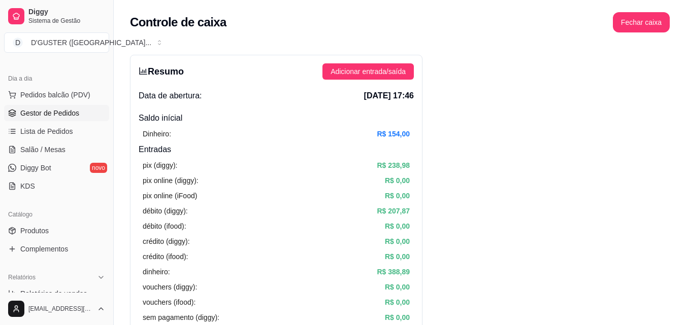
click at [71, 114] on span "Gestor de Pedidos" at bounding box center [49, 113] width 59 height 10
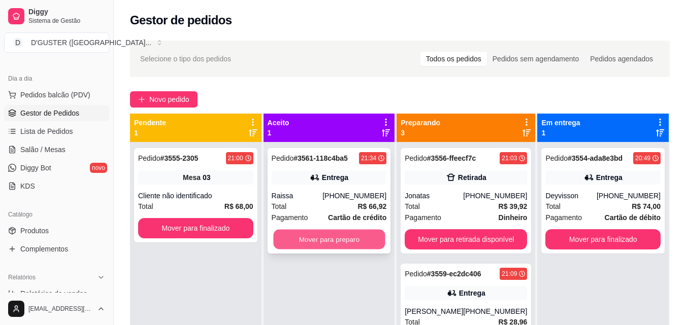
click at [342, 235] on button "Mover para preparo" at bounding box center [329, 240] width 112 height 20
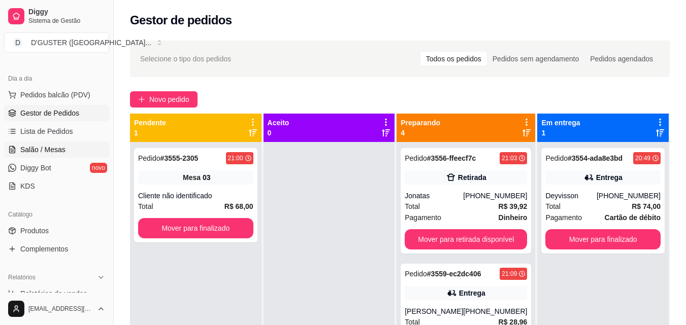
click at [61, 150] on span "Salão / Mesas" at bounding box center [42, 150] width 45 height 10
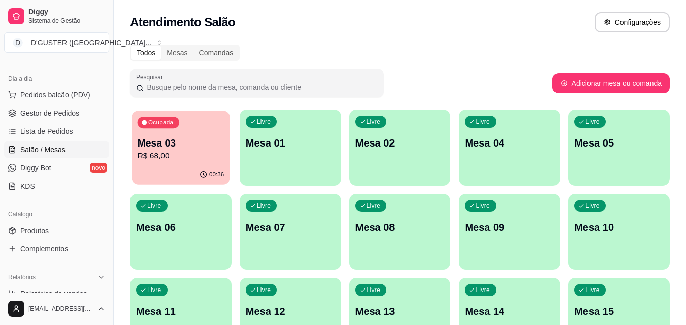
click at [173, 156] on p "R$ 68,00" at bounding box center [181, 156] width 87 height 12
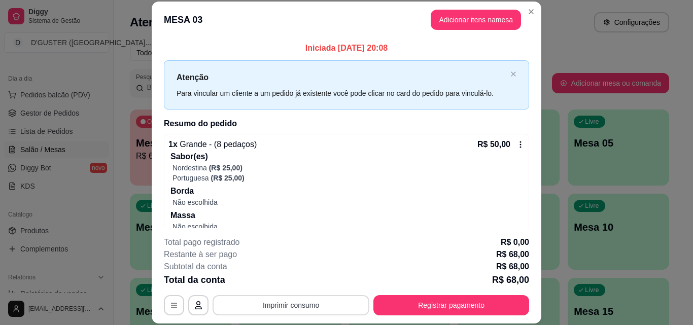
click at [315, 297] on button "Imprimir consumo" at bounding box center [291, 305] width 157 height 20
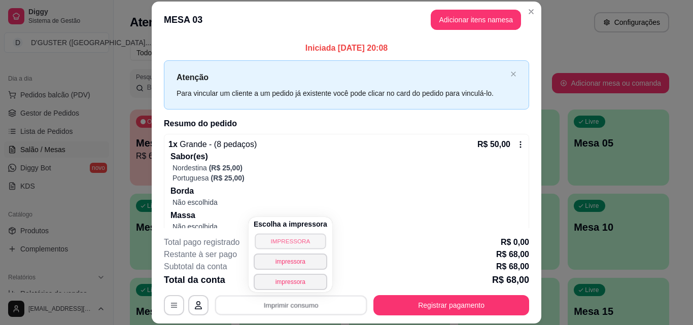
click at [307, 240] on button "IMPRESSORA" at bounding box center [290, 241] width 71 height 16
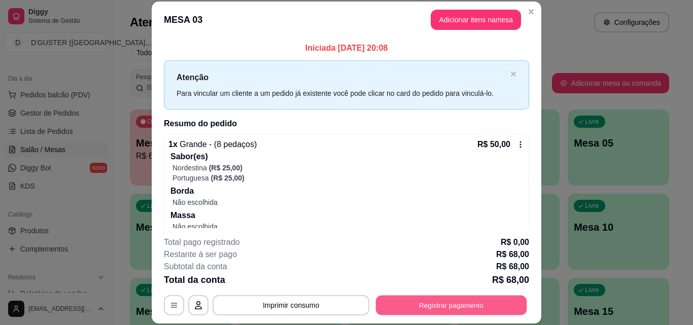
click at [477, 306] on button "Registrar pagamento" at bounding box center [451, 305] width 151 height 20
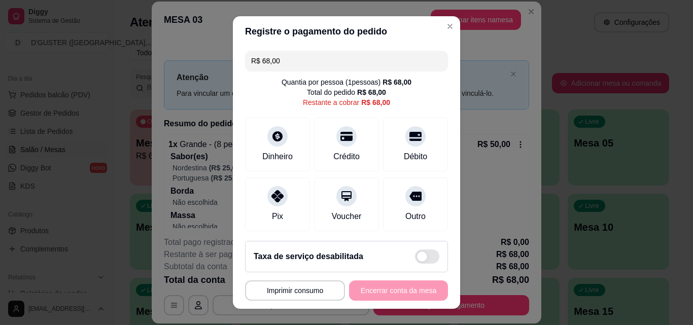
click at [305, 56] on input "R$ 68,00" at bounding box center [346, 61] width 191 height 20
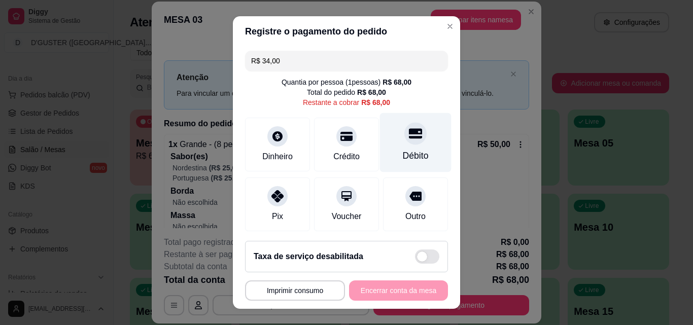
click at [409, 157] on div "Débito" at bounding box center [416, 155] width 26 height 13
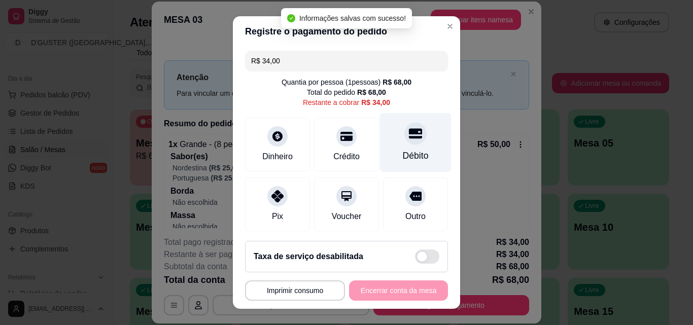
click at [399, 145] on div "Débito" at bounding box center [416, 142] width 72 height 59
type input "R$ 0,00"
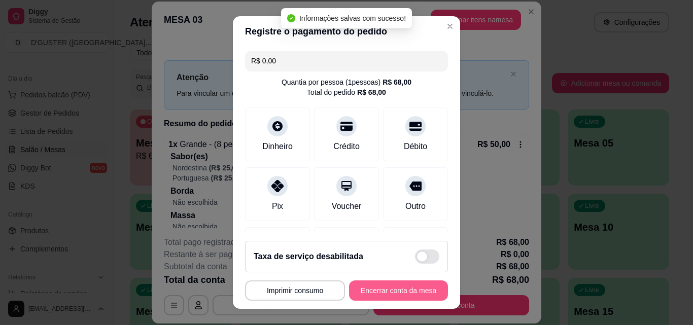
click at [392, 284] on button "Encerrar conta da mesa" at bounding box center [398, 291] width 99 height 20
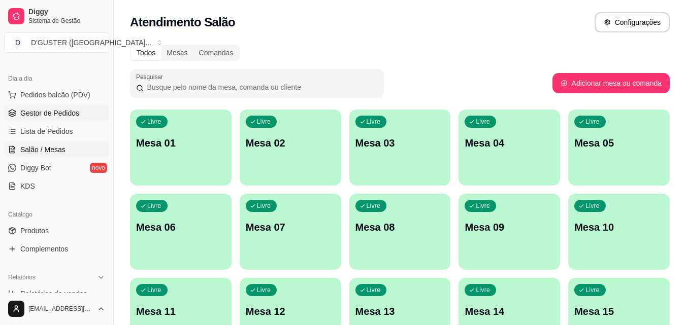
drag, startPoint x: 61, startPoint y: 117, endPoint x: 67, endPoint y: 114, distance: 6.6
click at [62, 116] on span "Gestor de Pedidos" at bounding box center [49, 113] width 59 height 10
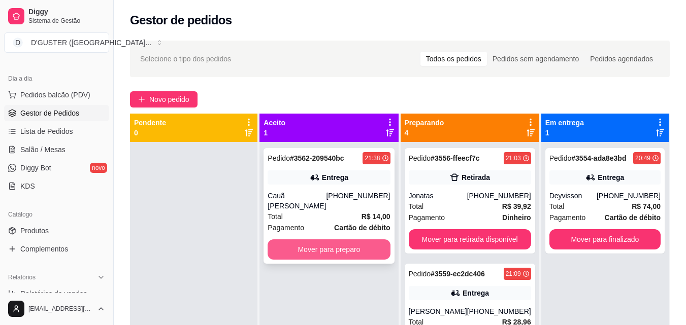
click at [331, 247] on button "Mover para preparo" at bounding box center [328, 250] width 122 height 20
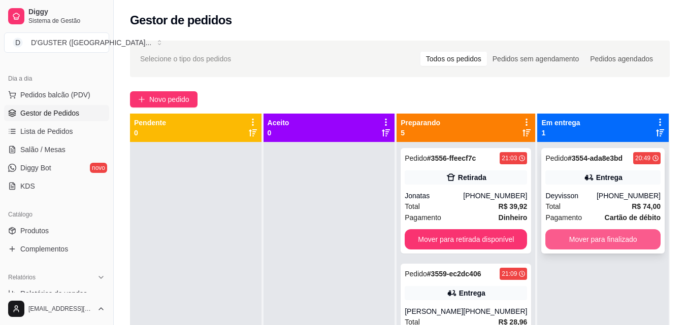
click at [573, 234] on button "Mover para finalizado" at bounding box center [602, 239] width 115 height 20
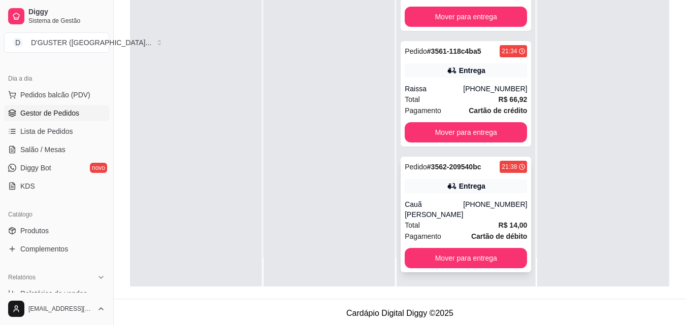
scroll to position [155, 0]
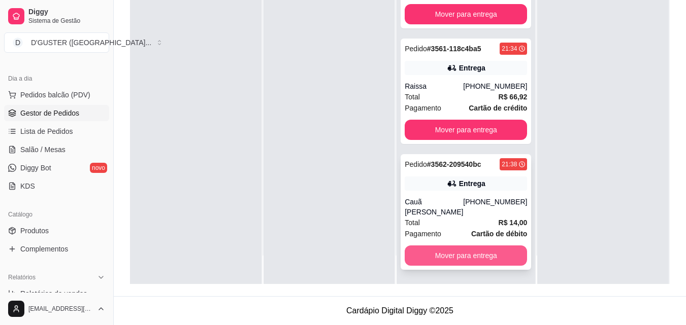
click at [440, 259] on button "Mover para entrega" at bounding box center [465, 256] width 122 height 20
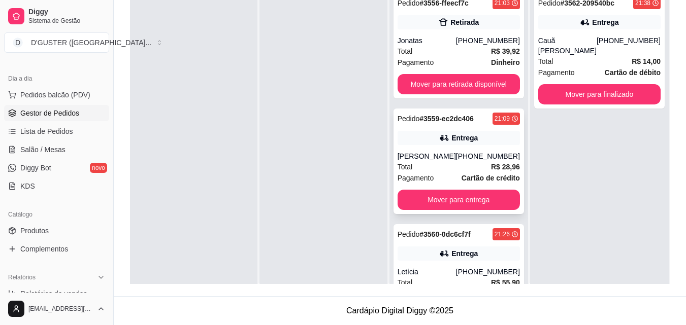
scroll to position [0, 0]
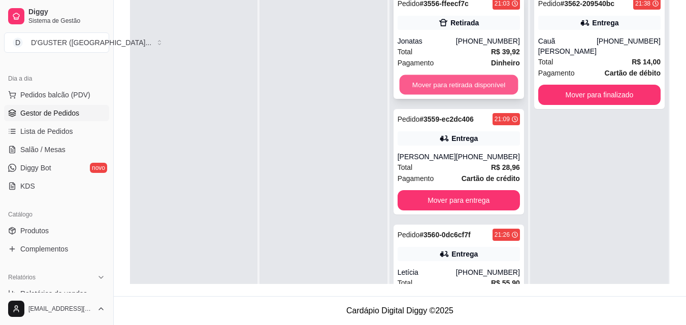
click at [480, 86] on button "Mover para retirada disponível" at bounding box center [458, 85] width 119 height 20
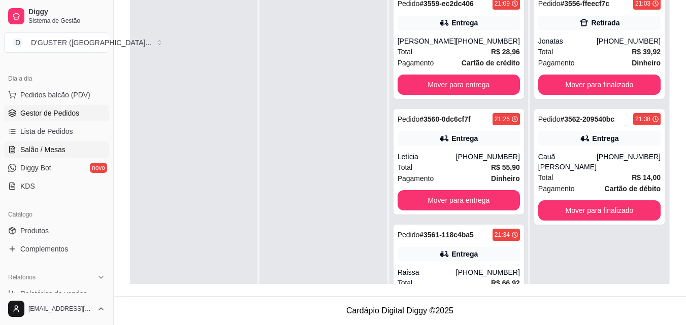
click at [47, 149] on span "Salão / Mesas" at bounding box center [42, 150] width 45 height 10
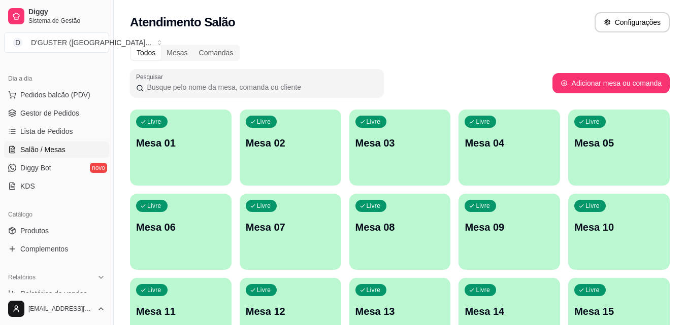
click at [515, 162] on div "Livre Mesa 04" at bounding box center [508, 142] width 101 height 64
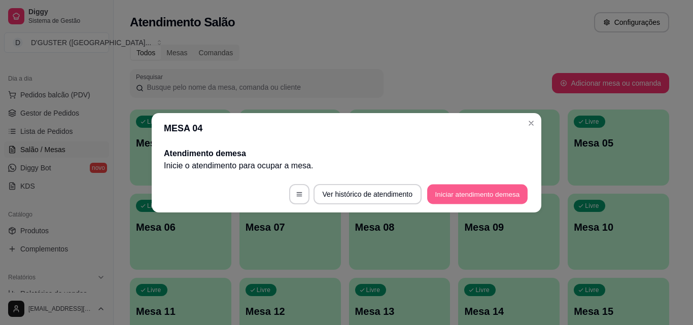
click at [484, 198] on button "Iniciar atendimento de mesa" at bounding box center [477, 194] width 100 height 20
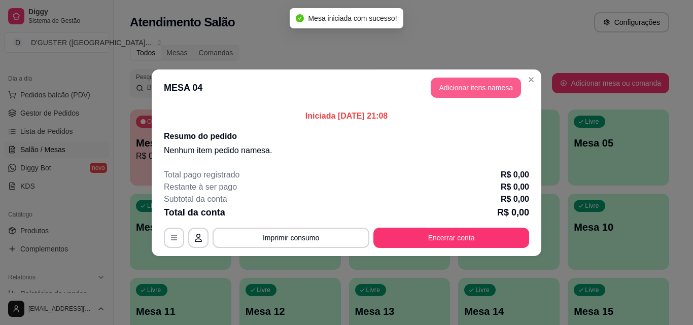
click at [456, 93] on button "Adicionar itens na mesa" at bounding box center [476, 88] width 90 height 20
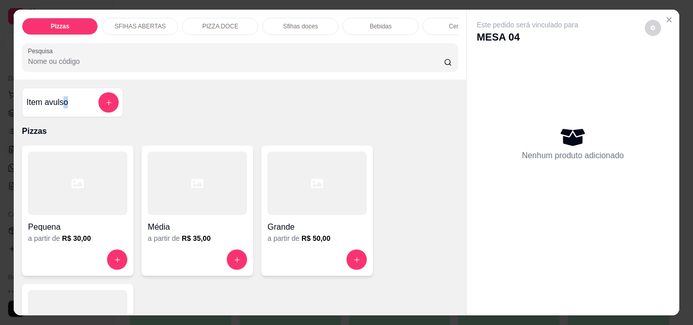
click at [64, 109] on h4 "Item avulso" at bounding box center [47, 102] width 42 height 12
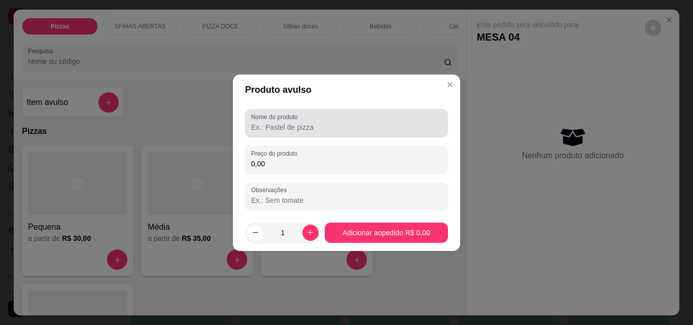
click at [297, 120] on label "Nome do produto" at bounding box center [276, 117] width 50 height 9
click at [297, 122] on input "Nome do produto" at bounding box center [346, 127] width 191 height 10
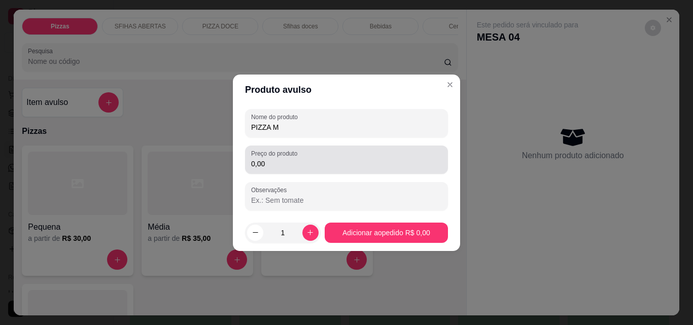
type input "PIZZA M"
click at [322, 162] on input "0,00" at bounding box center [346, 164] width 191 height 10
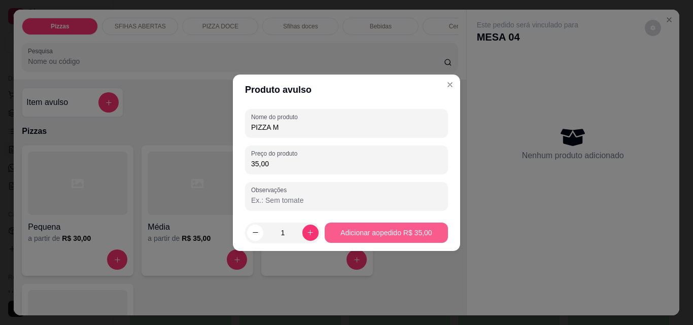
type input "35,00"
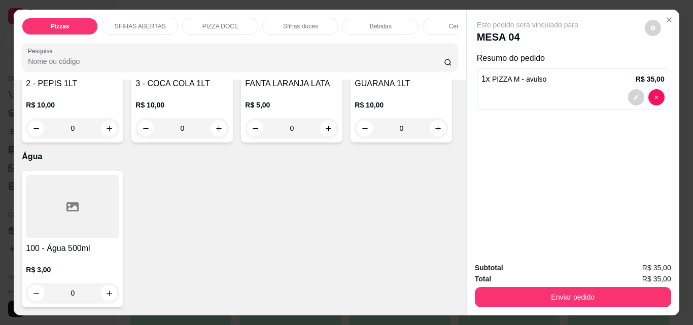
scroll to position [3501, 0]
click at [227, 137] on button "increase-product-quantity" at bounding box center [219, 128] width 16 height 16
type input "1"
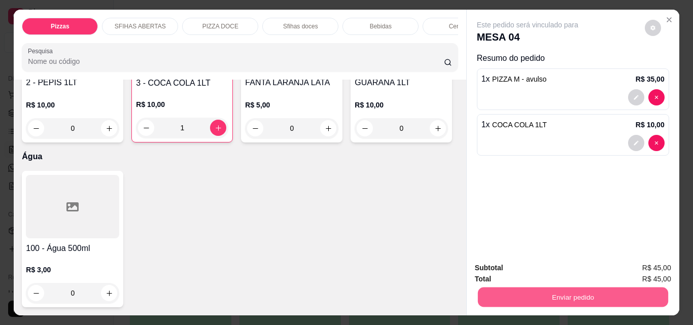
click at [546, 297] on button "Enviar pedido" at bounding box center [573, 297] width 190 height 20
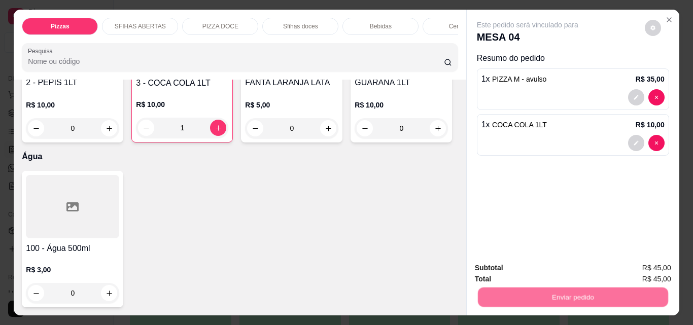
click at [519, 266] on button "Não registrar e enviar pedido" at bounding box center [540, 268] width 106 height 19
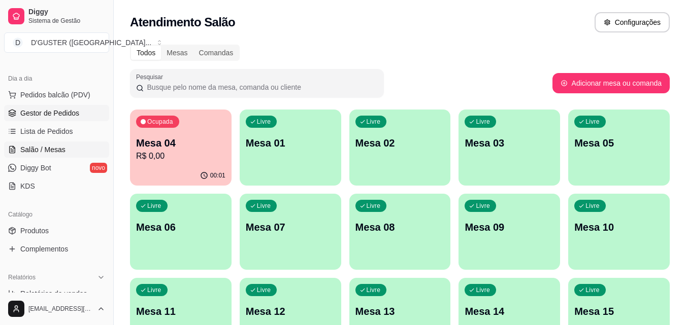
click at [54, 112] on span "Gestor de Pedidos" at bounding box center [49, 113] width 59 height 10
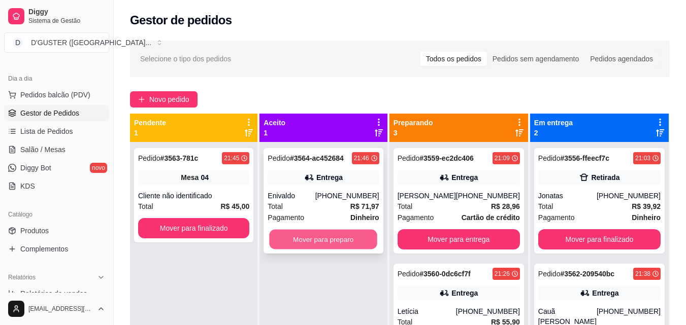
click at [346, 237] on button "Mover para preparo" at bounding box center [323, 240] width 108 height 20
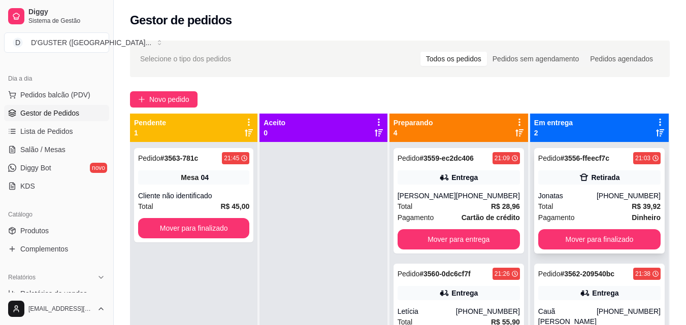
click at [616, 189] on div "Pedido # 3556-ffeecf7c 21:03 Retirada Jonatas [PHONE_NUMBER] Total R$ 39,92 Pag…" at bounding box center [599, 201] width 130 height 106
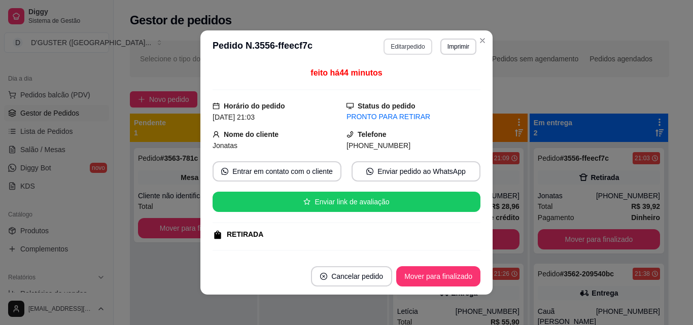
click at [404, 45] on button "Editar pedido" at bounding box center [408, 47] width 48 height 16
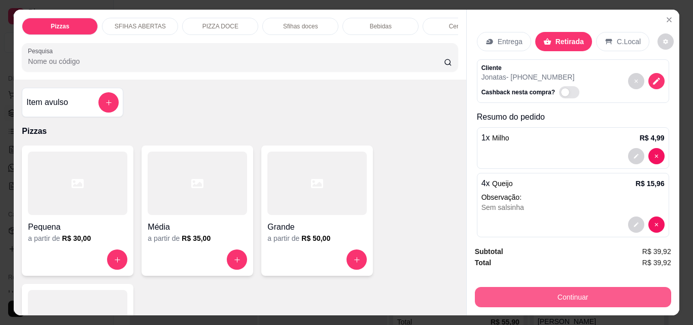
click at [505, 295] on button "Continuar" at bounding box center [573, 297] width 196 height 20
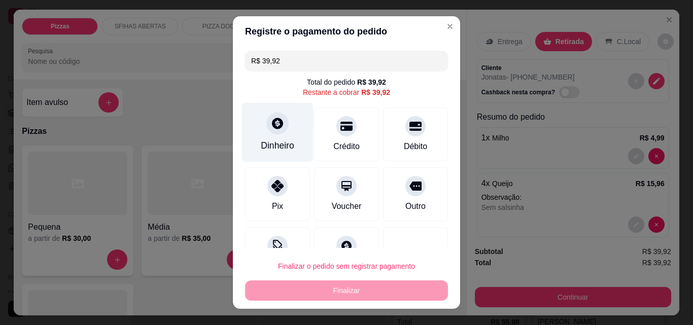
click at [266, 130] on div at bounding box center [277, 123] width 22 height 22
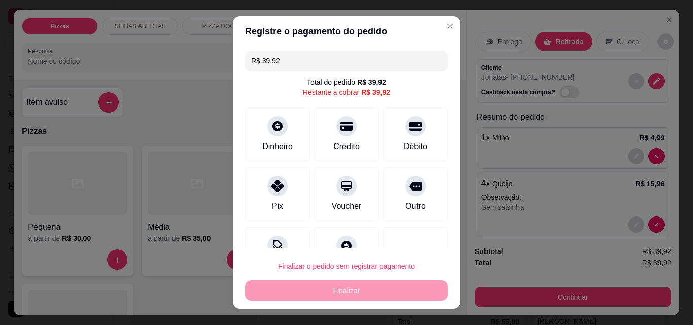
click at [301, 52] on input "R$ 39,92" at bounding box center [346, 61] width 191 height 20
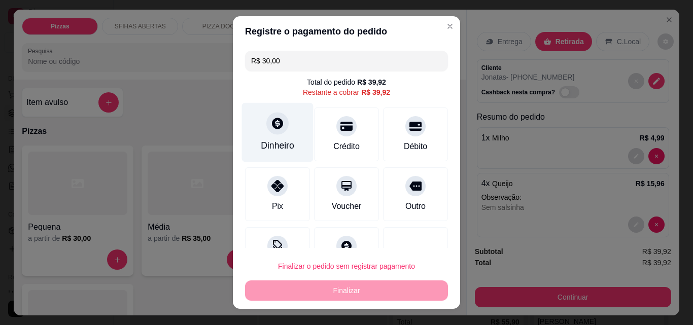
click at [278, 135] on div "Dinheiro" at bounding box center [278, 132] width 72 height 59
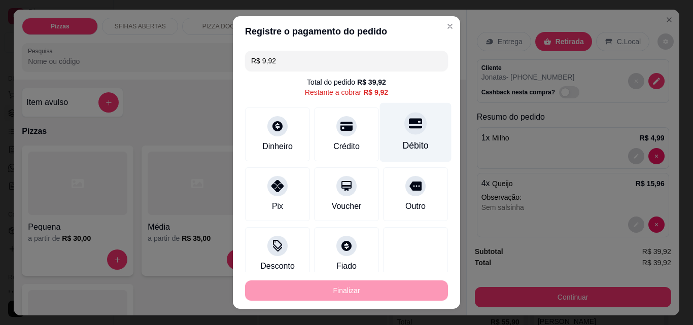
drag, startPoint x: 407, startPoint y: 145, endPoint x: 401, endPoint y: 145, distance: 6.1
click at [405, 145] on div "Débito" at bounding box center [416, 145] width 26 height 13
type input "R$ 0,00"
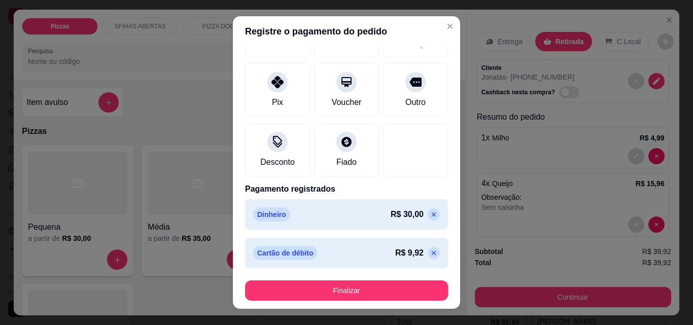
scroll to position [16, 0]
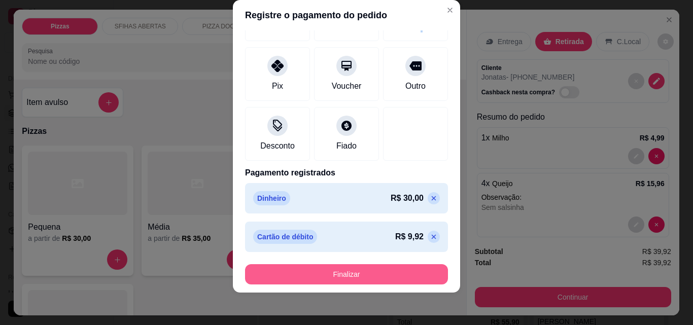
click at [390, 277] on button "Finalizar" at bounding box center [346, 274] width 203 height 20
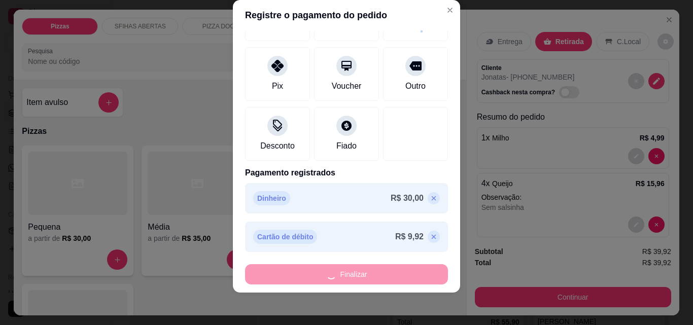
type input "0"
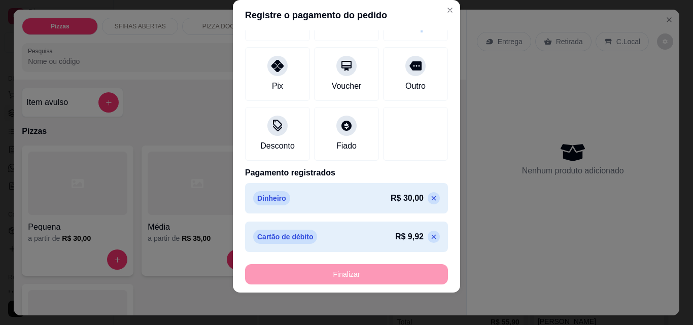
type input "-R$ 39,92"
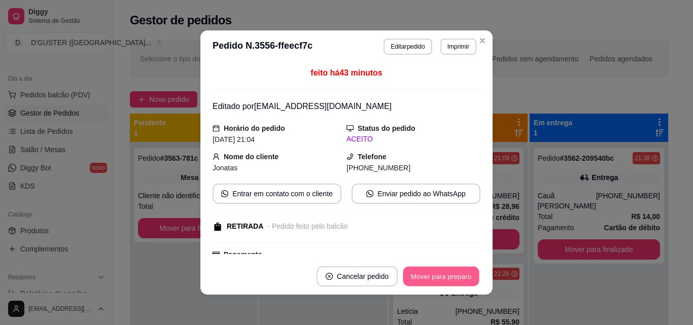
click at [436, 276] on button "Mover para preparo" at bounding box center [441, 277] width 76 height 20
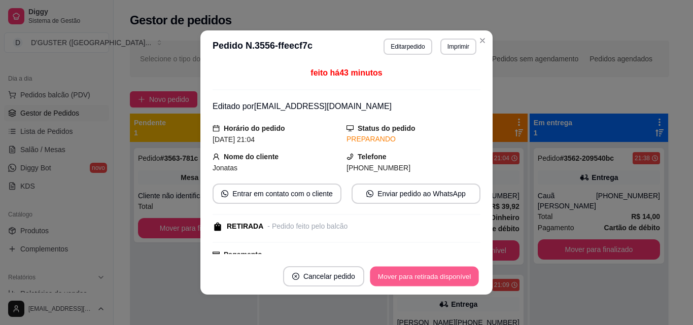
click at [454, 280] on button "Mover para retirada disponível" at bounding box center [424, 277] width 109 height 20
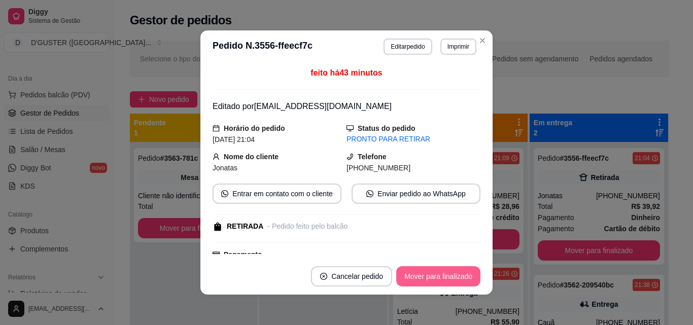
click at [455, 280] on button "Mover para finalizado" at bounding box center [438, 276] width 84 height 20
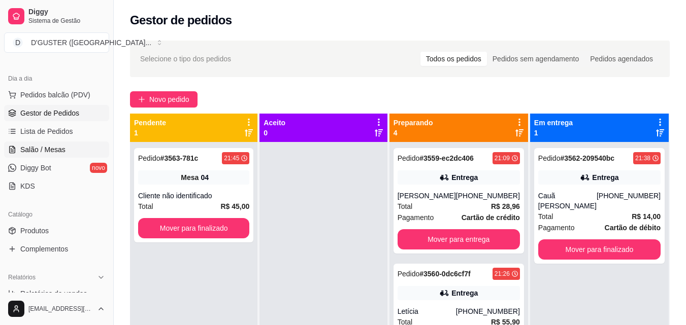
click at [43, 148] on span "Salão / Mesas" at bounding box center [42, 150] width 45 height 10
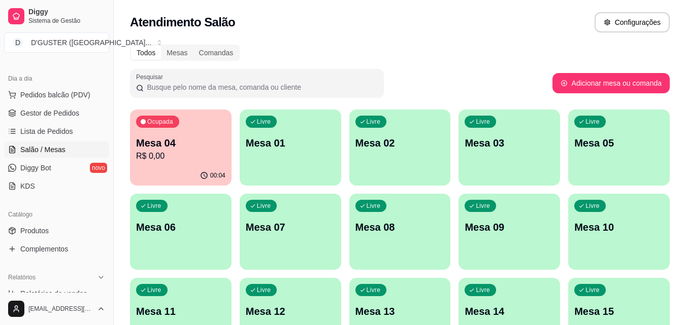
click at [268, 167] on div "Livre Mesa 01" at bounding box center [290, 142] width 101 height 64
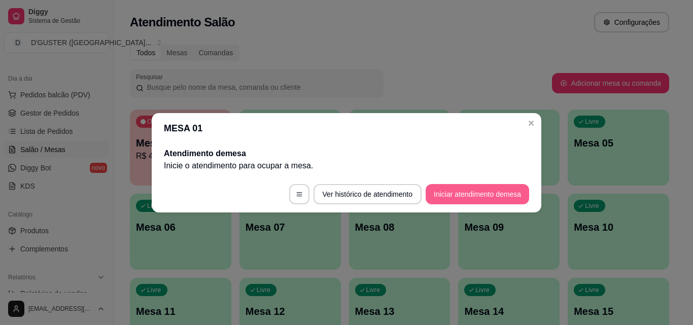
click at [456, 200] on button "Iniciar atendimento de mesa" at bounding box center [478, 194] width 104 height 20
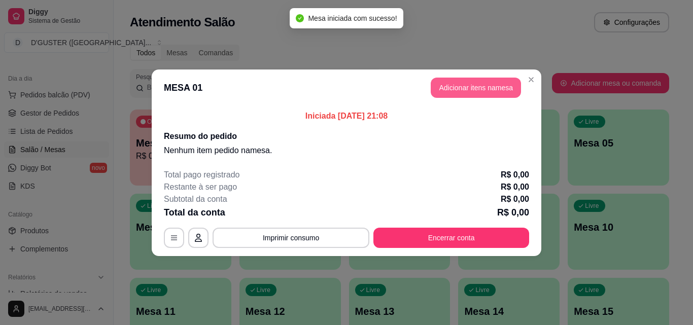
click at [500, 83] on button "Adicionar itens na mesa" at bounding box center [476, 88] width 90 height 20
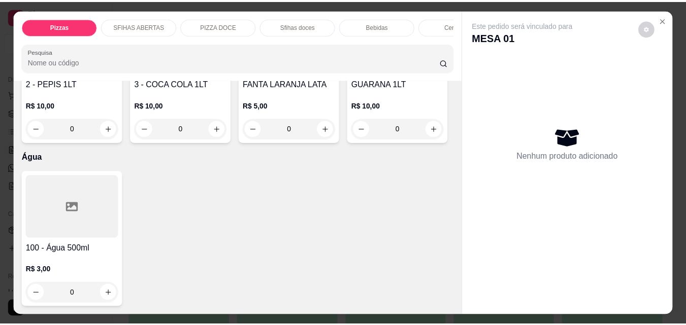
scroll to position [2892, 0]
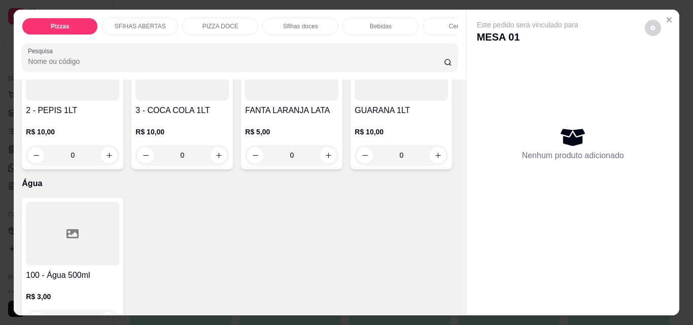
type input "1"
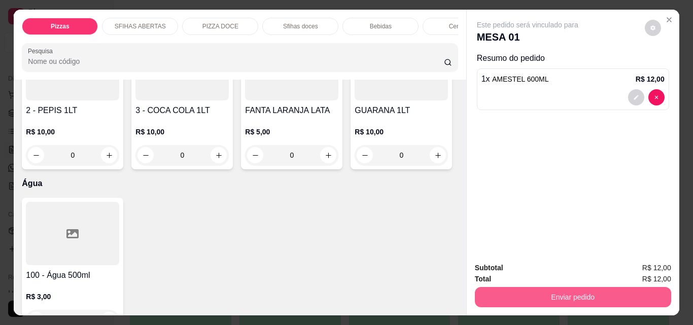
click at [626, 290] on button "Enviar pedido" at bounding box center [573, 297] width 196 height 20
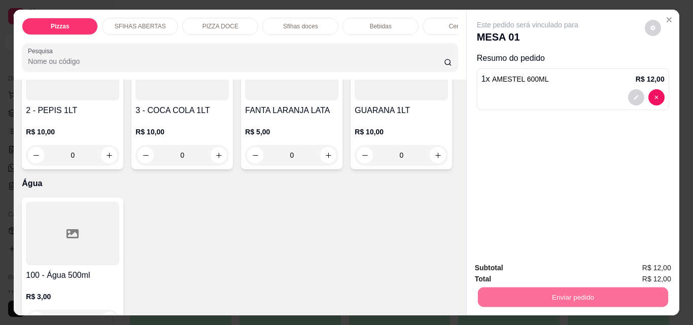
click at [530, 262] on button "Não registrar e enviar pedido" at bounding box center [540, 268] width 106 height 19
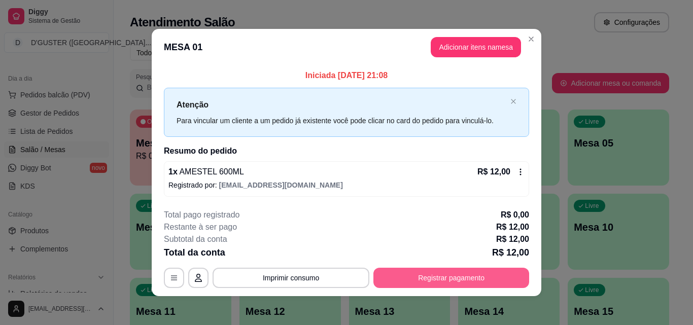
click at [484, 279] on button "Registrar pagamento" at bounding box center [451, 278] width 156 height 20
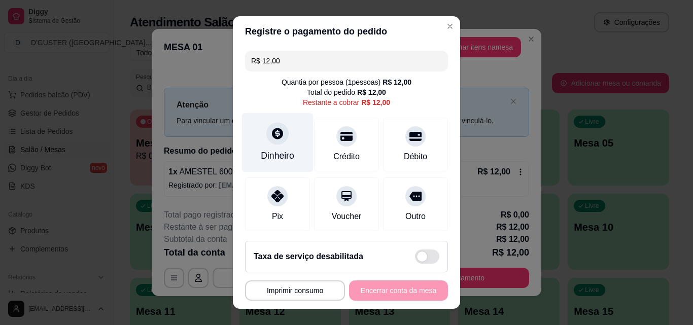
click at [275, 153] on div "Dinheiro" at bounding box center [277, 155] width 33 height 13
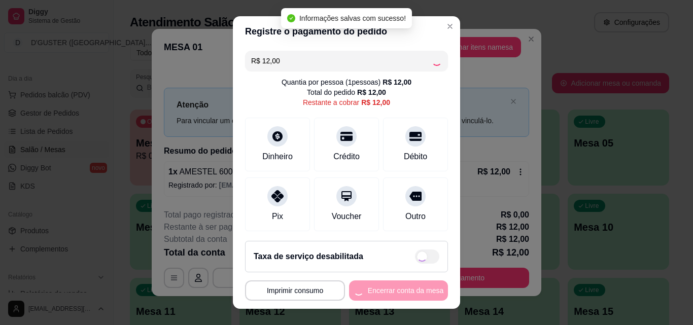
type input "R$ 0,00"
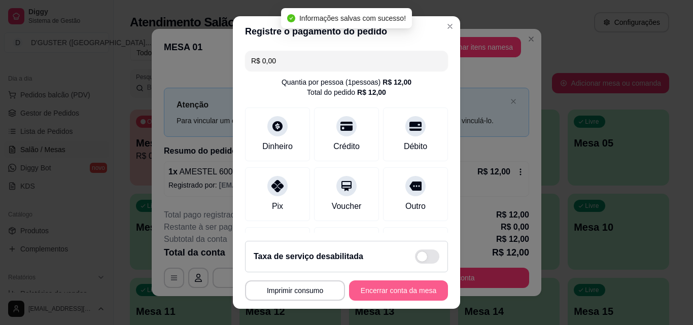
click at [405, 287] on button "Encerrar conta da mesa" at bounding box center [398, 291] width 99 height 20
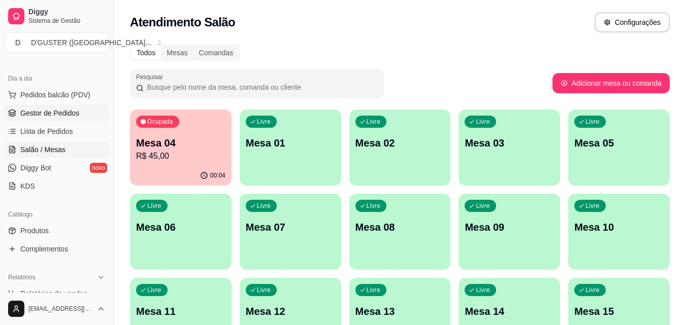
click at [58, 113] on span "Gestor de Pedidos" at bounding box center [49, 113] width 59 height 10
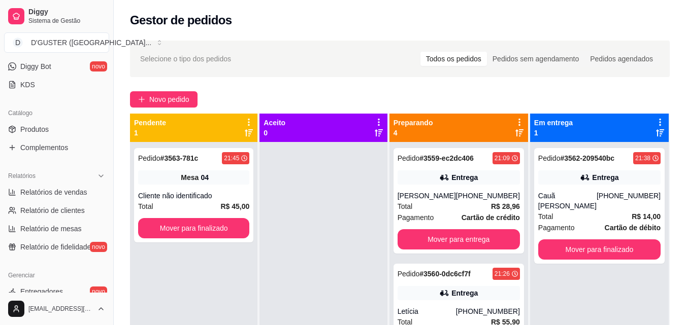
scroll to position [152, 0]
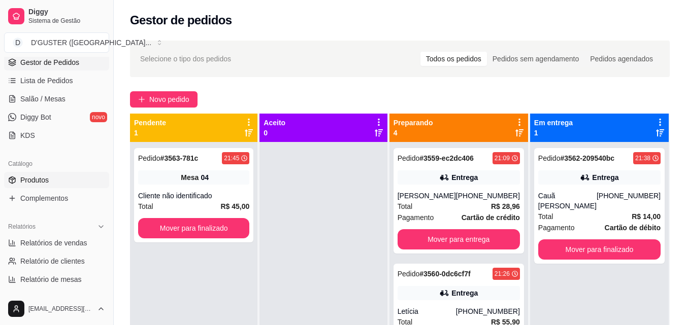
click at [53, 182] on link "Produtos" at bounding box center [56, 180] width 105 height 16
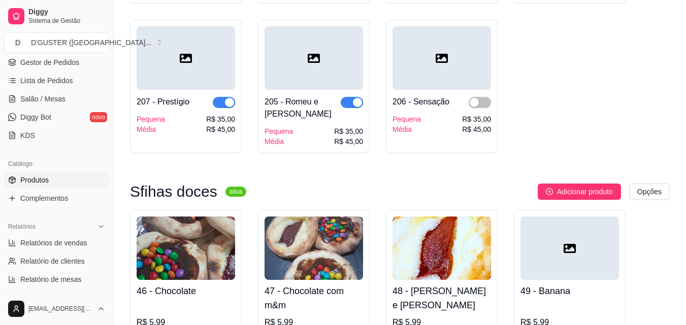
scroll to position [2842, 0]
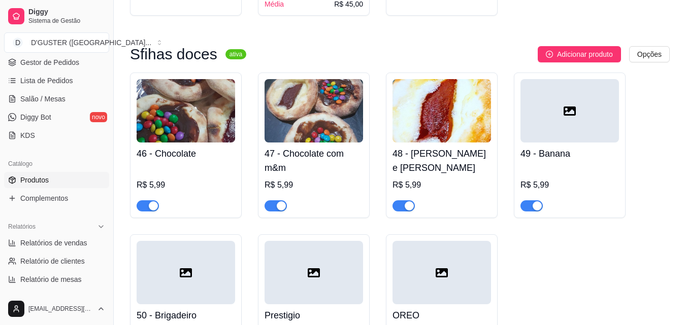
click at [269, 200] on span "button" at bounding box center [275, 205] width 22 height 11
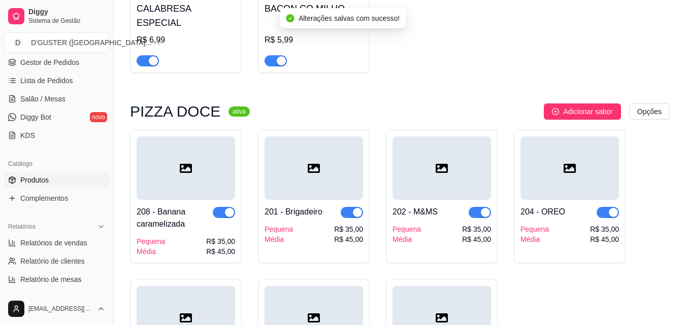
scroll to position [2436, 0]
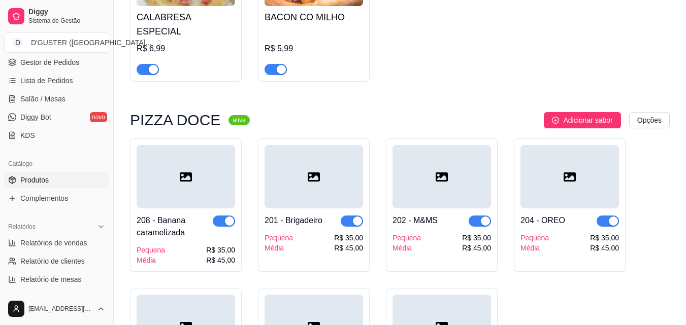
click at [472, 216] on span "button" at bounding box center [479, 221] width 22 height 11
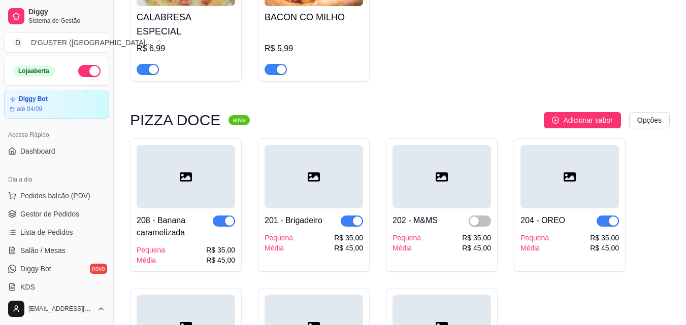
scroll to position [0, 0]
click at [49, 215] on span "Gestor de Pedidos" at bounding box center [49, 215] width 59 height 10
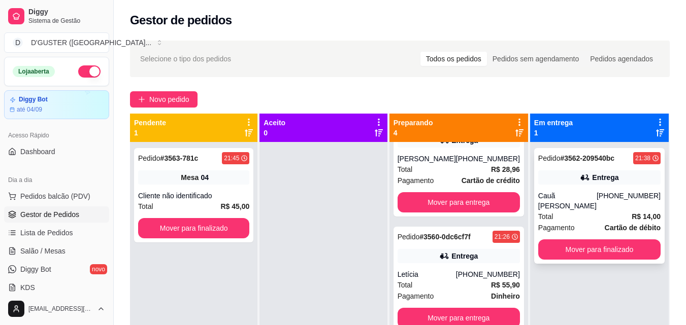
scroll to position [148, 0]
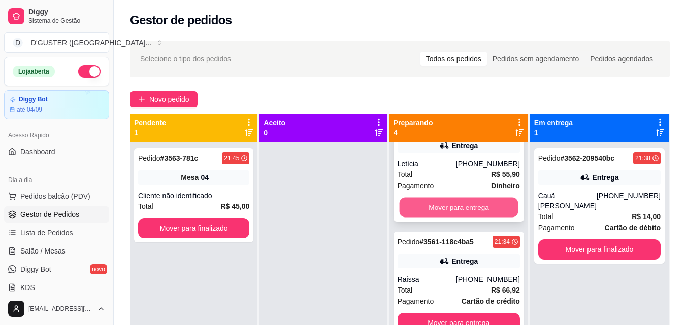
click at [474, 207] on button "Mover para entrega" at bounding box center [458, 208] width 119 height 20
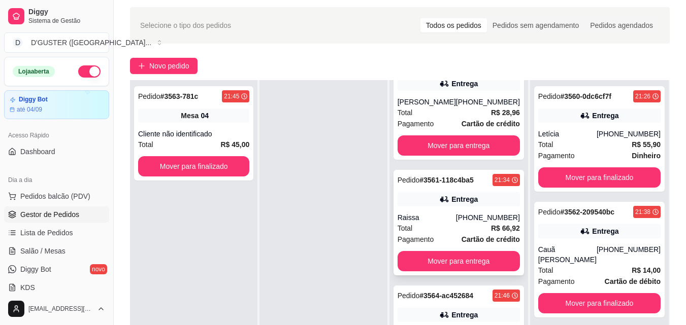
scroll to position [51, 0]
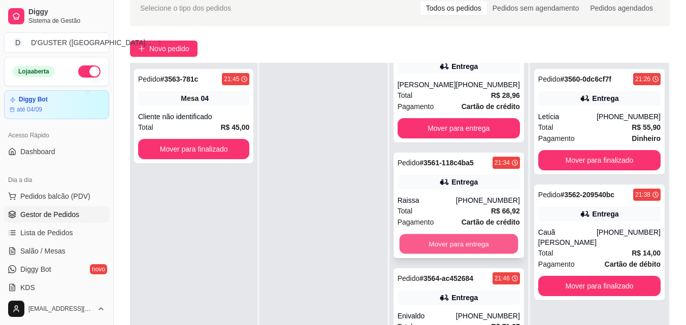
click at [480, 246] on button "Mover para entrega" at bounding box center [458, 244] width 119 height 20
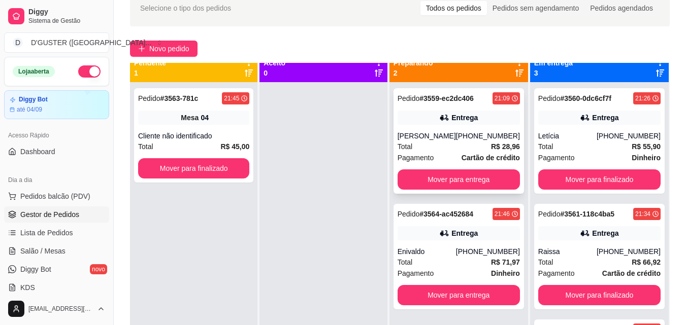
scroll to position [0, 0]
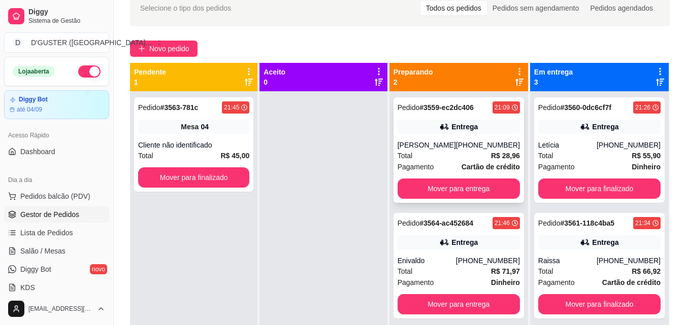
click at [458, 178] on div "Pedido # 3559-ec2dc406 21:09 Entrega James [PHONE_NUMBER] Total R$ 28,96 Pagame…" at bounding box center [458, 150] width 130 height 106
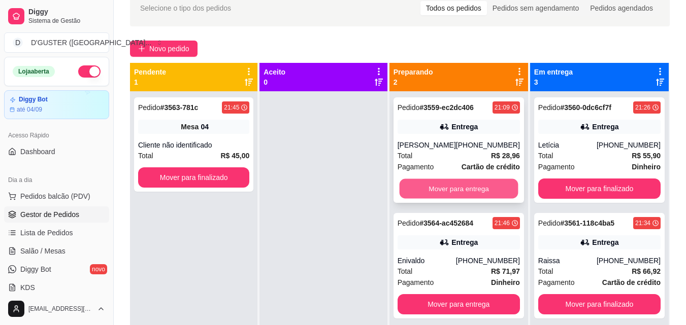
click at [448, 185] on button "Mover para entrega" at bounding box center [458, 189] width 119 height 20
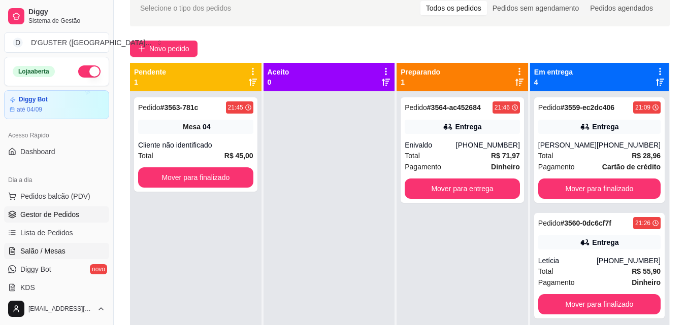
click at [69, 248] on link "Salão / Mesas" at bounding box center [56, 251] width 105 height 16
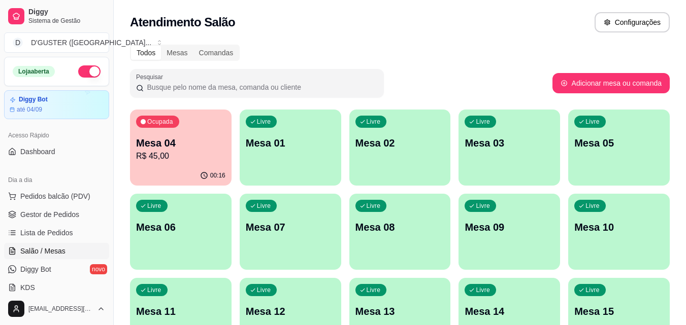
click at [177, 161] on p "R$ 45,00" at bounding box center [180, 156] width 89 height 12
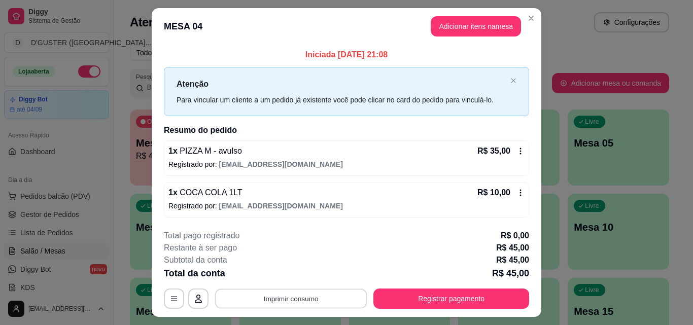
click at [322, 304] on button "Imprimir consumo" at bounding box center [291, 299] width 152 height 20
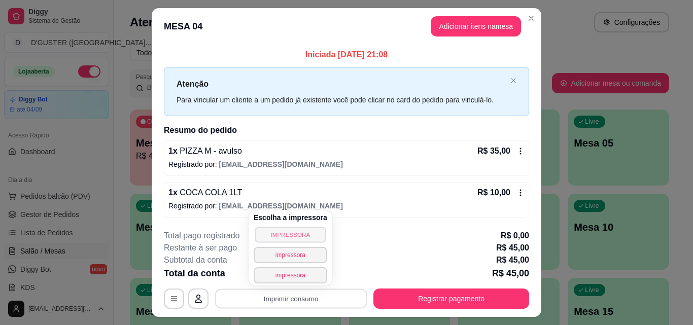
click at [304, 232] on button "IMPRESSORA" at bounding box center [290, 235] width 71 height 16
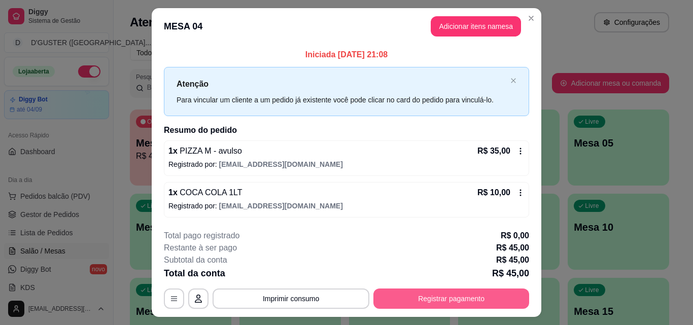
click at [426, 299] on button "Registrar pagamento" at bounding box center [451, 299] width 156 height 20
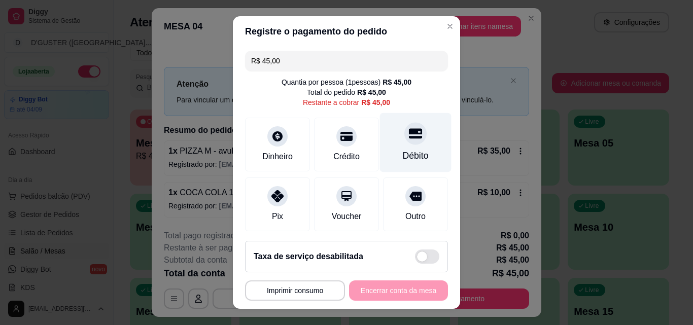
click at [403, 154] on div "Débito" at bounding box center [416, 155] width 26 height 13
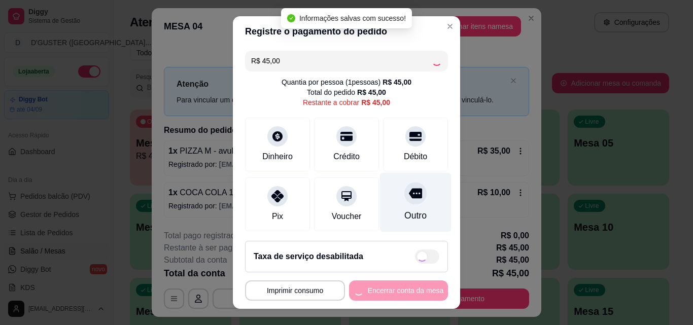
type input "R$ 0,00"
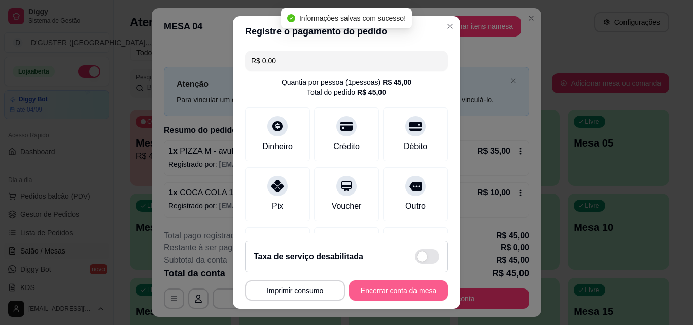
click at [404, 290] on button "Encerrar conta da mesa" at bounding box center [398, 291] width 99 height 20
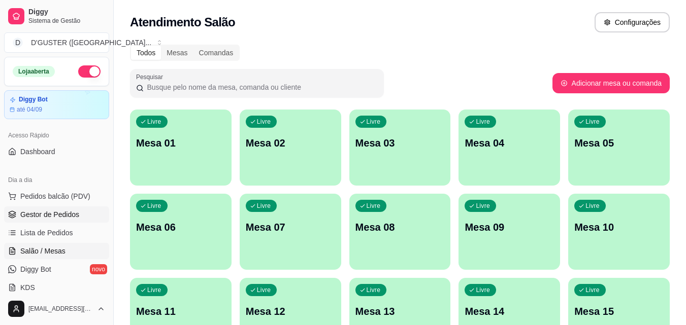
click at [63, 212] on span "Gestor de Pedidos" at bounding box center [49, 215] width 59 height 10
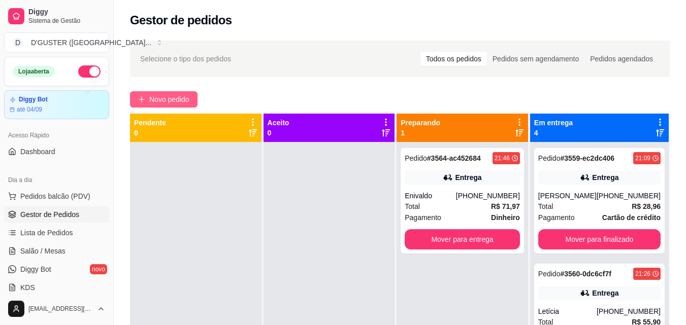
click at [168, 100] on span "Novo pedido" at bounding box center [169, 99] width 40 height 11
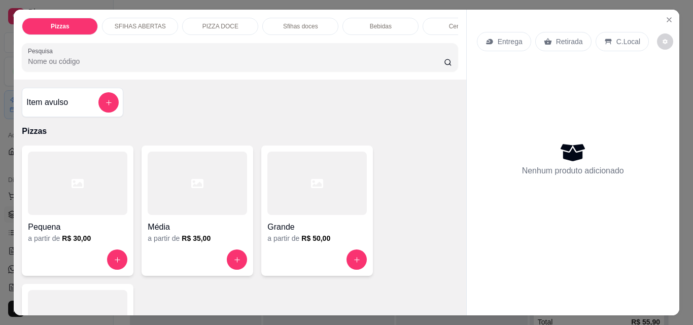
click at [491, 32] on div "Entrega" at bounding box center [504, 41] width 54 height 19
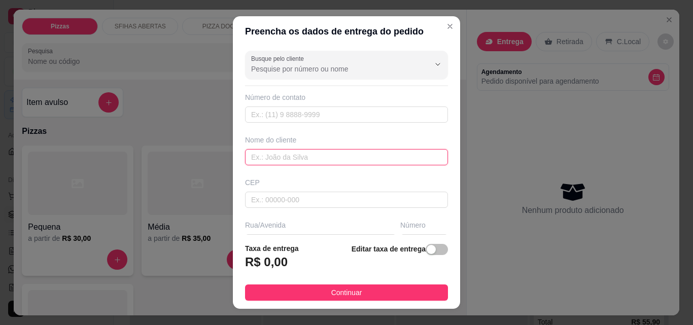
click at [284, 159] on input "text" at bounding box center [346, 157] width 203 height 16
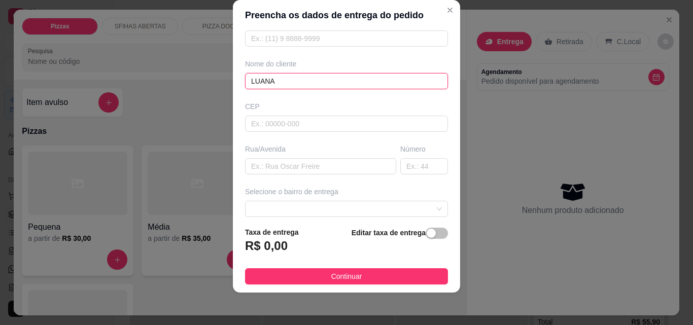
scroll to position [51, 0]
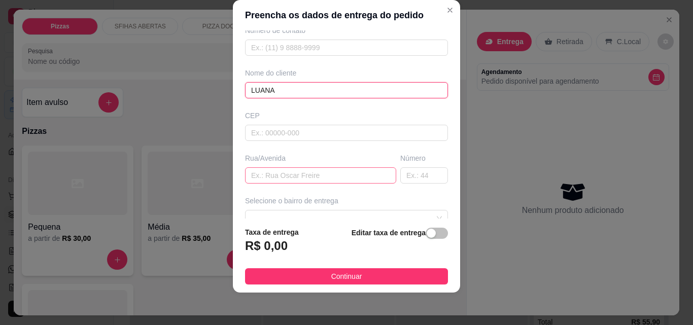
type input "LUANA"
click at [320, 175] on input "text" at bounding box center [320, 175] width 151 height 16
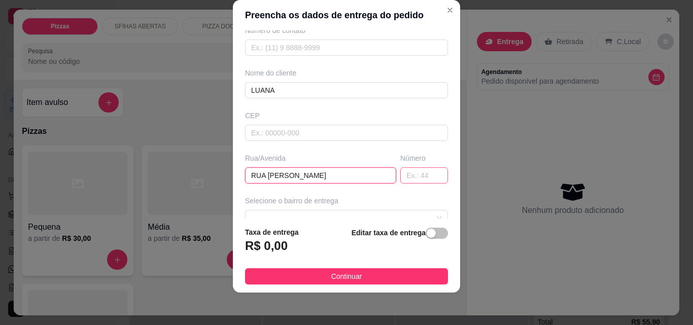
type input "RUA [PERSON_NAME]"
click at [404, 181] on input "text" at bounding box center [424, 175] width 48 height 16
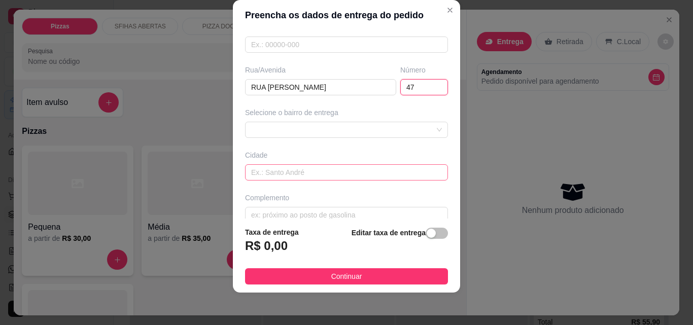
scroll to position [152, 0]
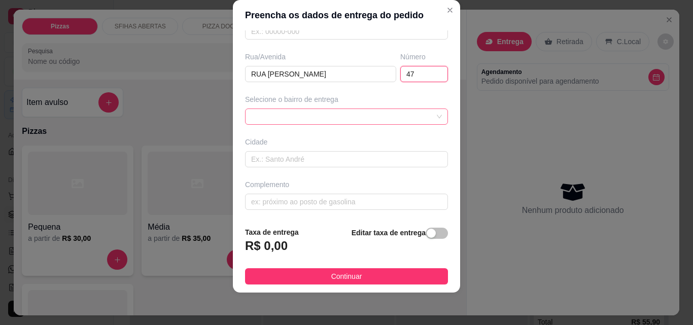
click at [308, 112] on div at bounding box center [346, 117] width 203 height 16
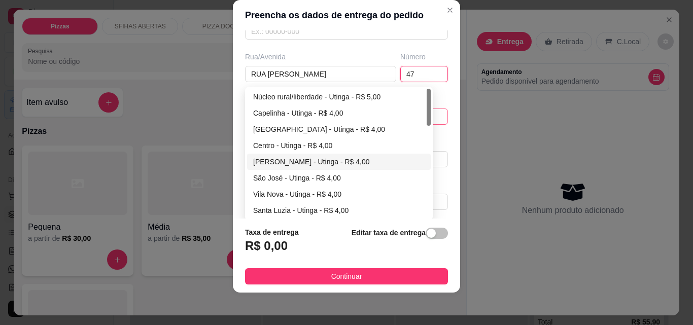
scroll to position [51, 0]
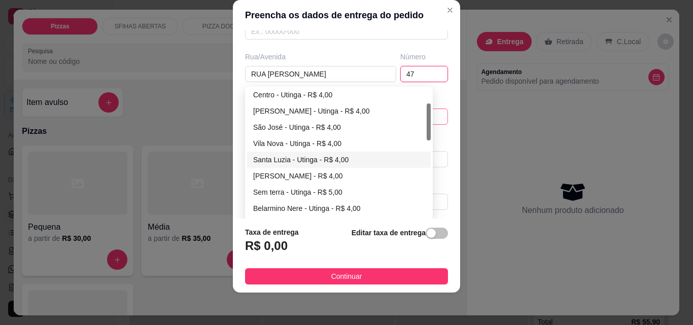
type input "47"
click at [271, 153] on div "Santa Luzia - Utinga - R$ 4,00" at bounding box center [339, 160] width 184 height 16
type input "Utinga"
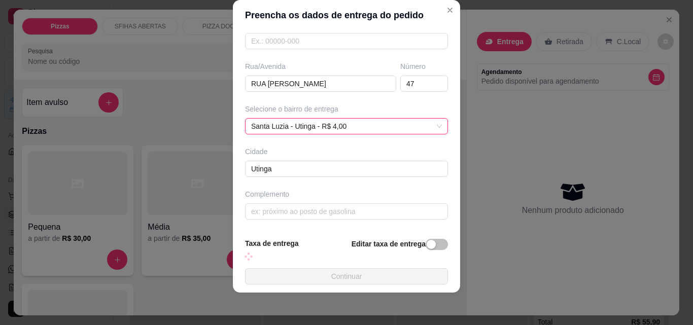
scroll to position [152, 0]
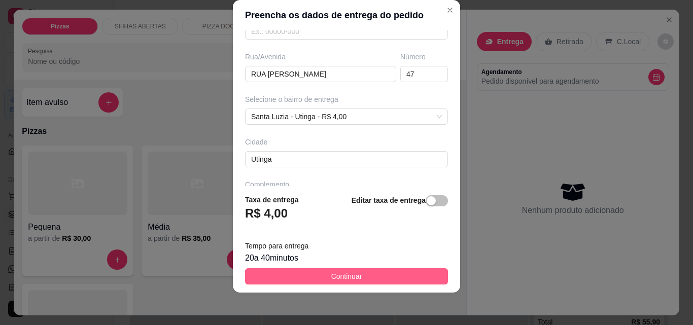
click at [363, 276] on button "Continuar" at bounding box center [346, 276] width 203 height 16
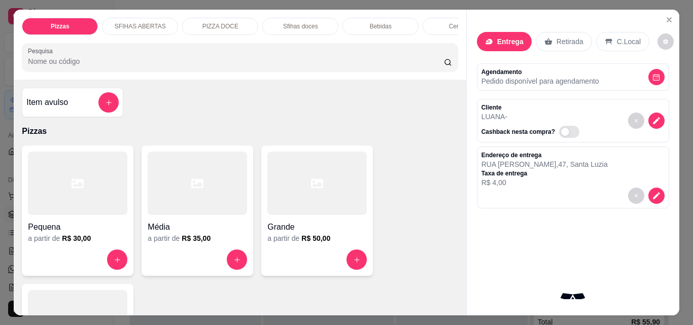
click at [208, 225] on h4 "Média" at bounding box center [197, 227] width 99 height 12
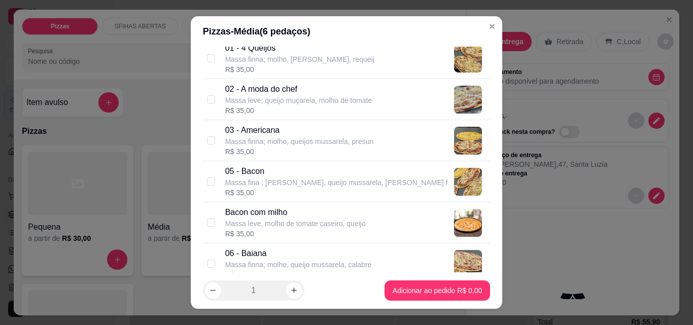
scroll to position [101, 0]
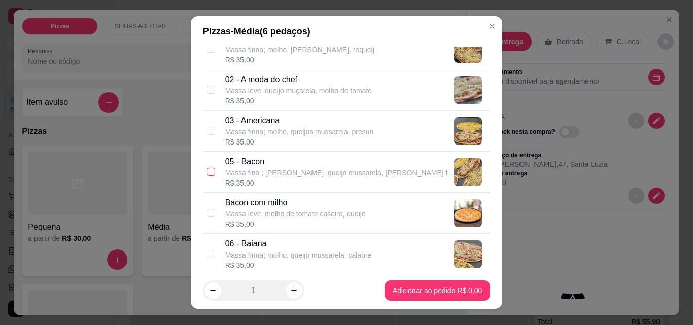
click at [207, 173] on input "checkbox" at bounding box center [211, 172] width 8 height 8
checkbox input "true"
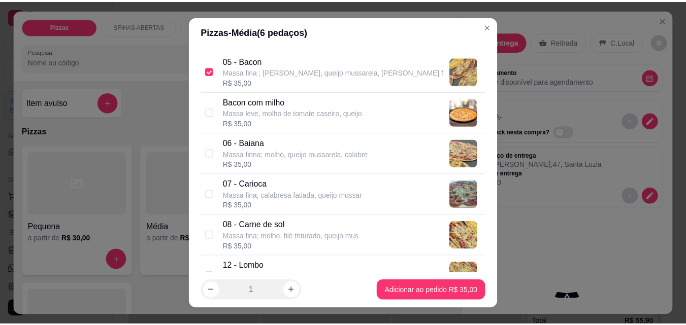
scroll to position [203, 0]
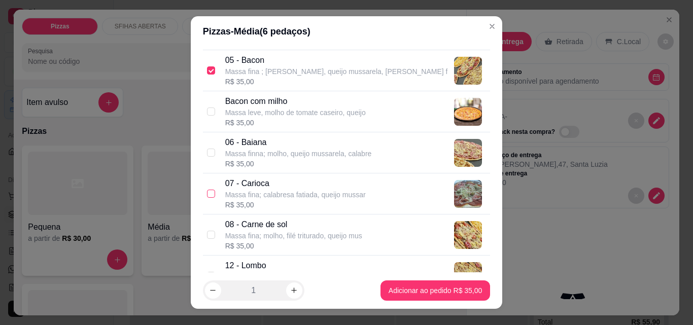
click at [207, 194] on input "checkbox" at bounding box center [211, 194] width 8 height 8
checkbox input "true"
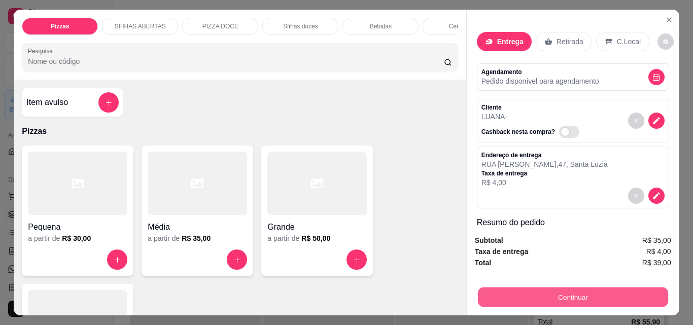
click at [554, 292] on button "Continuar" at bounding box center [573, 297] width 190 height 20
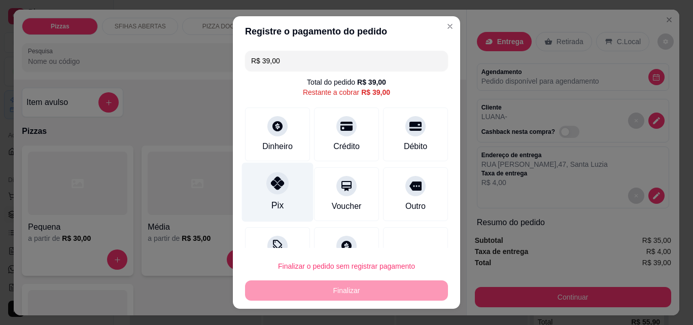
click at [273, 202] on div "Pix" at bounding box center [277, 205] width 12 height 13
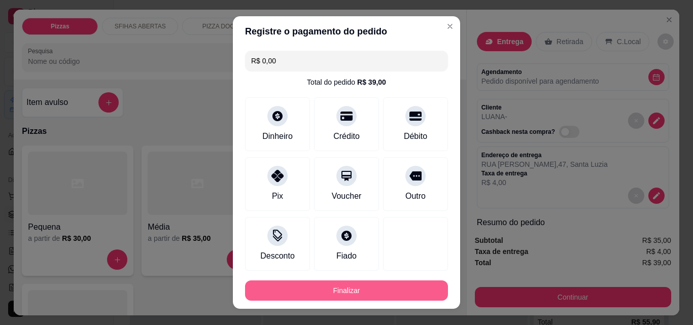
click at [353, 284] on button "Finalizar" at bounding box center [346, 291] width 203 height 20
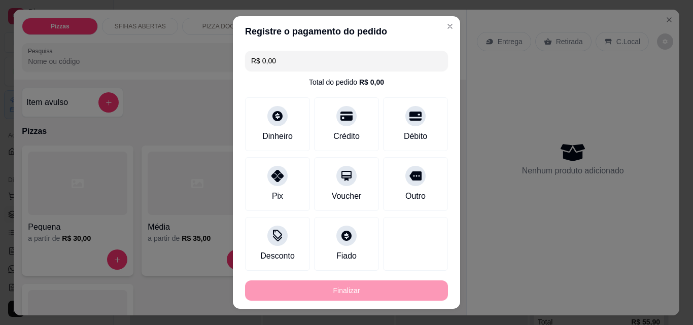
type input "-R$ 39,00"
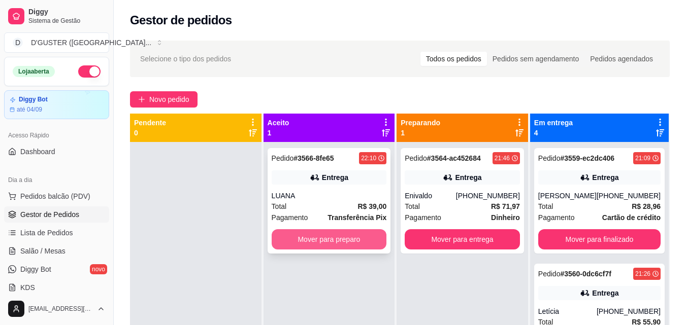
click at [321, 240] on button "Mover para preparo" at bounding box center [328, 239] width 115 height 20
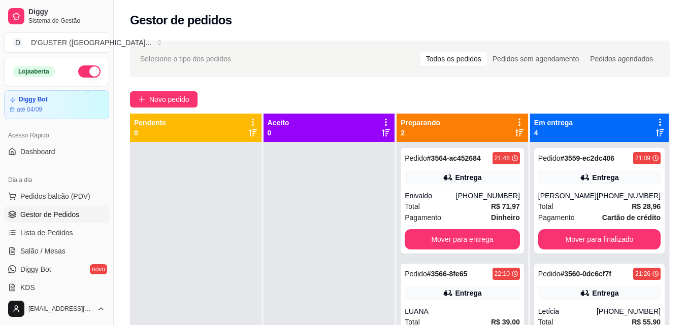
click at [78, 73] on button "button" at bounding box center [89, 71] width 22 height 12
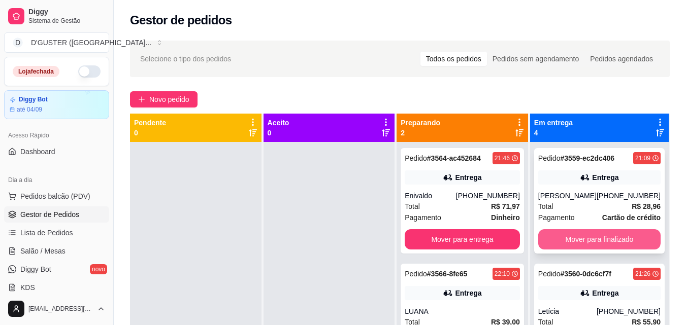
click at [583, 238] on button "Mover para finalizado" at bounding box center [599, 239] width 122 height 20
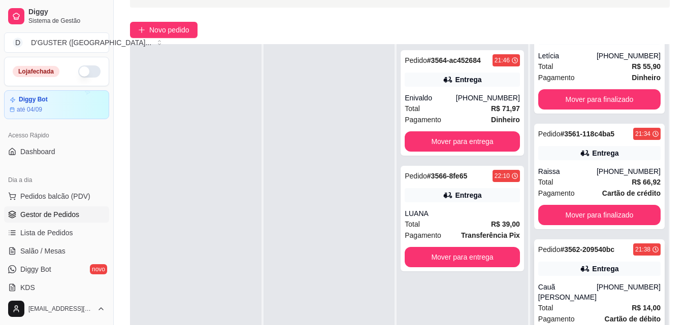
scroll to position [155, 0]
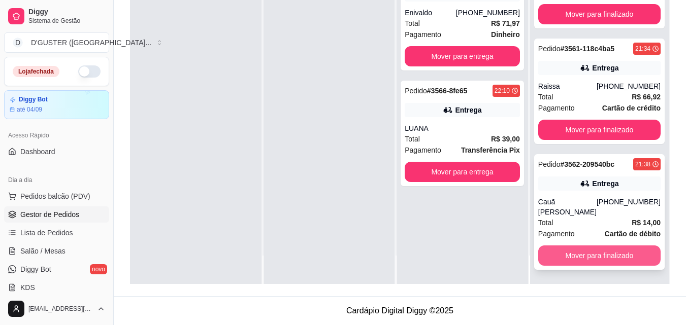
click at [610, 258] on button "Mover para finalizado" at bounding box center [599, 256] width 122 height 20
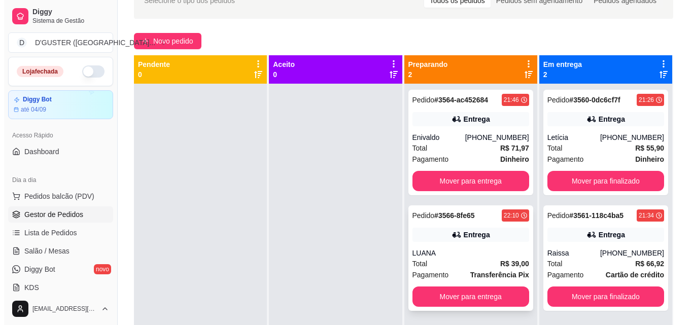
scroll to position [0, 0]
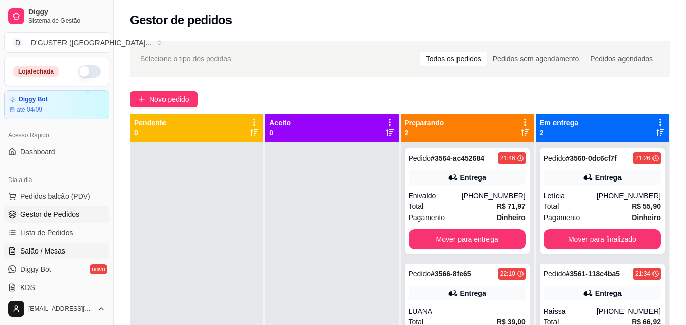
click at [16, 255] on link "Salão / Mesas" at bounding box center [56, 251] width 105 height 16
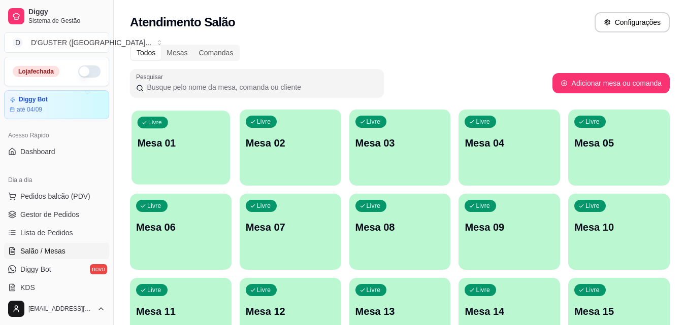
click at [155, 153] on div "Livre Mesa 01" at bounding box center [180, 142] width 98 height 62
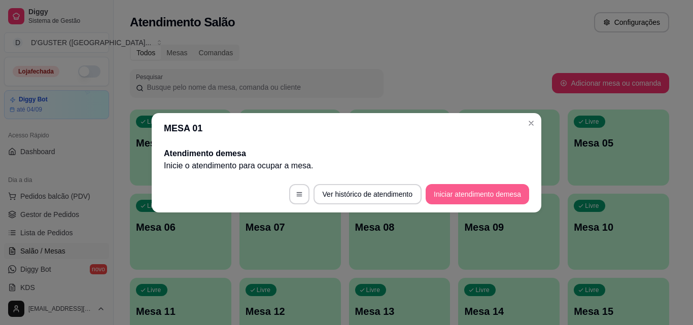
click at [493, 198] on button "Iniciar atendimento de mesa" at bounding box center [478, 194] width 104 height 20
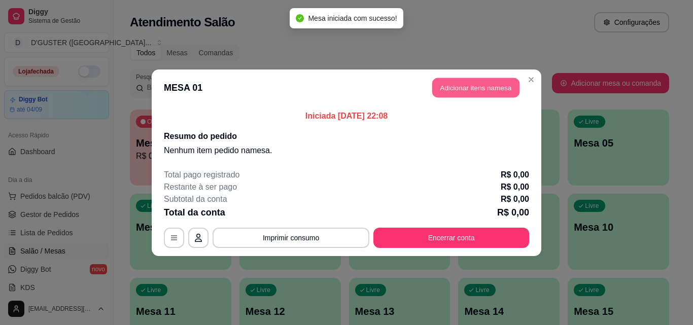
click at [496, 84] on button "Adicionar itens na mesa" at bounding box center [475, 88] width 87 height 20
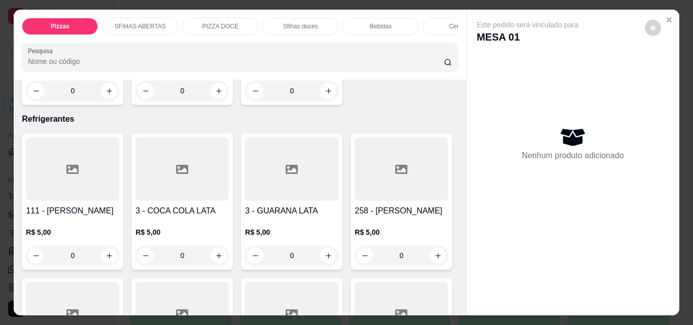
scroll to position [2611, 0]
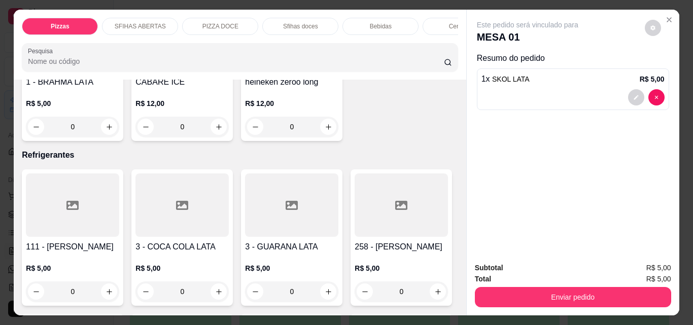
type input "4"
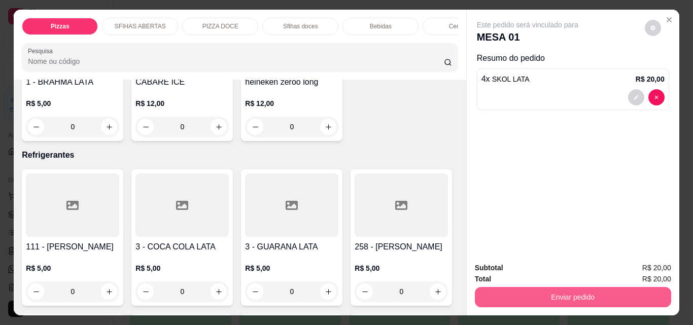
click at [608, 298] on button "Enviar pedido" at bounding box center [573, 297] width 196 height 20
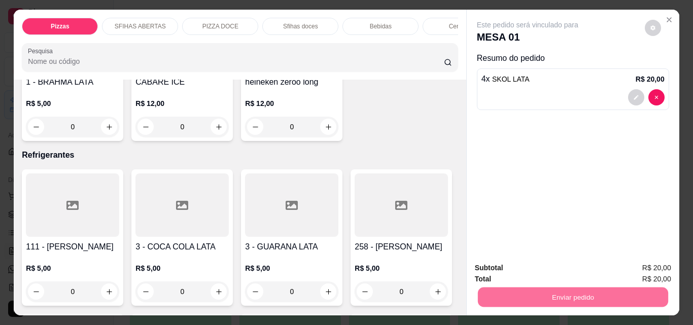
click at [548, 272] on button "Não registrar e enviar pedido" at bounding box center [540, 268] width 106 height 19
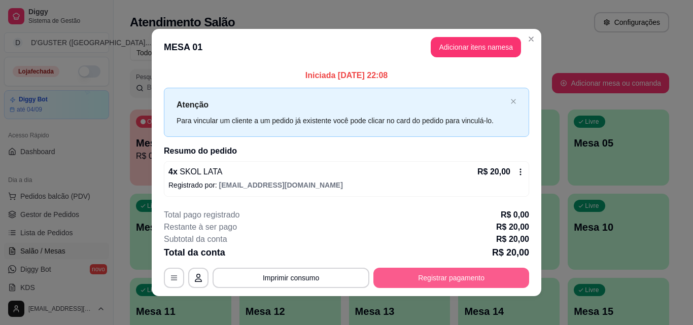
click at [481, 277] on button "Registrar pagamento" at bounding box center [451, 278] width 156 height 20
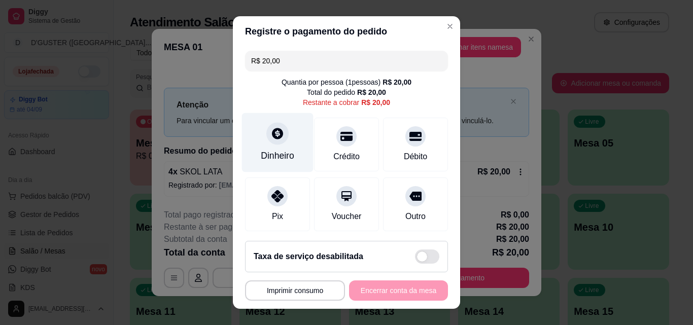
click at [271, 140] on icon at bounding box center [277, 133] width 13 height 13
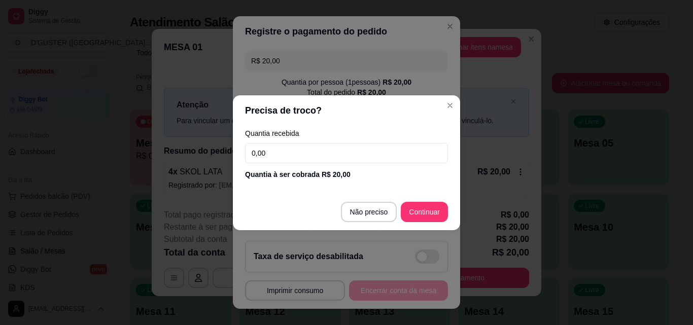
click at [301, 149] on input "0,00" at bounding box center [346, 153] width 203 height 20
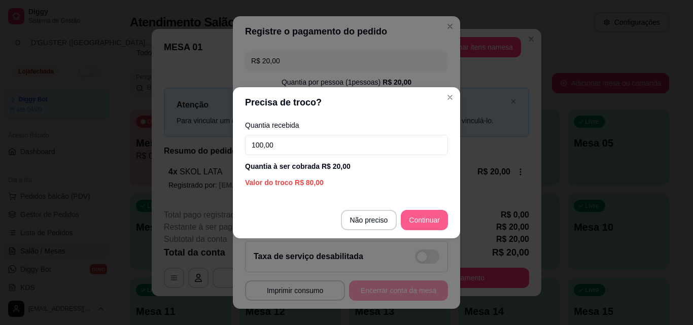
type input "100,00"
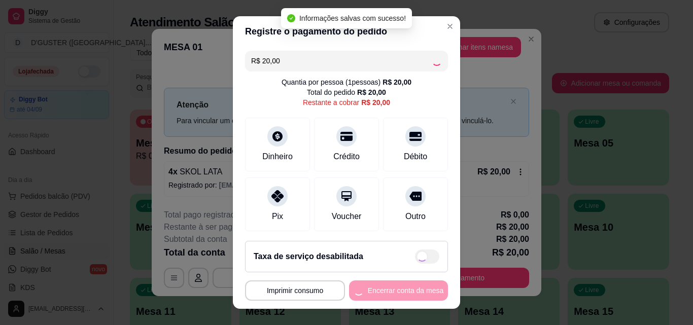
click at [410, 287] on div "**********" at bounding box center [346, 291] width 203 height 20
type input "R$ 0,00"
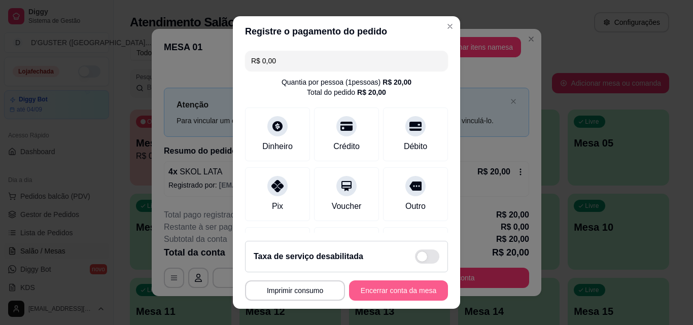
click at [410, 287] on button "Encerrar conta da mesa" at bounding box center [398, 291] width 99 height 20
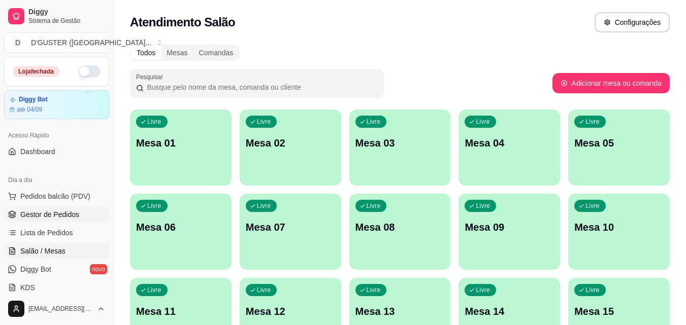
click at [66, 212] on span "Gestor de Pedidos" at bounding box center [49, 215] width 59 height 10
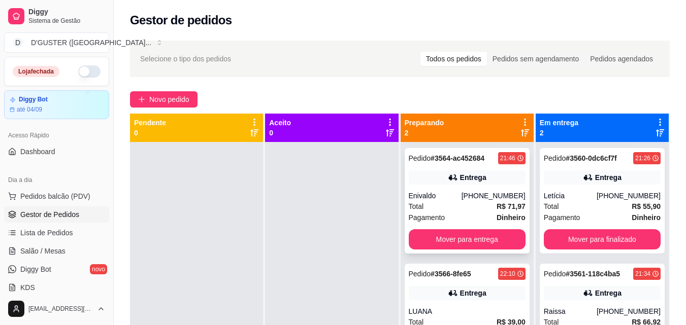
click at [483, 205] on div "Total R$ 71,97" at bounding box center [466, 206] width 117 height 11
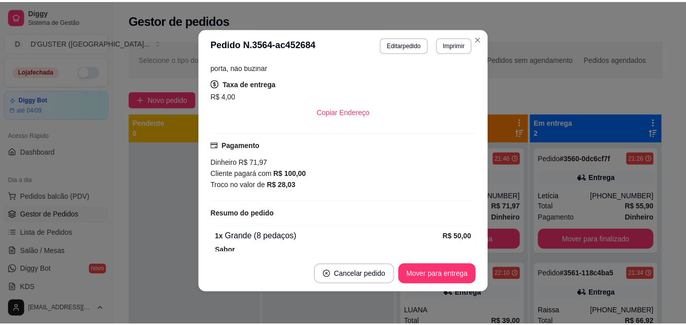
scroll to position [203, 0]
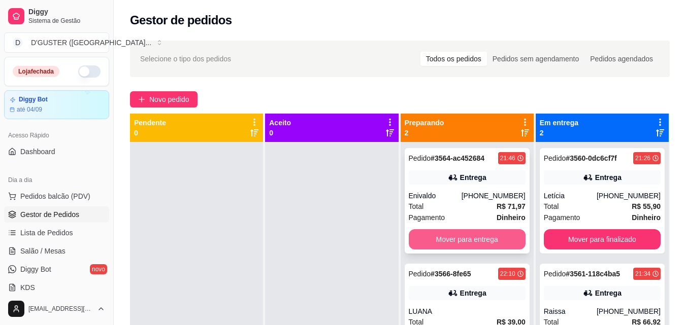
click at [478, 237] on button "Mover para entrega" at bounding box center [466, 239] width 117 height 20
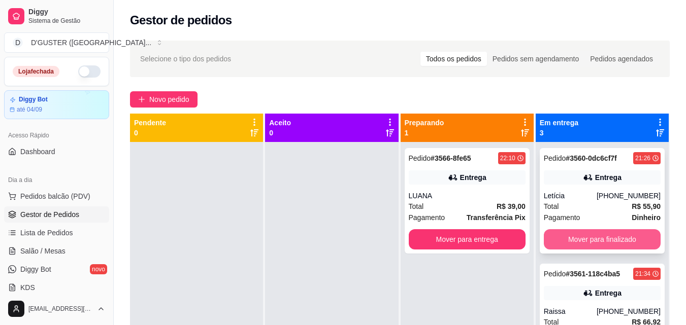
click at [598, 233] on button "Mover para finalizado" at bounding box center [601, 239] width 117 height 20
click at [615, 231] on button "Mover para finalizado" at bounding box center [601, 239] width 117 height 20
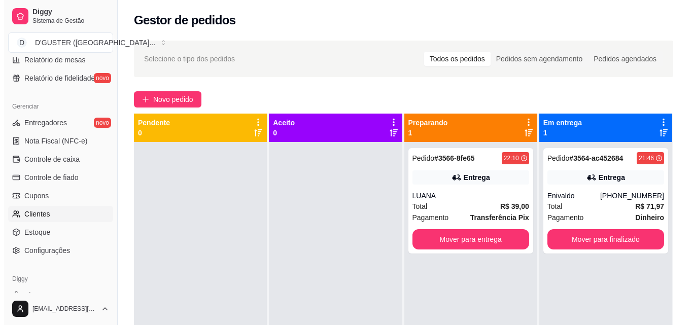
scroll to position [354, 0]
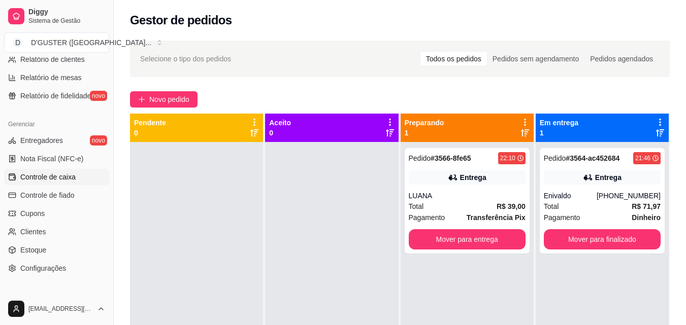
click at [47, 175] on span "Controle de caixa" at bounding box center [47, 177] width 55 height 10
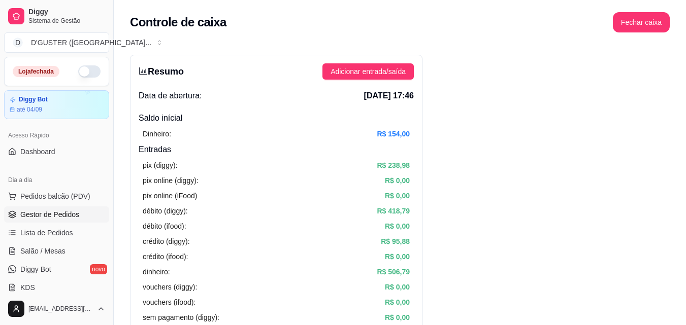
click at [80, 216] on link "Gestor de Pedidos" at bounding box center [56, 215] width 105 height 16
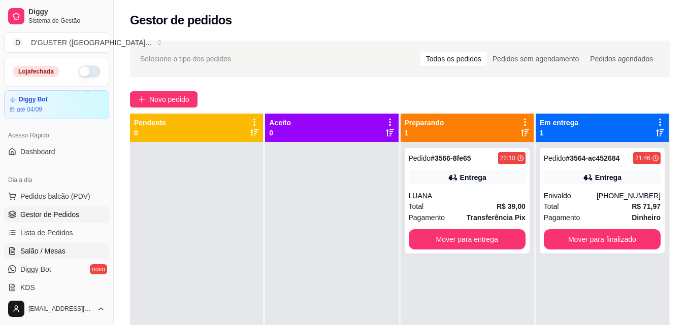
click at [52, 250] on span "Salão / Mesas" at bounding box center [42, 251] width 45 height 10
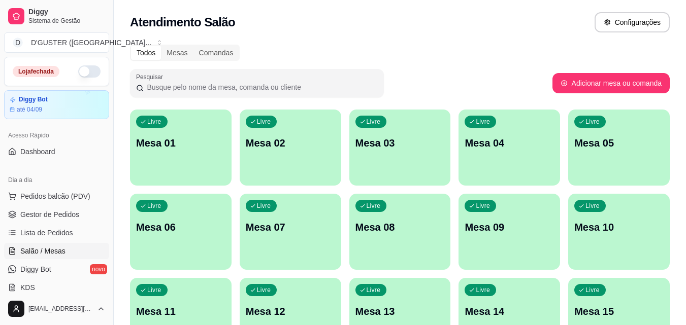
click at [288, 160] on div "Livre Mesa 02" at bounding box center [290, 142] width 101 height 64
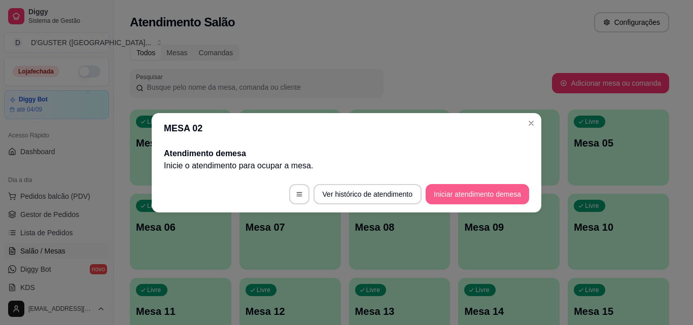
click at [480, 190] on button "Iniciar atendimento de mesa" at bounding box center [478, 194] width 104 height 20
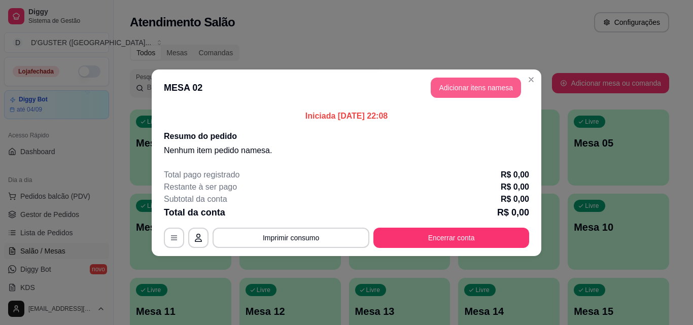
click at [468, 91] on button "Adicionar itens na mesa" at bounding box center [476, 88] width 90 height 20
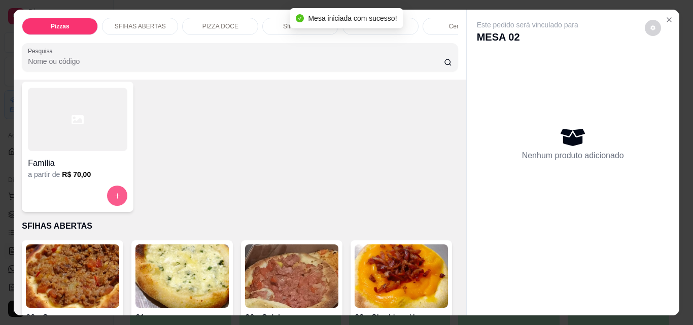
scroll to position [203, 0]
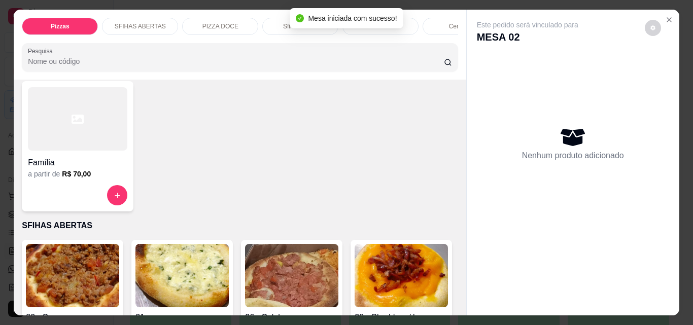
click at [82, 161] on h4 "Família" at bounding box center [77, 163] width 99 height 12
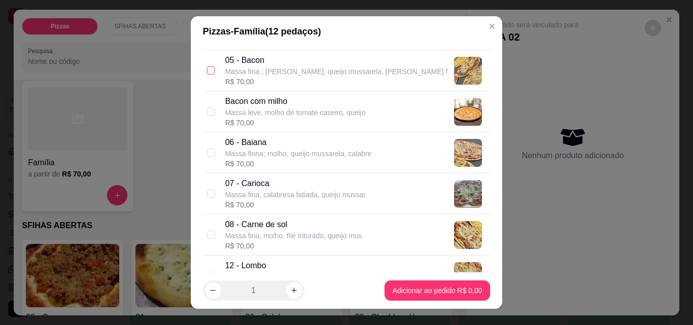
click at [207, 71] on input "checkbox" at bounding box center [211, 70] width 8 height 8
checkbox input "true"
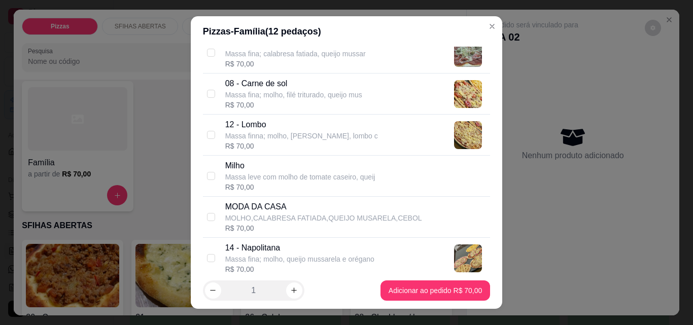
scroll to position [355, 0]
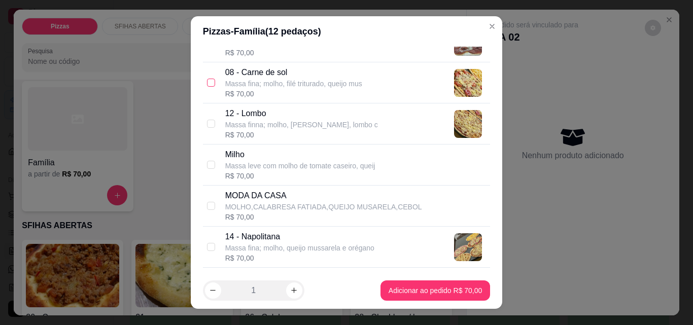
click at [209, 83] on input "checkbox" at bounding box center [211, 83] width 8 height 8
checkbox input "true"
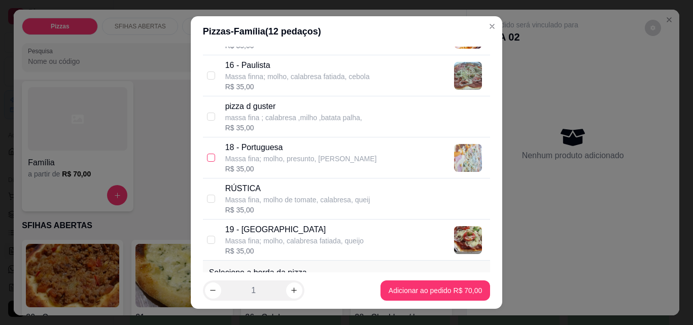
click at [207, 157] on input "checkbox" at bounding box center [211, 158] width 8 height 8
checkbox input "true"
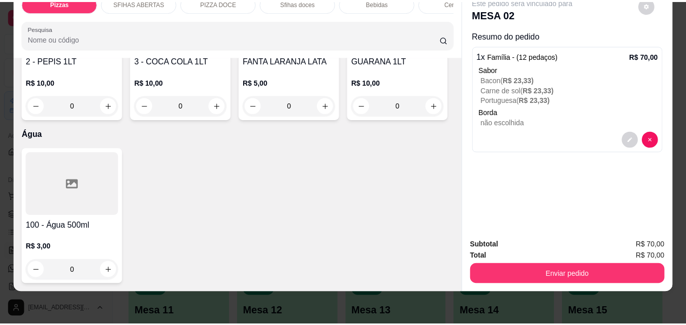
scroll to position [3349, 0]
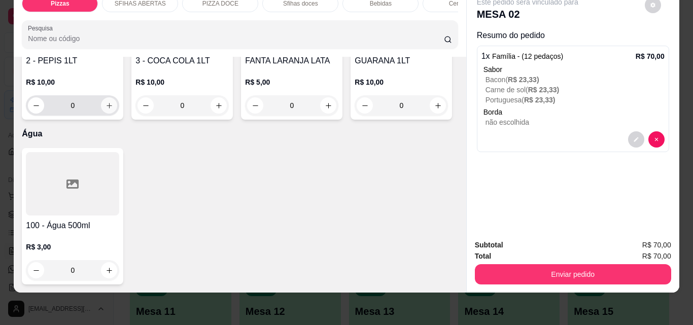
click at [113, 110] on icon "increase-product-quantity" at bounding box center [110, 106] width 8 height 8
type input "1"
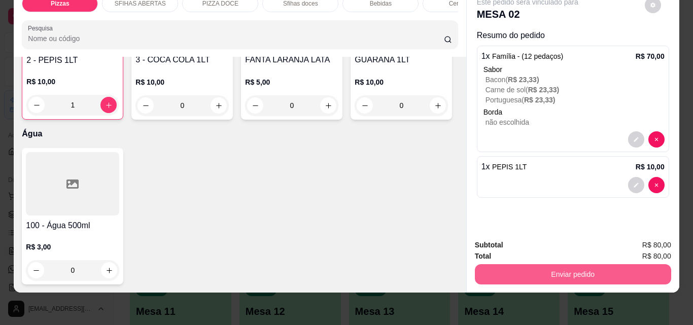
click at [498, 269] on button "Enviar pedido" at bounding box center [573, 274] width 196 height 20
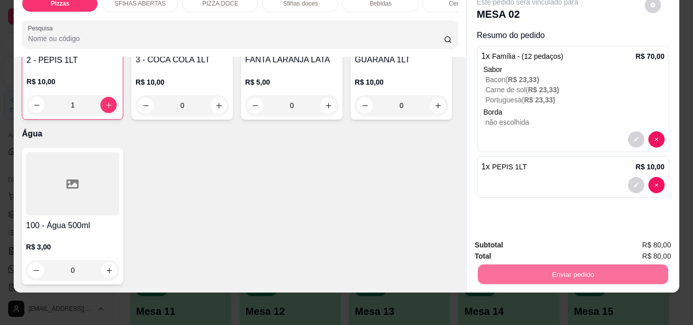
click at [508, 233] on button "Não registrar e enviar pedido" at bounding box center [540, 241] width 106 height 19
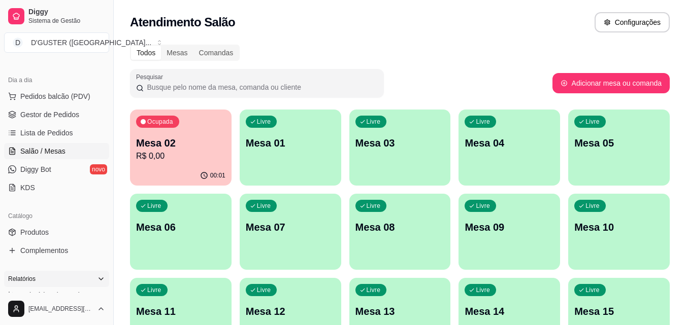
scroll to position [101, 0]
click at [58, 226] on link "Produtos" at bounding box center [56, 231] width 105 height 16
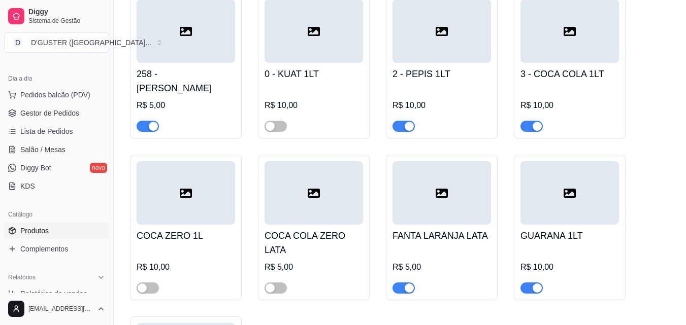
scroll to position [4922, 0]
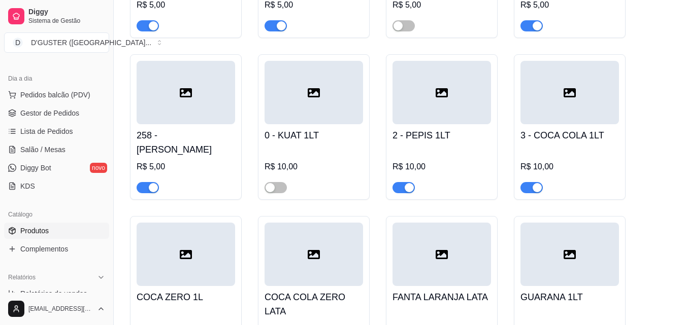
click at [530, 182] on span "button" at bounding box center [531, 187] width 22 height 11
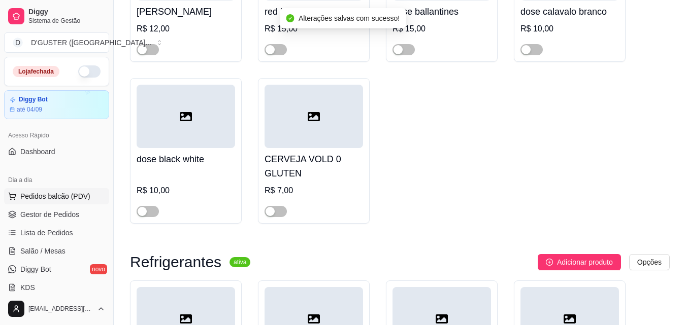
scroll to position [4516, 0]
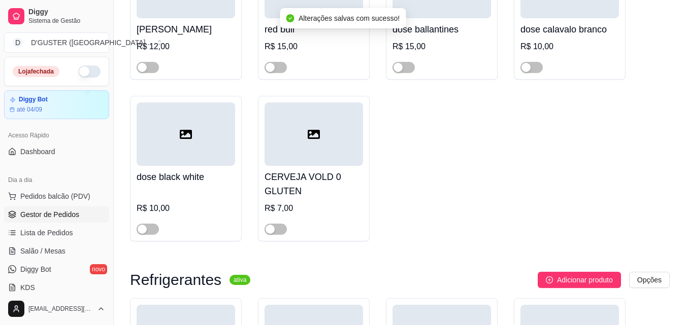
click at [65, 220] on link "Gestor de Pedidos" at bounding box center [56, 215] width 105 height 16
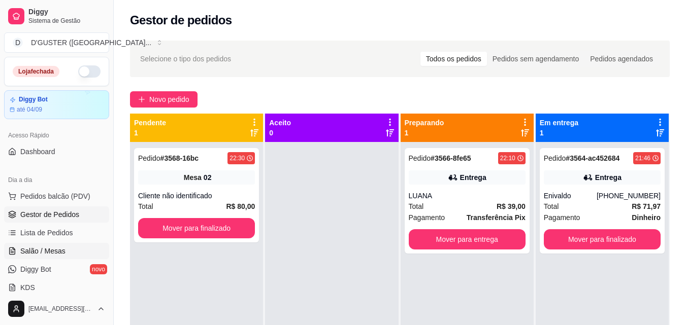
click at [51, 247] on span "Salão / Mesas" at bounding box center [42, 251] width 45 height 10
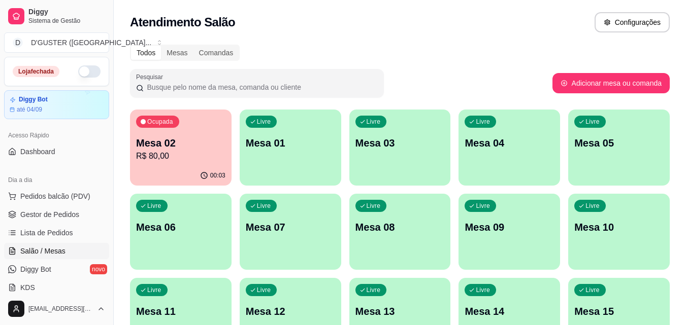
click at [542, 167] on div "Livre Mesa 04" at bounding box center [508, 142] width 101 height 64
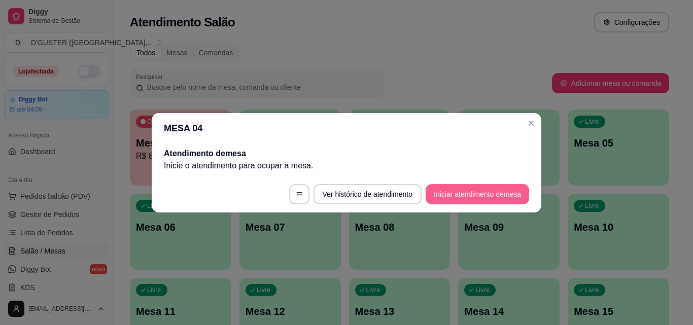
click at [487, 193] on button "Iniciar atendimento de mesa" at bounding box center [478, 194] width 104 height 20
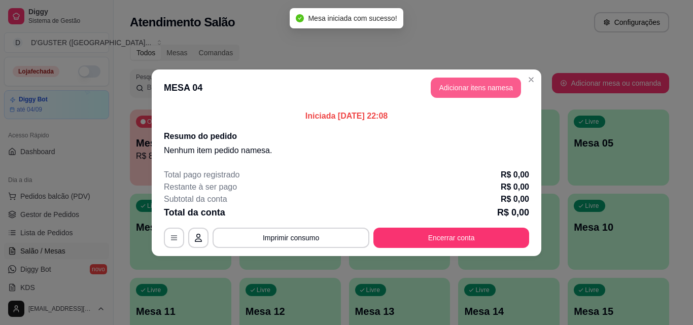
click at [490, 95] on button "Adicionar itens na mesa" at bounding box center [476, 88] width 90 height 20
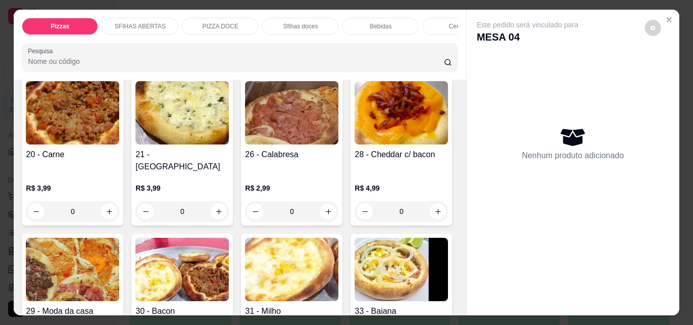
scroll to position [406, 0]
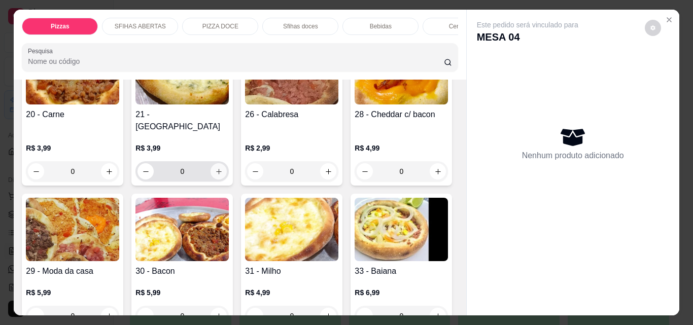
click at [215, 168] on icon "increase-product-quantity" at bounding box center [219, 172] width 8 height 8
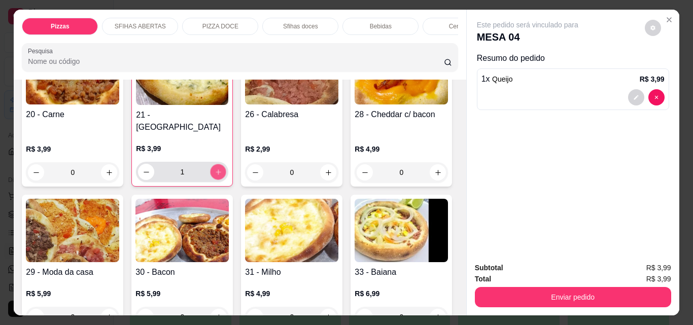
click at [215, 168] on icon "increase-product-quantity" at bounding box center [219, 172] width 8 height 8
type input "2"
click at [327, 169] on icon "increase-product-quantity" at bounding box center [329, 173] width 8 height 8
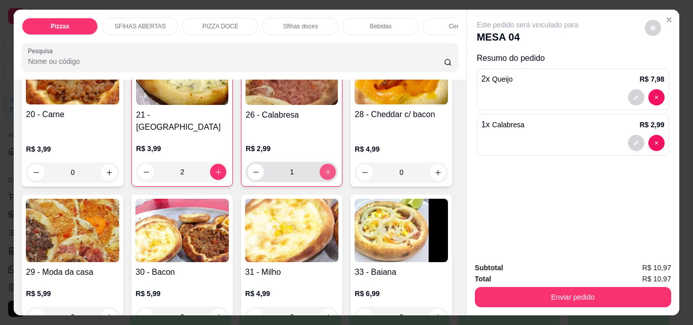
click at [327, 168] on icon "increase-product-quantity" at bounding box center [328, 172] width 8 height 8
type input "4"
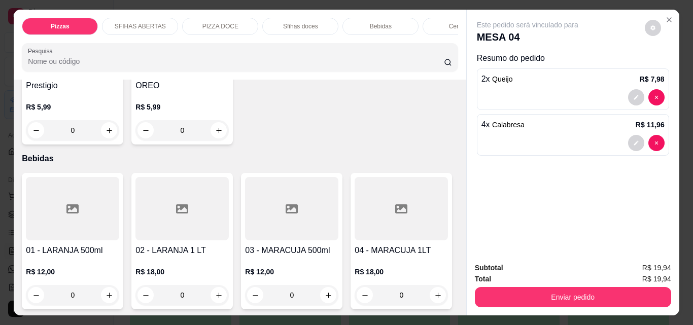
scroll to position [1573, 0]
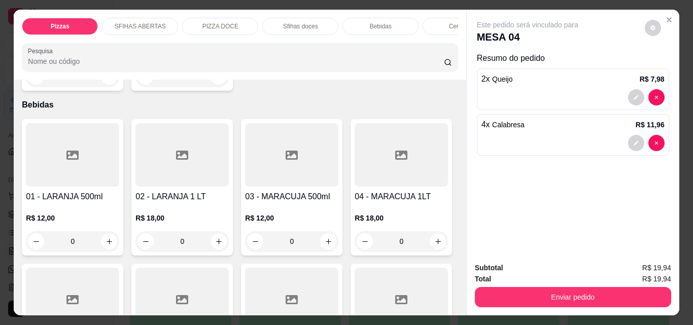
type input "1"
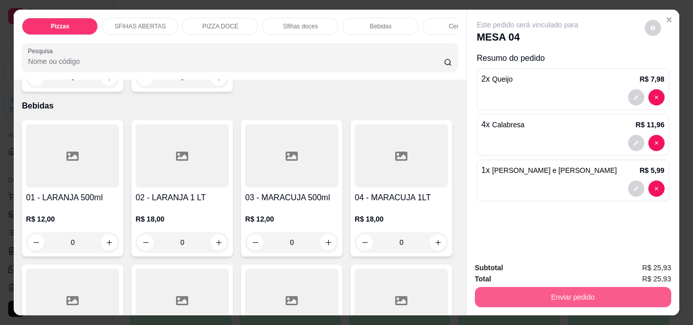
click at [537, 294] on button "Enviar pedido" at bounding box center [573, 297] width 196 height 20
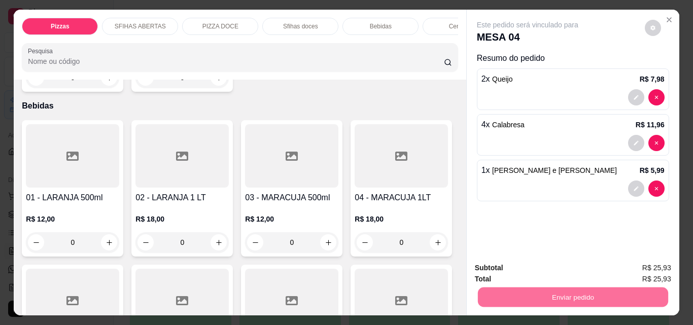
click at [524, 264] on button "Não registrar e enviar pedido" at bounding box center [539, 268] width 103 height 19
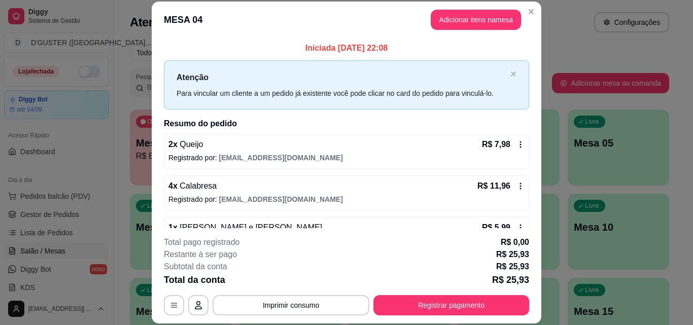
scroll to position [28, 0]
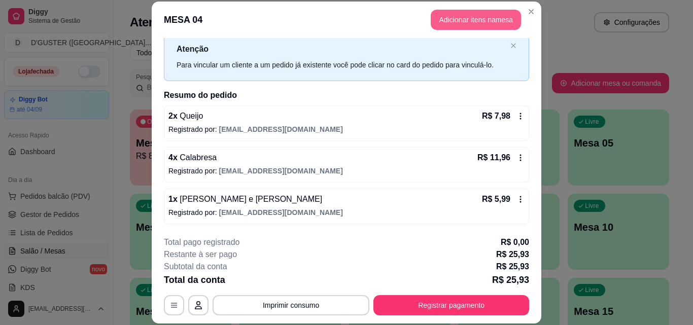
click at [507, 14] on button "Adicionar itens na mesa" at bounding box center [476, 20] width 90 height 20
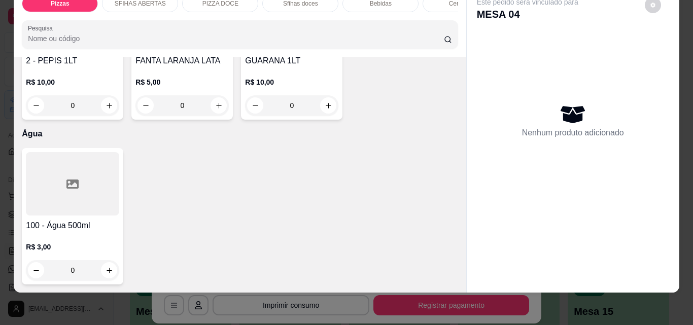
scroll to position [3626, 0]
click at [320, 97] on button "increase-product-quantity" at bounding box center [328, 105] width 16 height 16
type input "1"
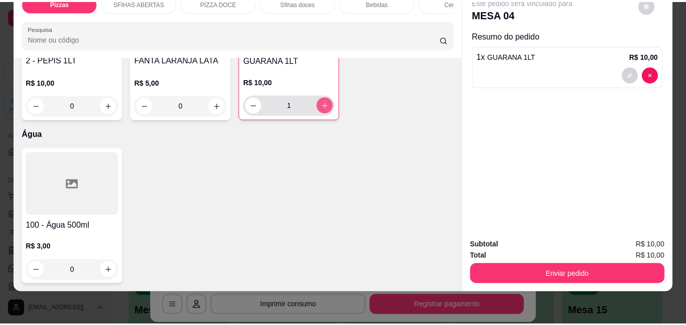
scroll to position [3626, 0]
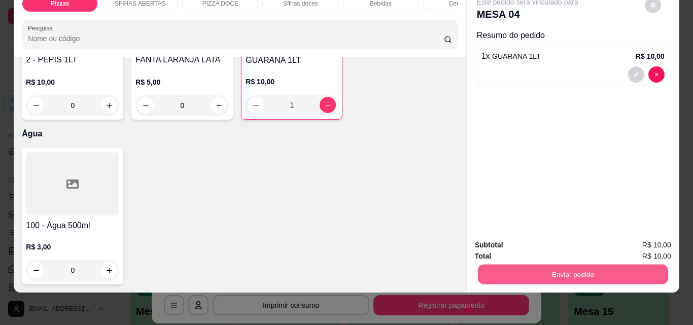
click at [624, 264] on button "Enviar pedido" at bounding box center [573, 274] width 190 height 20
click at [561, 242] on button "Não registrar e enviar pedido" at bounding box center [540, 241] width 106 height 19
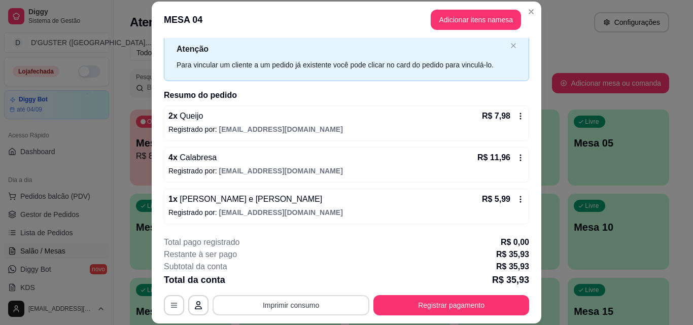
click at [300, 300] on button "Imprimir consumo" at bounding box center [291, 305] width 157 height 20
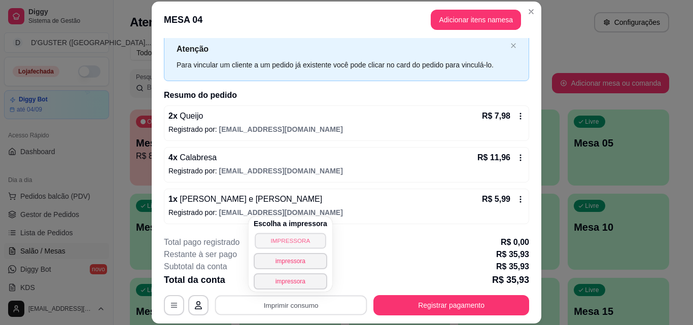
click at [274, 242] on button "IMPRESSORA" at bounding box center [290, 241] width 71 height 16
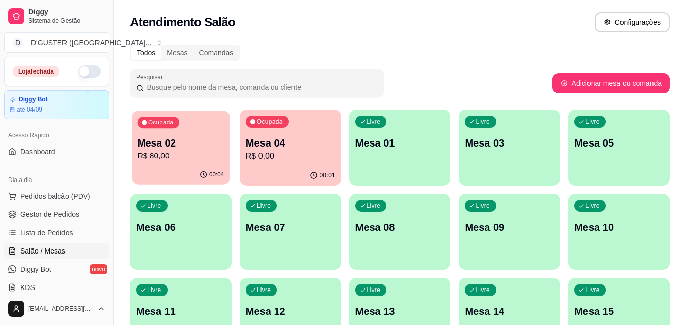
click at [136, 164] on div "Ocupada Mesa 02 R$ 80,00" at bounding box center [180, 138] width 98 height 55
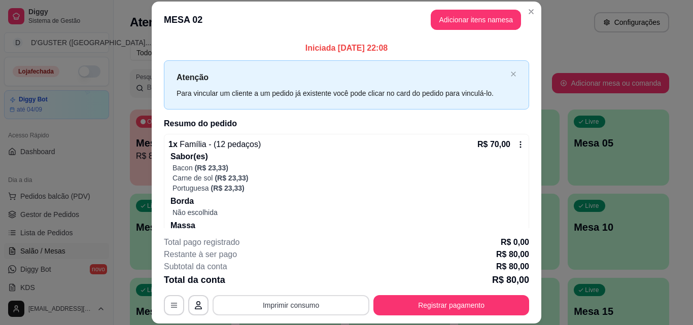
click at [257, 306] on button "Imprimir consumo" at bounding box center [291, 305] width 157 height 20
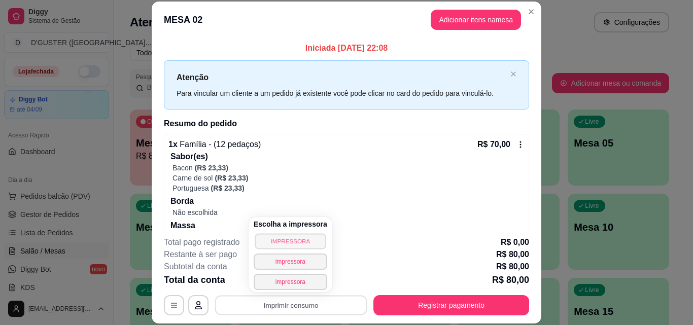
click at [277, 241] on button "IMPRESSORA" at bounding box center [290, 241] width 71 height 16
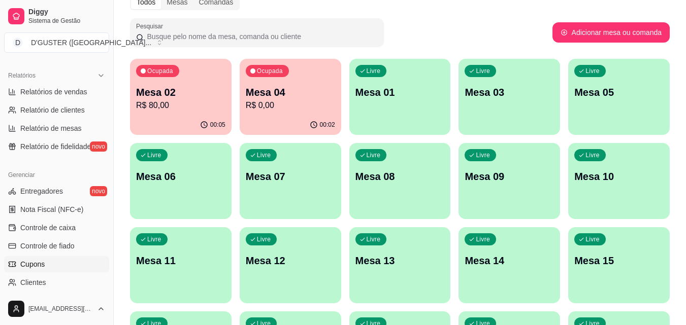
scroll to position [253, 0]
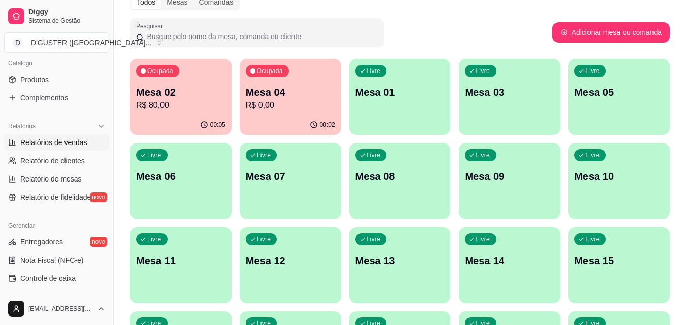
click at [56, 141] on span "Relatórios de vendas" at bounding box center [53, 143] width 67 height 10
select select "ALL"
select select "0"
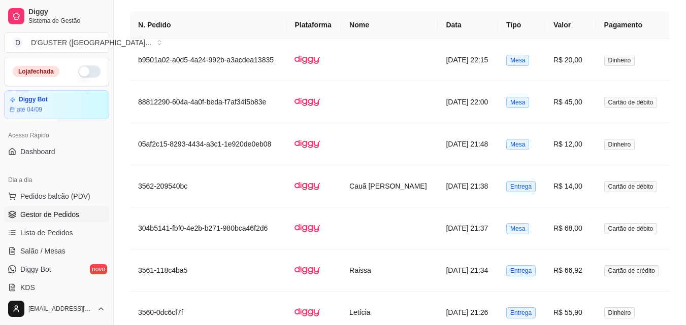
click at [67, 219] on span "Gestor de Pedidos" at bounding box center [49, 215] width 59 height 10
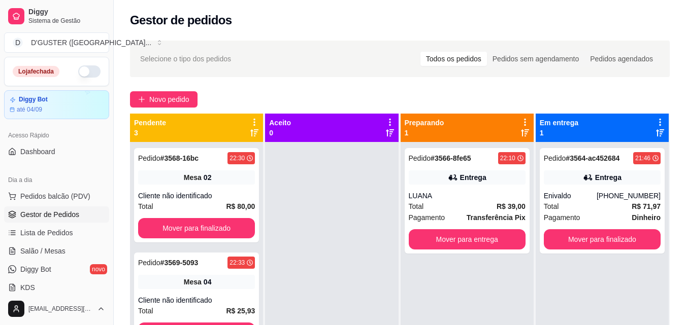
click at [154, 110] on div "Selecione o tipo dos pedidos Todos os pedidos Pedidos sem agendamento Pedidos a…" at bounding box center [400, 243] width 572 height 417
click at [153, 101] on span "Novo pedido" at bounding box center [169, 99] width 40 height 11
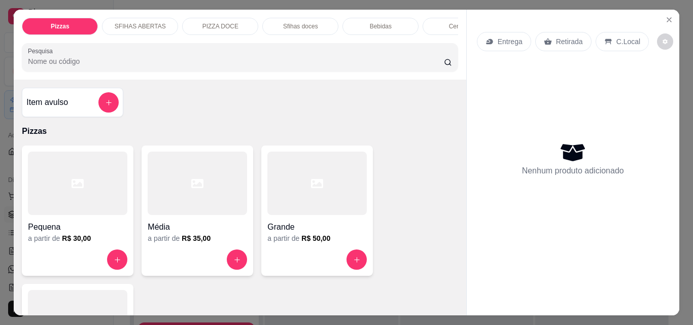
click at [566, 37] on p "Retirada" at bounding box center [569, 42] width 27 height 10
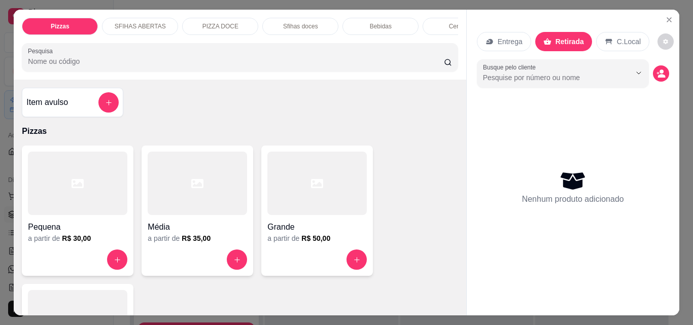
click at [59, 103] on h4 "Item avulso" at bounding box center [47, 102] width 42 height 12
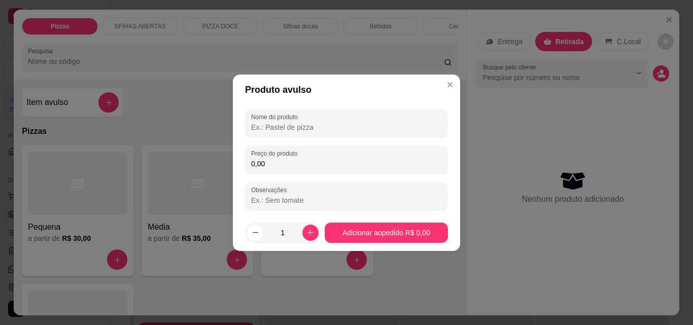
click at [335, 126] on input "Nome do produto" at bounding box center [346, 127] width 191 height 10
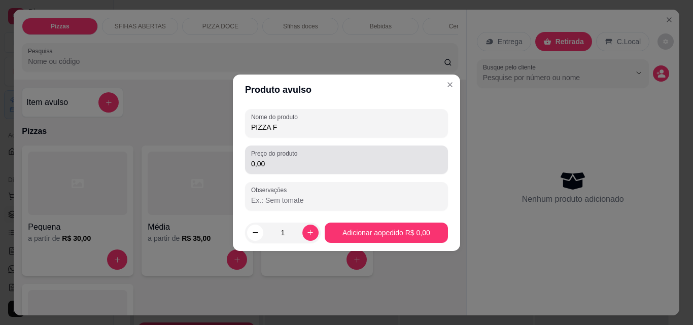
type input "PIZZA F"
click at [339, 156] on div "0,00" at bounding box center [346, 160] width 191 height 20
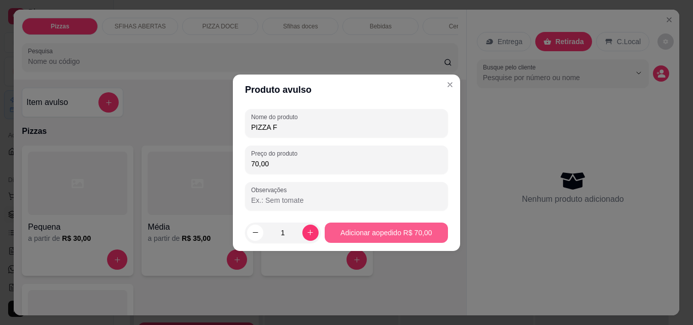
type input "70,00"
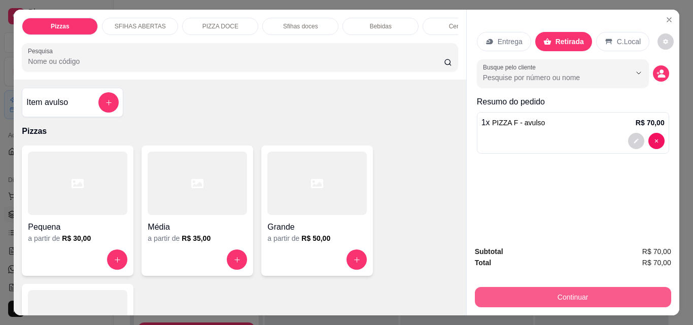
click at [539, 300] on button "Continuar" at bounding box center [573, 297] width 196 height 20
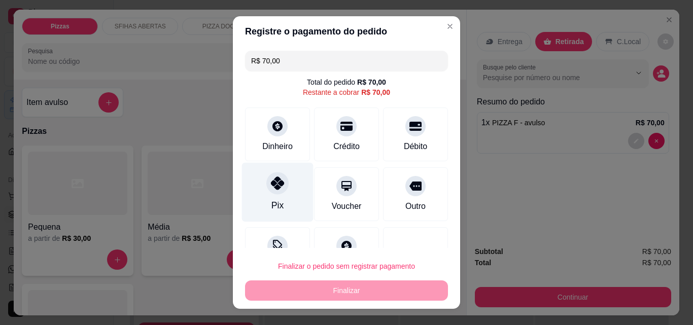
click at [264, 177] on div "Pix" at bounding box center [278, 192] width 72 height 59
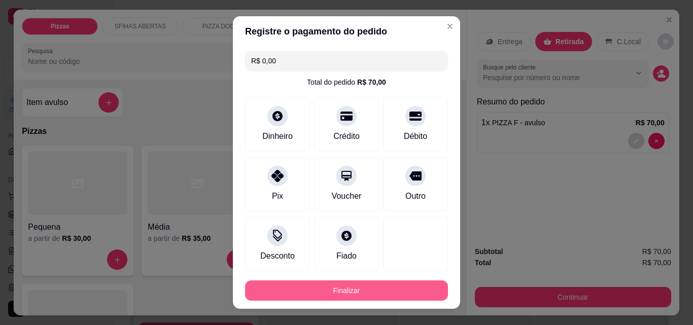
click at [389, 292] on button "Finalizar" at bounding box center [346, 291] width 203 height 20
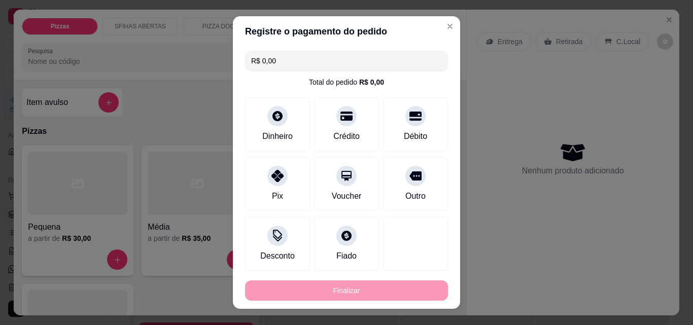
type input "-R$ 70,00"
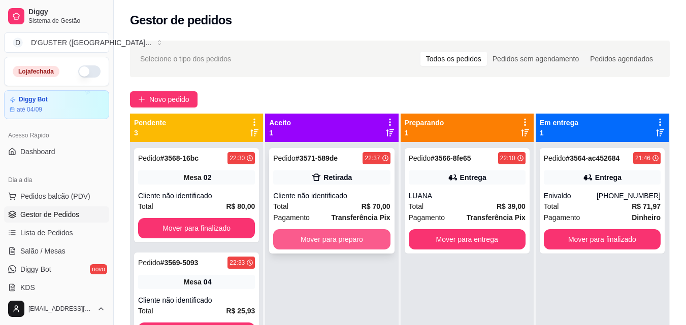
click at [369, 246] on button "Mover para preparo" at bounding box center [331, 239] width 117 height 20
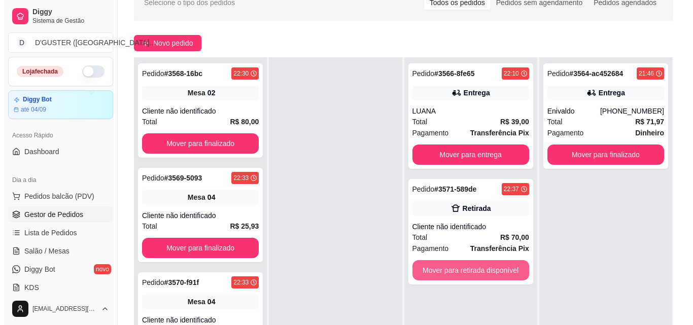
scroll to position [155, 0]
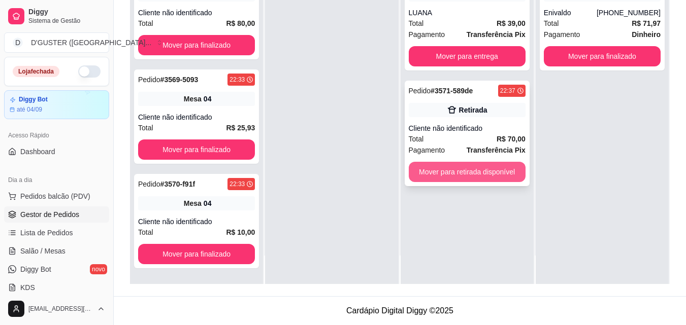
click at [498, 175] on button "Mover para retirada disponível" at bounding box center [466, 172] width 117 height 20
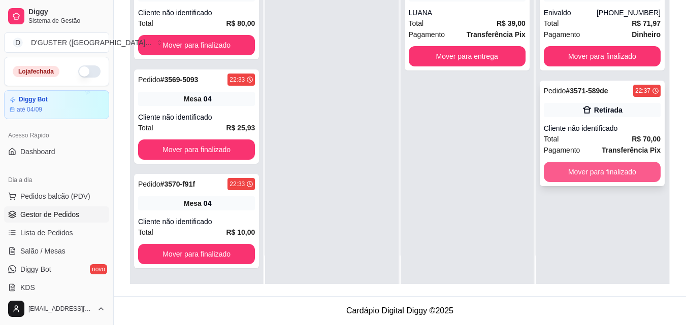
click at [610, 164] on button "Mover para finalizado" at bounding box center [601, 172] width 117 height 20
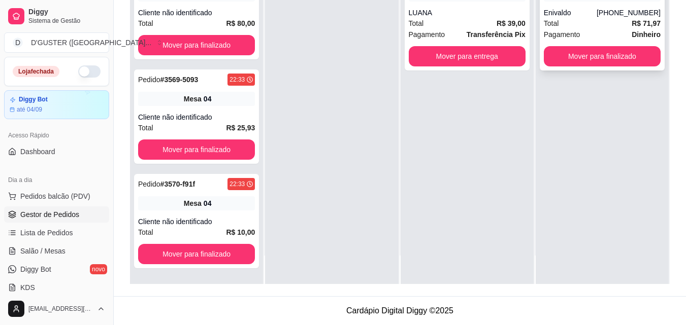
click at [602, 7] on div "Pedido # 3564-ac452684 21:46 Entrega Enivaldo [PHONE_NUMBER] Total R$ 71,97 Pag…" at bounding box center [601, 18] width 125 height 106
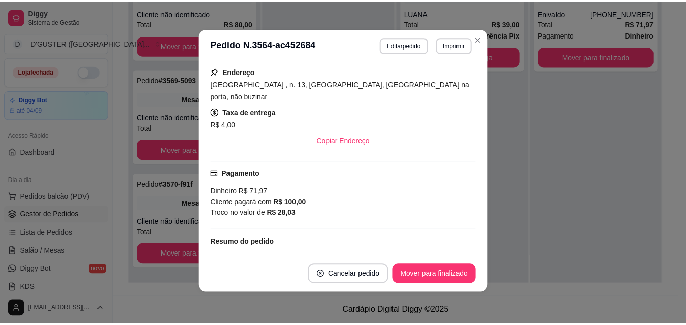
scroll to position [203, 0]
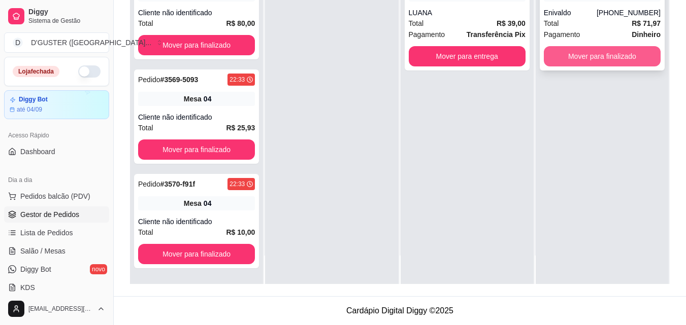
click at [613, 57] on button "Mover para finalizado" at bounding box center [601, 56] width 117 height 20
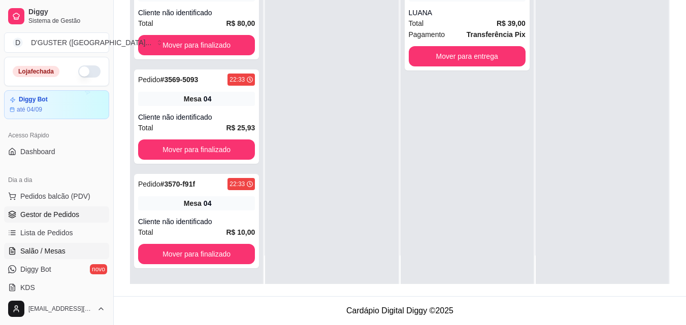
click at [60, 245] on link "Salão / Mesas" at bounding box center [56, 251] width 105 height 16
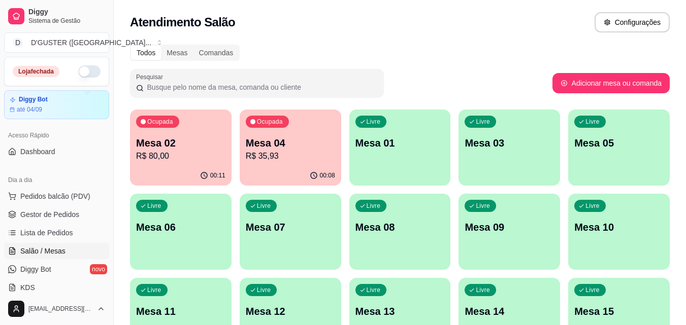
click at [216, 172] on p "00:11" at bounding box center [217, 176] width 15 height 8
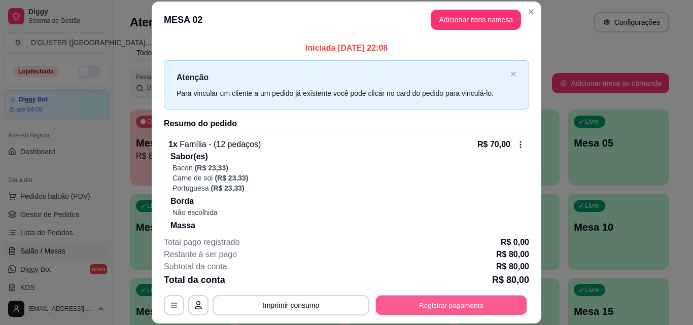
click at [432, 308] on button "Registrar pagamento" at bounding box center [451, 305] width 151 height 20
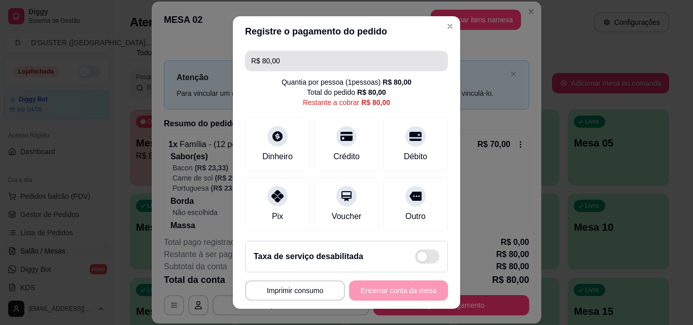
click at [294, 57] on input "R$ 80,00" at bounding box center [346, 61] width 191 height 20
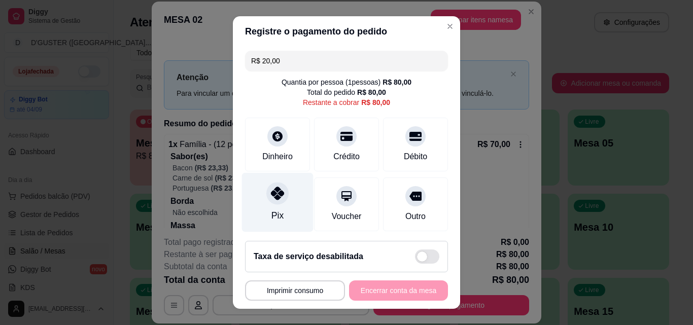
click at [281, 201] on div "Pix" at bounding box center [278, 202] width 72 height 59
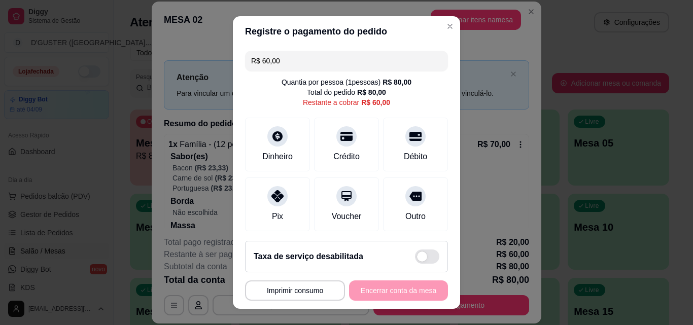
click at [303, 62] on input "R$ 60,00" at bounding box center [346, 61] width 191 height 20
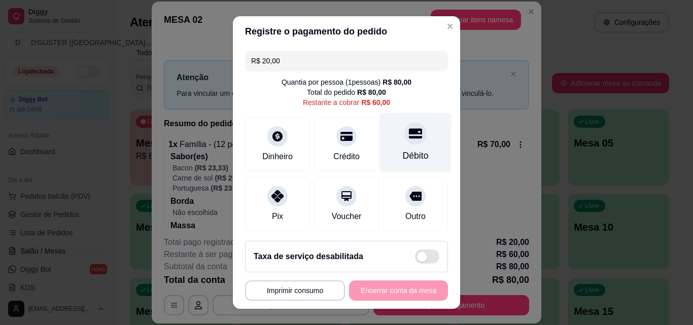
click at [403, 151] on div "Débito" at bounding box center [416, 155] width 26 height 13
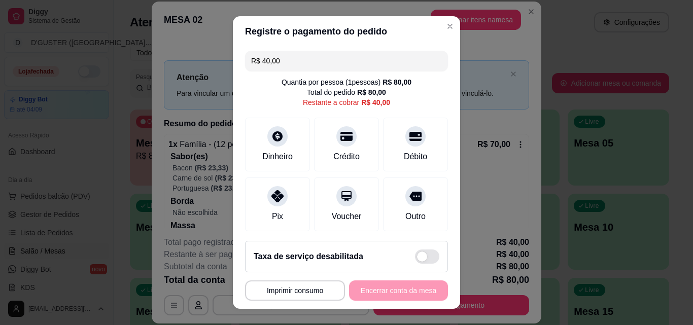
click at [345, 65] on input "R$ 40,00" at bounding box center [346, 61] width 191 height 20
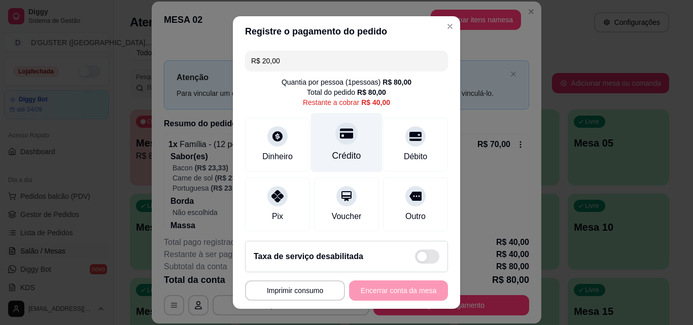
type input "R$ 20,00"
click at [332, 151] on div "Crédito" at bounding box center [346, 155] width 29 height 13
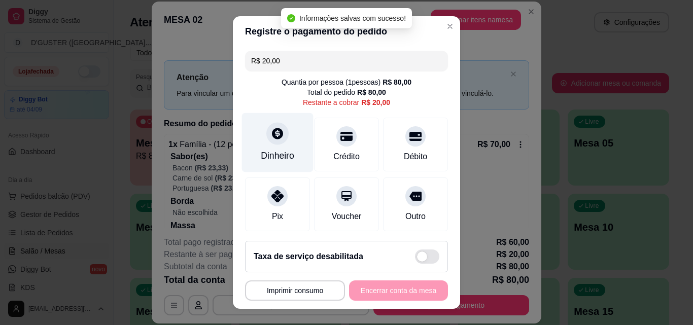
click at [253, 149] on div "Dinheiro" at bounding box center [278, 142] width 72 height 59
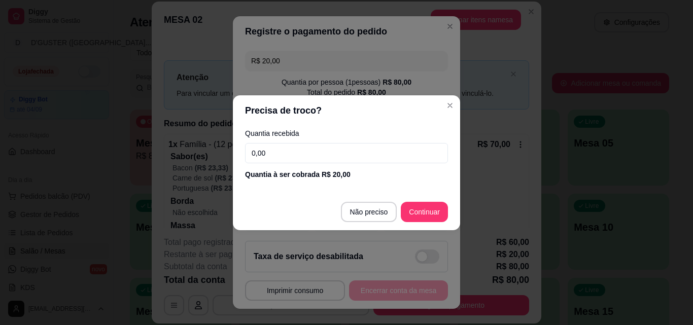
click at [335, 147] on input "0,00" at bounding box center [346, 153] width 203 height 20
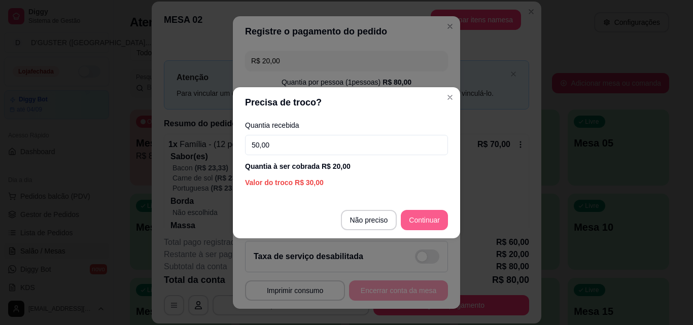
type input "50,00"
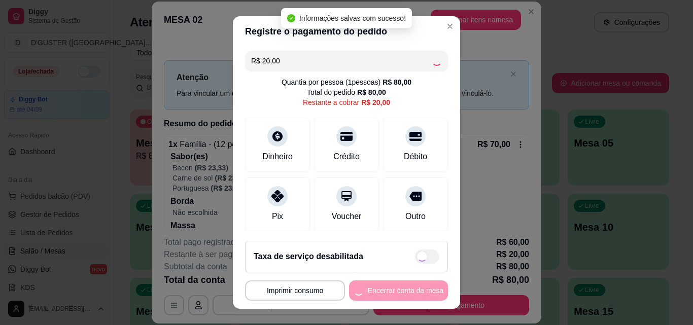
type input "R$ 0,00"
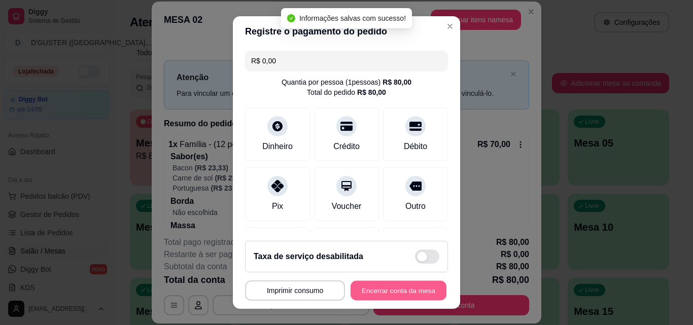
click at [405, 289] on button "Encerrar conta da mesa" at bounding box center [399, 291] width 96 height 20
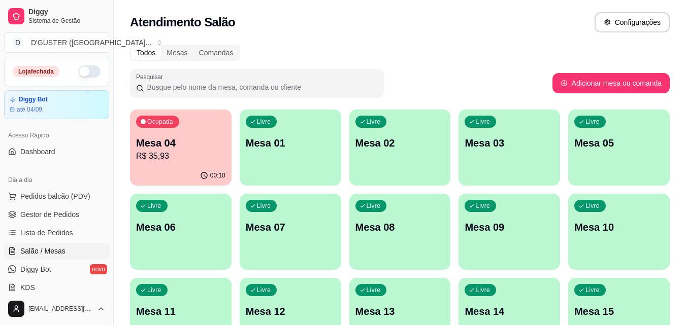
click at [184, 139] on p "Mesa 04" at bounding box center [180, 143] width 89 height 14
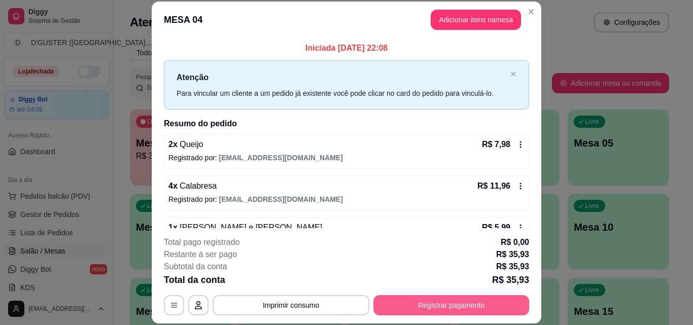
click at [439, 300] on button "Registrar pagamento" at bounding box center [451, 305] width 156 height 20
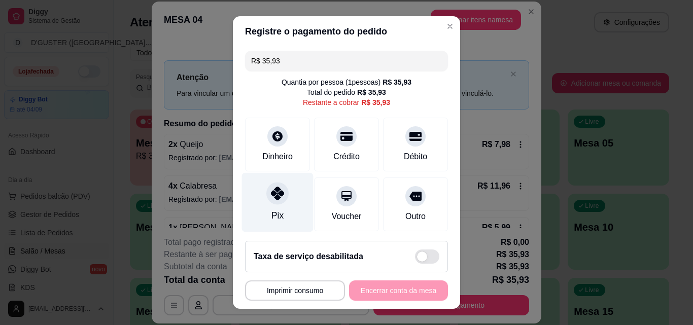
click at [271, 195] on icon at bounding box center [277, 193] width 13 height 13
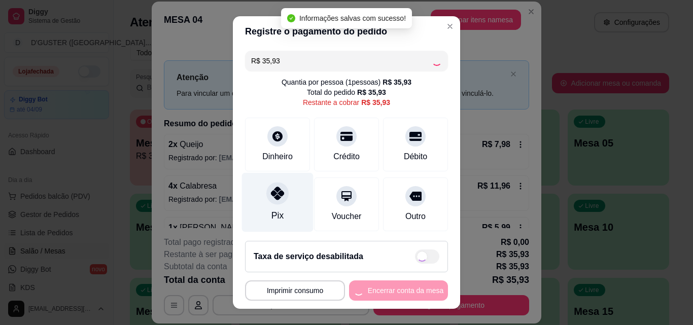
type input "R$ 0,00"
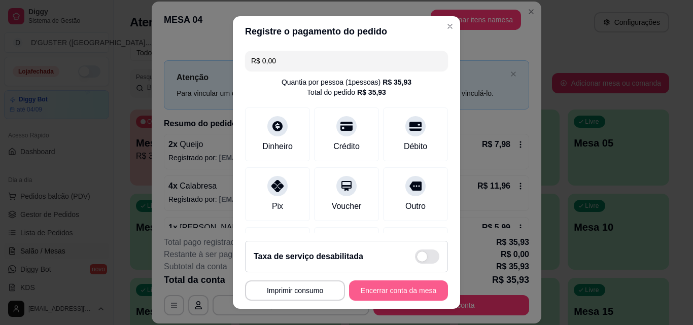
click at [408, 284] on button "Encerrar conta da mesa" at bounding box center [398, 291] width 99 height 20
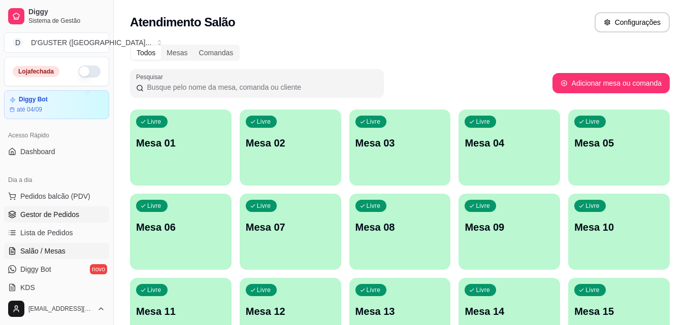
click at [62, 210] on span "Gestor de Pedidos" at bounding box center [49, 215] width 59 height 10
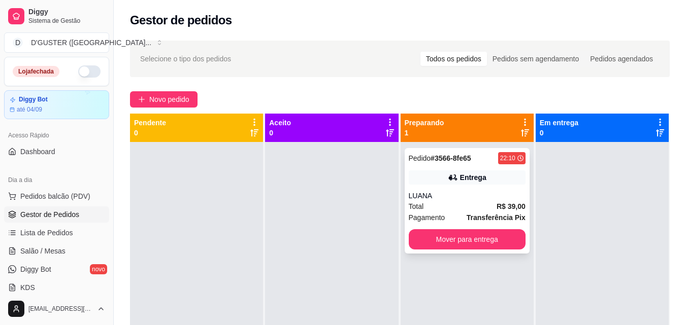
click at [461, 207] on div "Total R$ 39,00" at bounding box center [466, 206] width 117 height 11
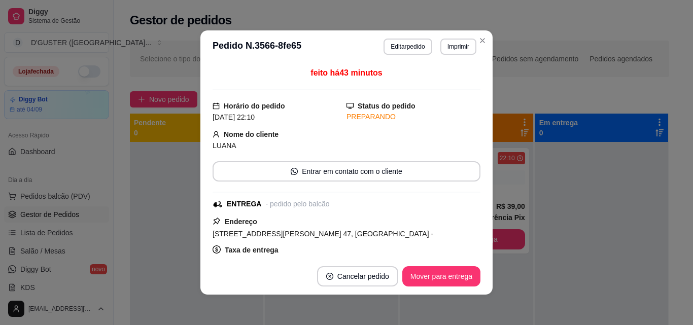
scroll to position [2, 0]
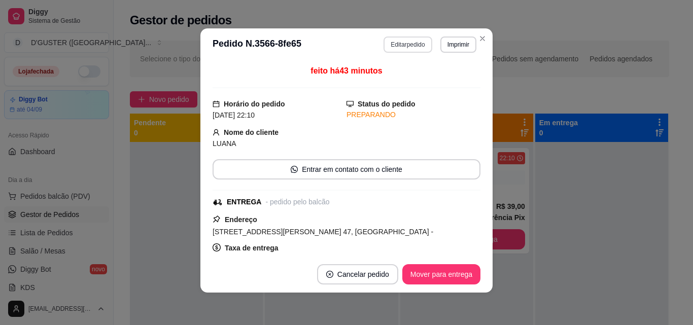
click at [410, 42] on button "Editar pedido" at bounding box center [408, 45] width 48 height 16
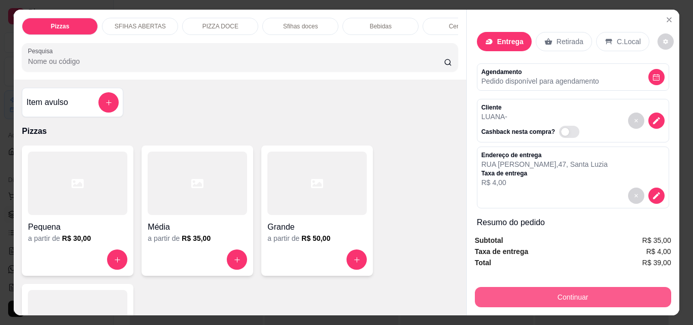
click at [578, 295] on button "Continuar" at bounding box center [573, 297] width 196 height 20
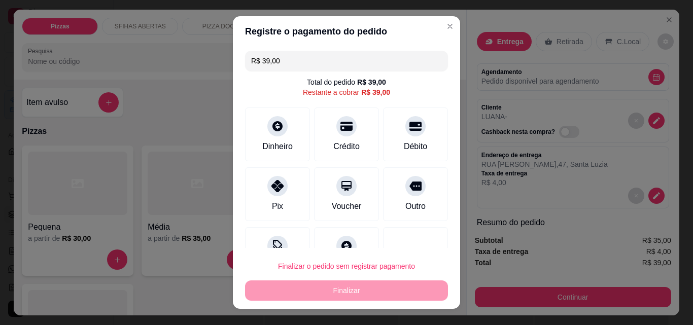
click at [297, 57] on input "R$ 39,00" at bounding box center [346, 61] width 191 height 20
click at [271, 197] on div "Pix" at bounding box center [278, 192] width 72 height 59
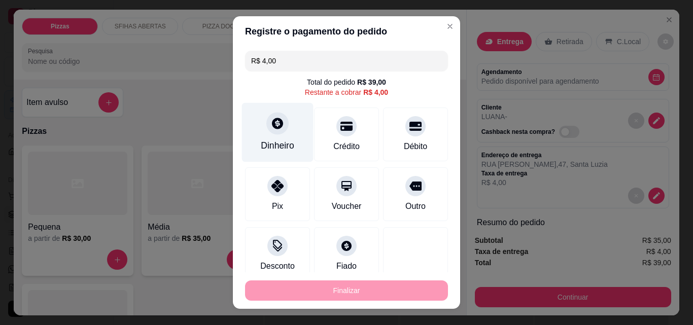
click at [263, 140] on div "Dinheiro" at bounding box center [277, 145] width 33 height 13
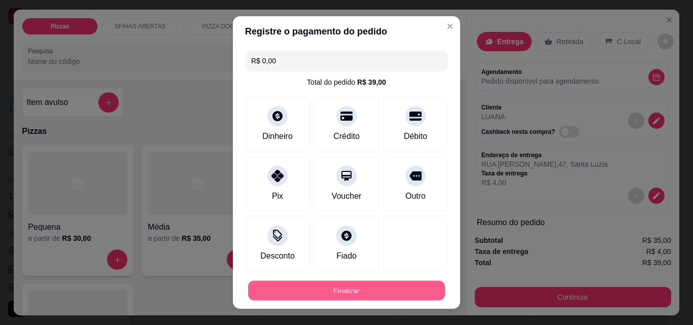
click at [390, 294] on button "Finalizar" at bounding box center [346, 291] width 197 height 20
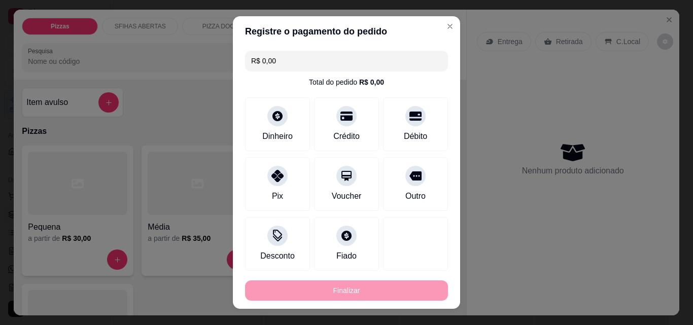
type input "-R$ 39,00"
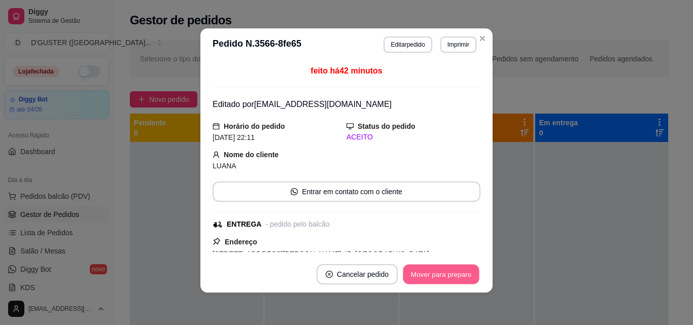
click at [427, 270] on button "Mover para preparo" at bounding box center [441, 275] width 76 height 20
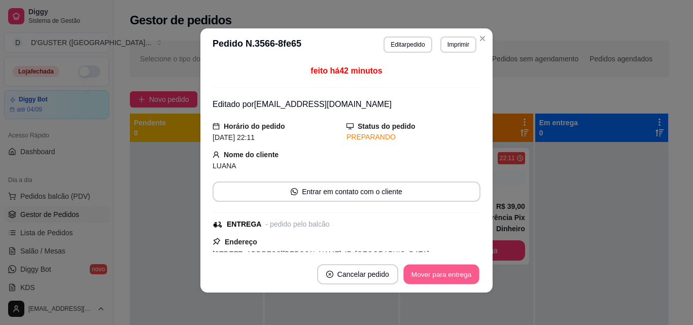
click at [455, 274] on button "Mover para entrega" at bounding box center [441, 275] width 76 height 20
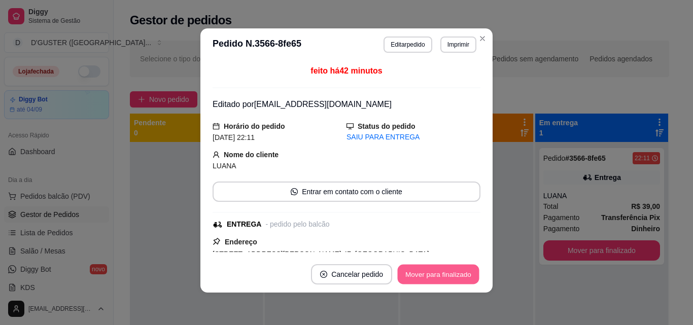
click at [455, 274] on button "Mover para finalizado" at bounding box center [439, 275] width 82 height 20
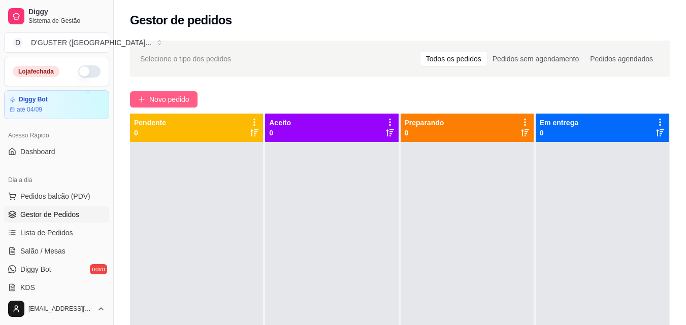
click at [176, 104] on span "Novo pedido" at bounding box center [169, 99] width 40 height 11
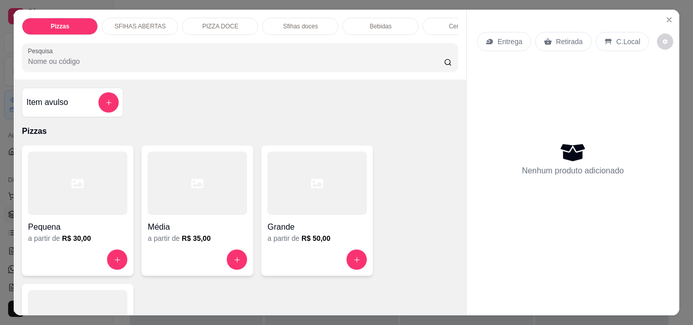
click at [505, 37] on p "Entrega" at bounding box center [510, 42] width 25 height 10
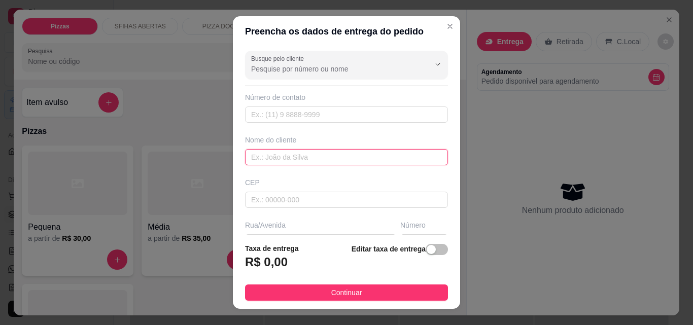
drag, startPoint x: 330, startPoint y: 159, endPoint x: 336, endPoint y: 157, distance: 6.3
click at [336, 157] on input "text" at bounding box center [346, 157] width 203 height 16
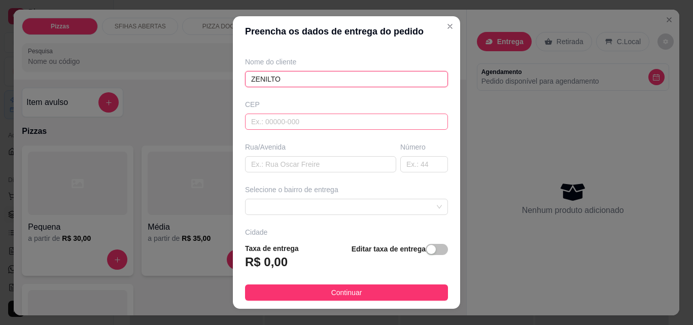
scroll to position [101, 0]
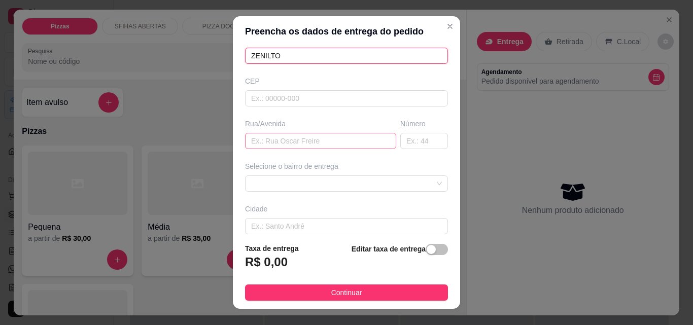
type input "ZENILTO"
click at [281, 135] on input "text" at bounding box center [320, 141] width 151 height 16
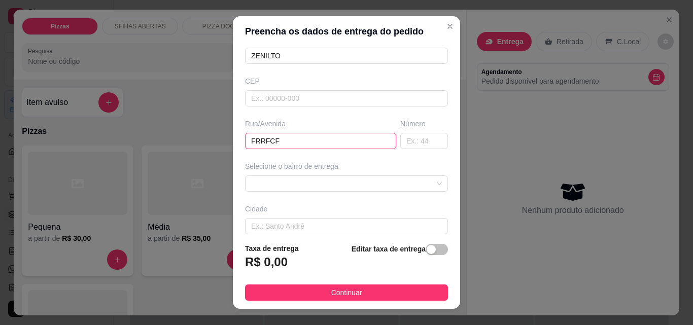
type input "FRRFCF"
click at [334, 193] on div "Busque pelo cliente Número de contato Nome do cliente ZENILTO CEP Rua/[GEOGRAPH…" at bounding box center [346, 141] width 227 height 188
click at [333, 185] on span at bounding box center [346, 183] width 191 height 15
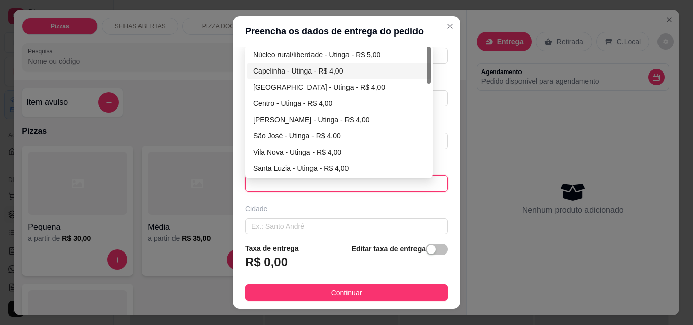
click at [282, 68] on div "Capelinha - Utinga - R$ 4,00" at bounding box center [339, 70] width 172 height 11
type input "Utinga"
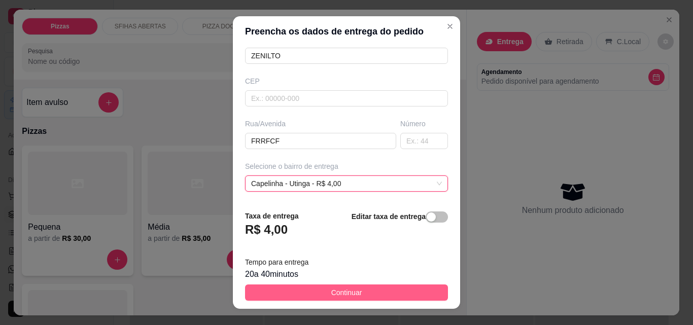
click at [310, 291] on button "Continuar" at bounding box center [346, 293] width 203 height 16
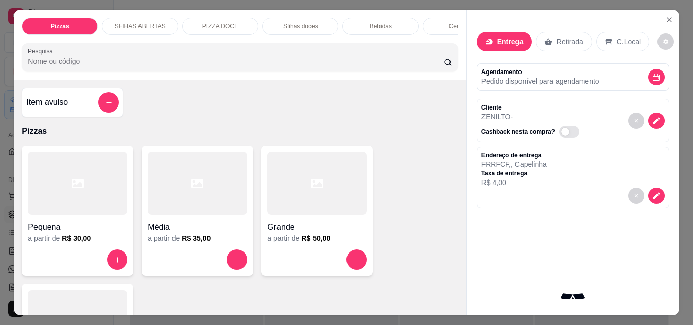
click at [76, 112] on div "Item avulso" at bounding box center [72, 102] width 92 height 20
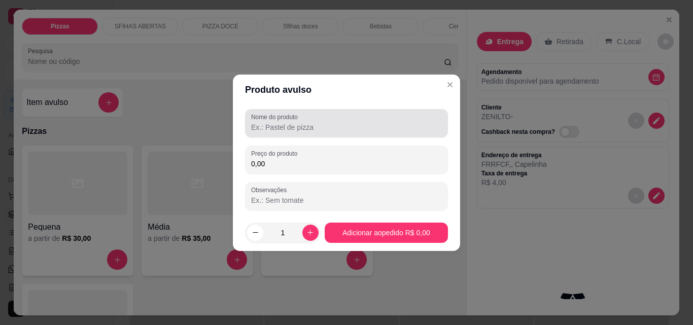
click at [277, 118] on div "Nome do produto" at bounding box center [346, 123] width 203 height 28
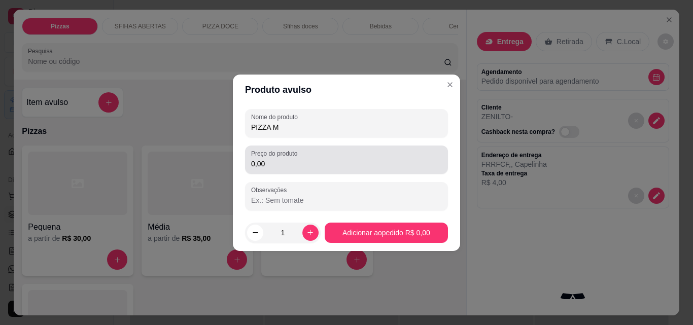
type input "PIZZA M"
click at [303, 162] on input "0,00" at bounding box center [346, 164] width 191 height 10
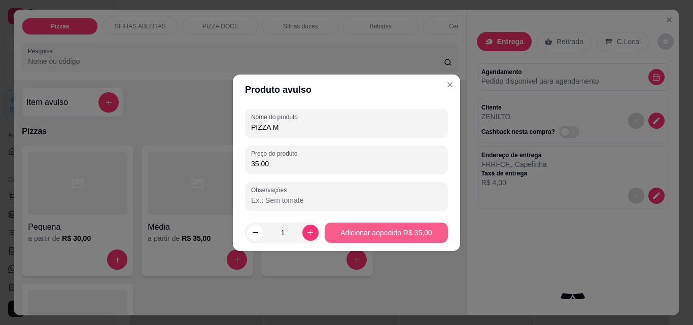
type input "35,00"
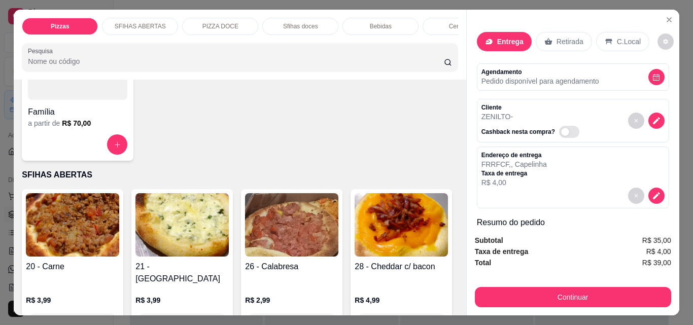
scroll to position [0, 0]
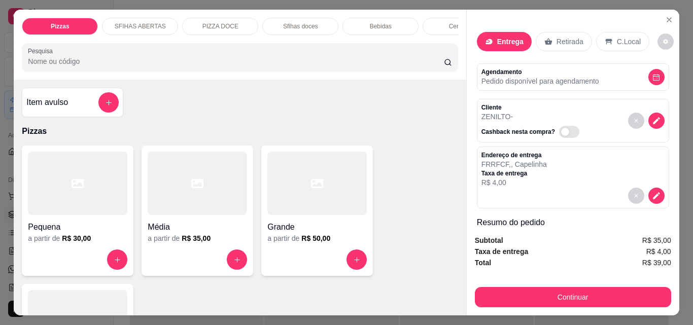
click at [55, 107] on h4 "Item avulso" at bounding box center [47, 102] width 42 height 12
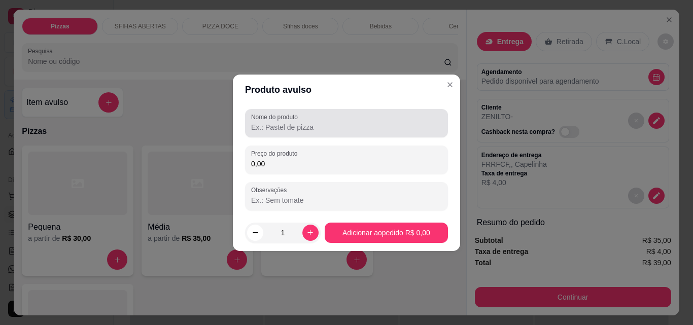
click at [262, 124] on input "Nome do produto" at bounding box center [346, 127] width 191 height 10
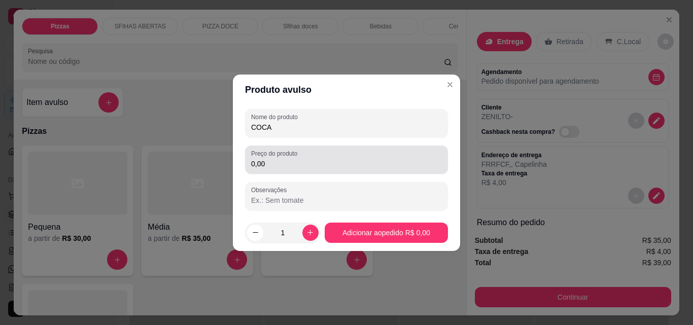
type input "COCA"
click at [305, 163] on input "0,00" at bounding box center [346, 164] width 191 height 10
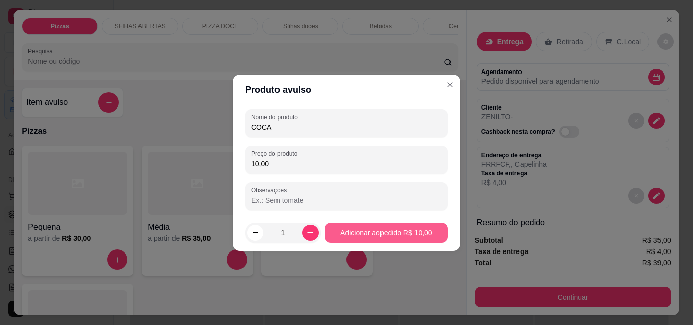
type input "10,00"
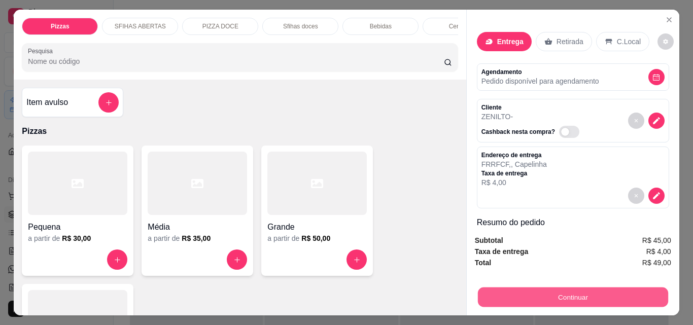
click at [549, 296] on button "Continuar" at bounding box center [573, 297] width 190 height 20
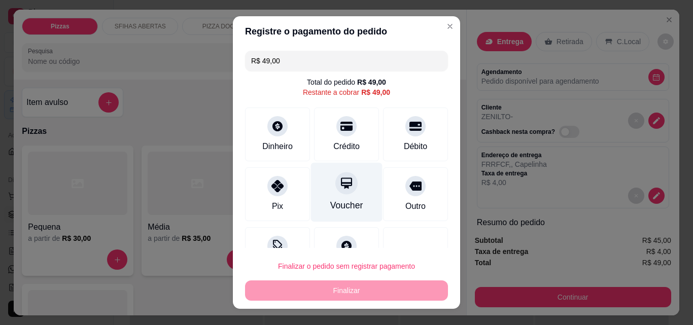
scroll to position [37, 0]
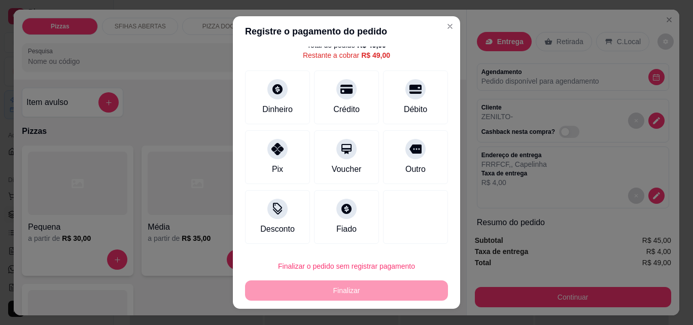
click at [344, 291] on div "Finalizar o pedido sem registrar pagamento Finalizar" at bounding box center [346, 278] width 203 height 45
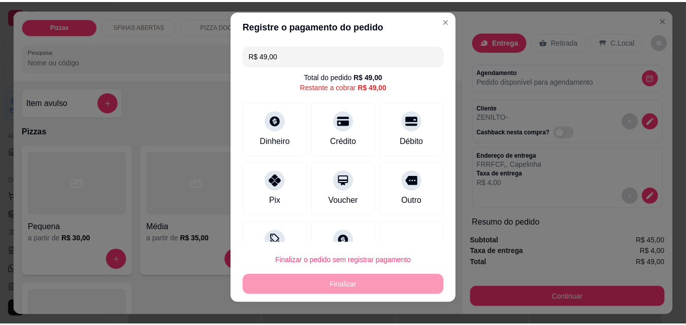
scroll to position [0, 0]
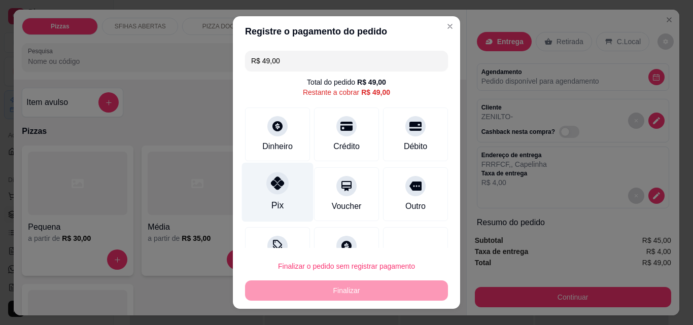
click at [271, 185] on icon at bounding box center [277, 183] width 13 height 13
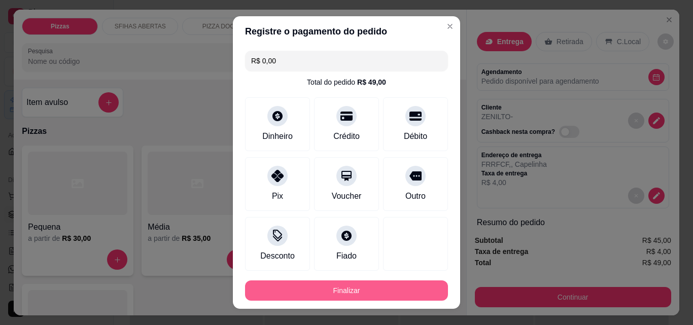
click at [382, 291] on button "Finalizar" at bounding box center [346, 291] width 203 height 20
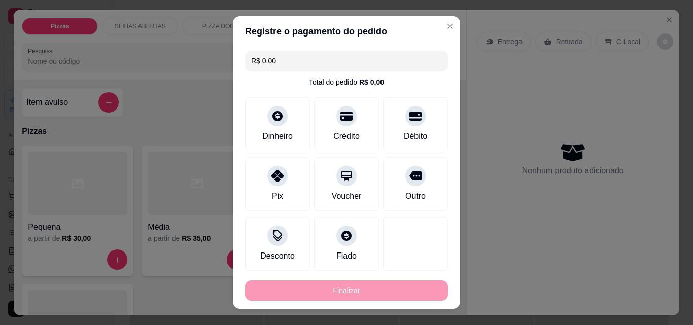
type input "-R$ 49,00"
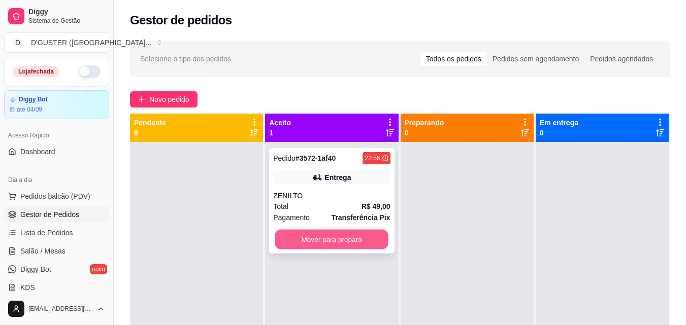
click at [372, 234] on button "Mover para preparo" at bounding box center [331, 240] width 113 height 20
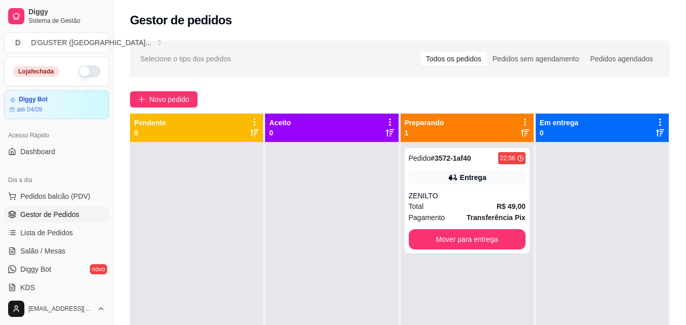
click at [376, 235] on div at bounding box center [331, 304] width 133 height 325
click at [457, 244] on button "Mover para entrega" at bounding box center [466, 239] width 117 height 20
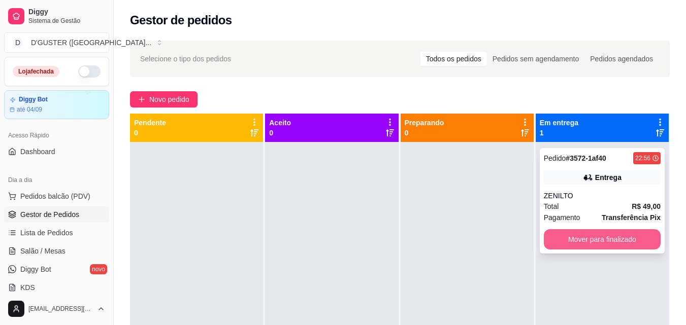
click at [586, 234] on button "Mover para finalizado" at bounding box center [601, 239] width 117 height 20
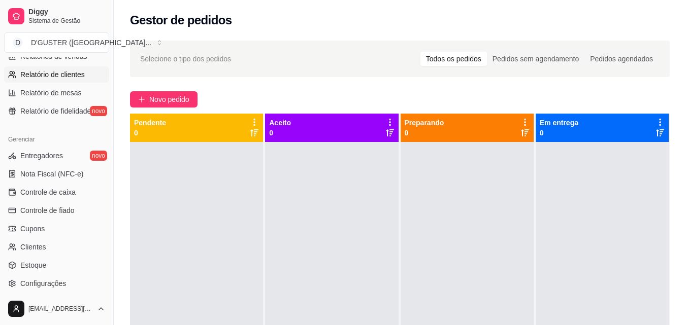
scroll to position [355, 0]
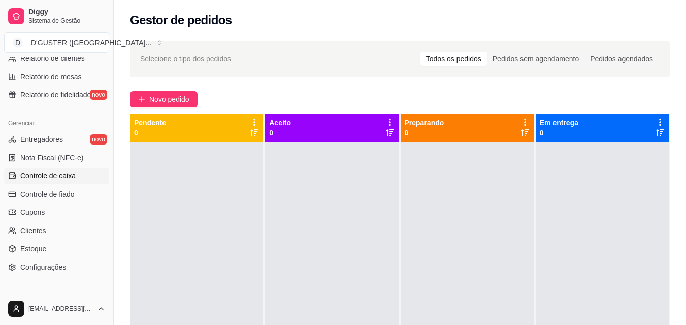
click at [45, 178] on span "Controle de caixa" at bounding box center [47, 176] width 55 height 10
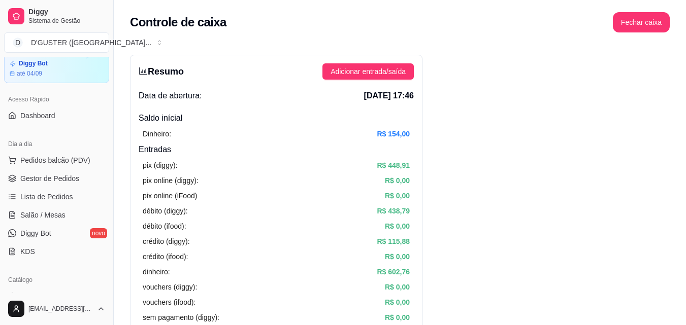
scroll to position [101, 0]
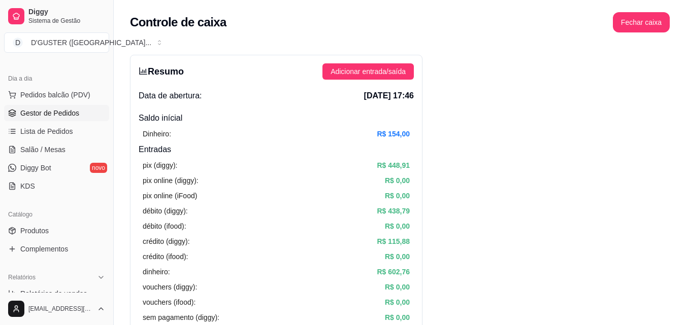
click at [51, 114] on span "Gestor de Pedidos" at bounding box center [49, 113] width 59 height 10
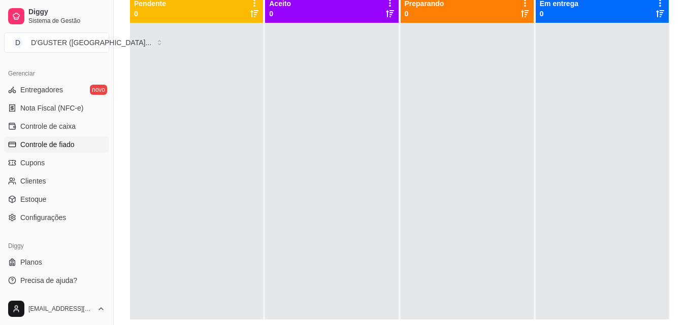
scroll to position [152, 0]
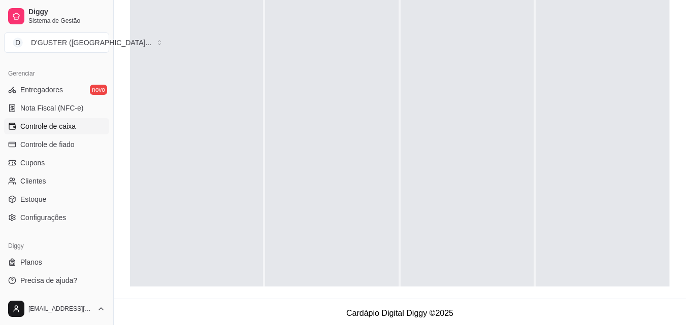
click at [42, 128] on span "Controle de caixa" at bounding box center [47, 126] width 55 height 10
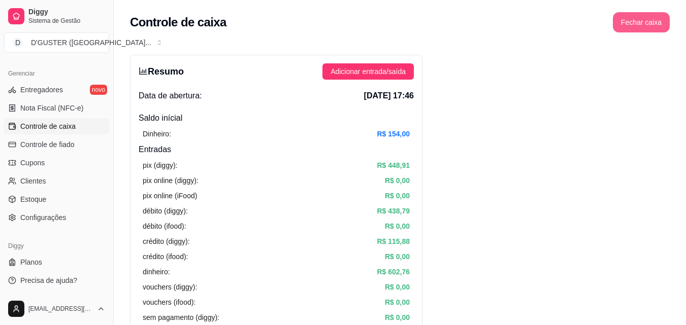
click at [657, 23] on button "Fechar caixa" at bounding box center [640, 22] width 57 height 20
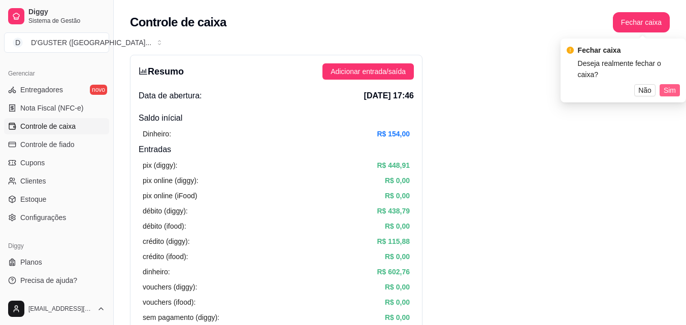
click at [676, 84] on button "Sim" at bounding box center [669, 90] width 20 height 12
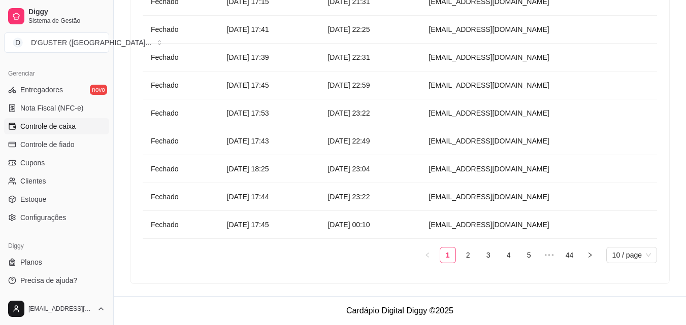
scroll to position [160, 0]
